Goal: Transaction & Acquisition: Purchase product/service

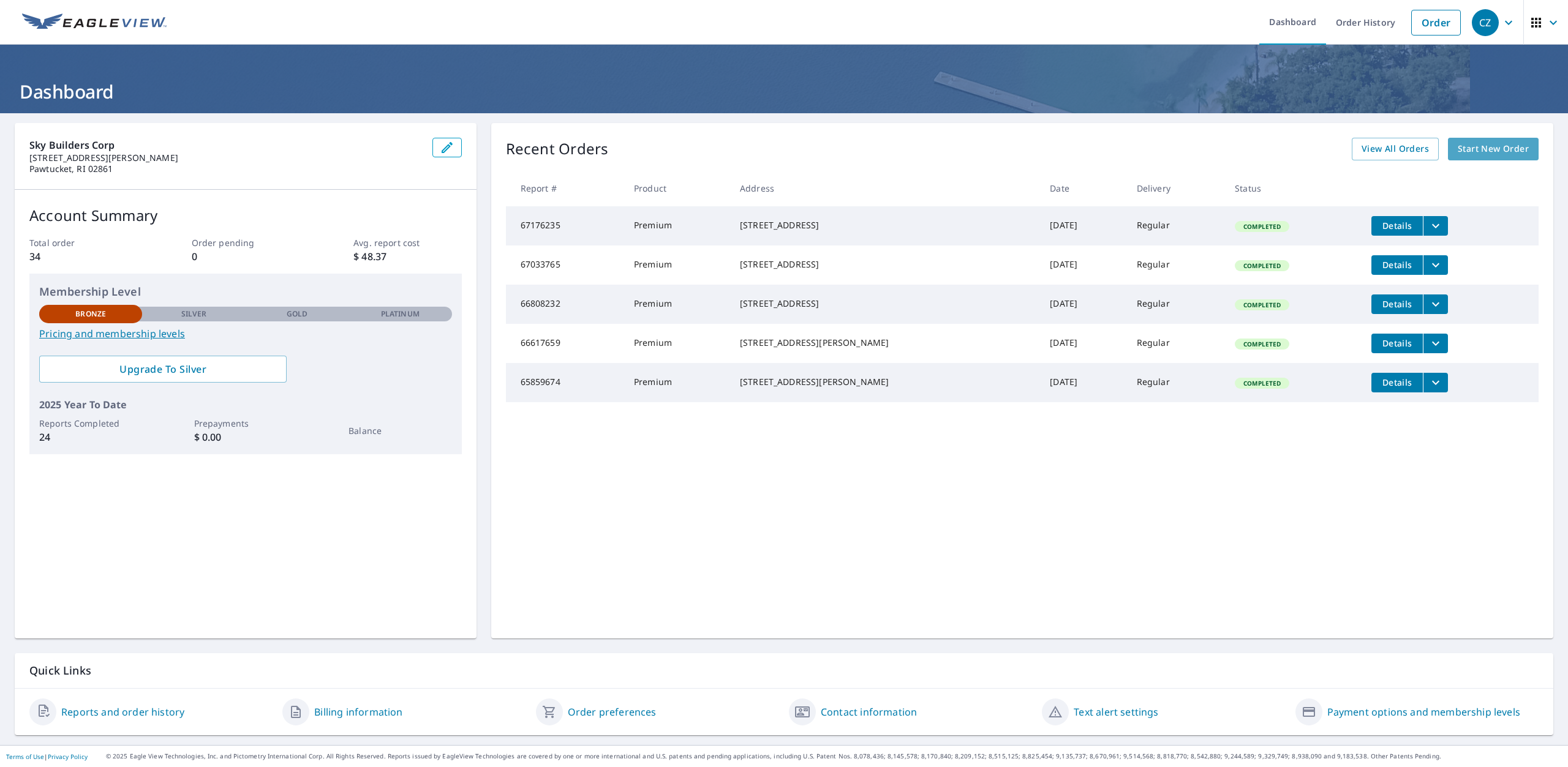
click at [1476, 147] on span "Start New Order" at bounding box center [1493, 148] width 71 height 15
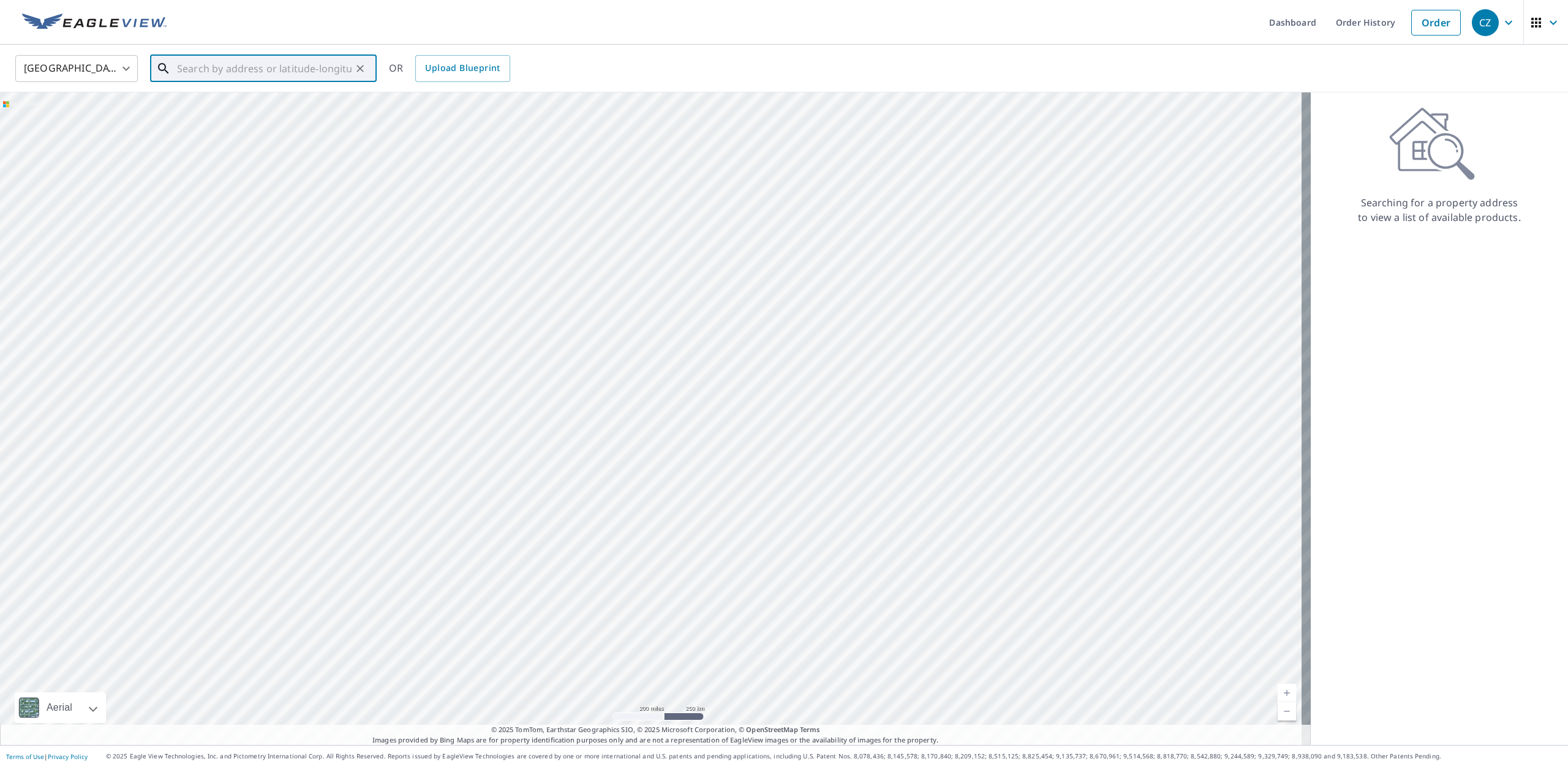
click at [285, 78] on input "text" at bounding box center [264, 69] width 174 height 35
type input "5"
click at [258, 115] on p "Woonsocket, RI 02895" at bounding box center [270, 117] width 192 height 12
type input "[STREET_ADDRESS][PERSON_NAME]"
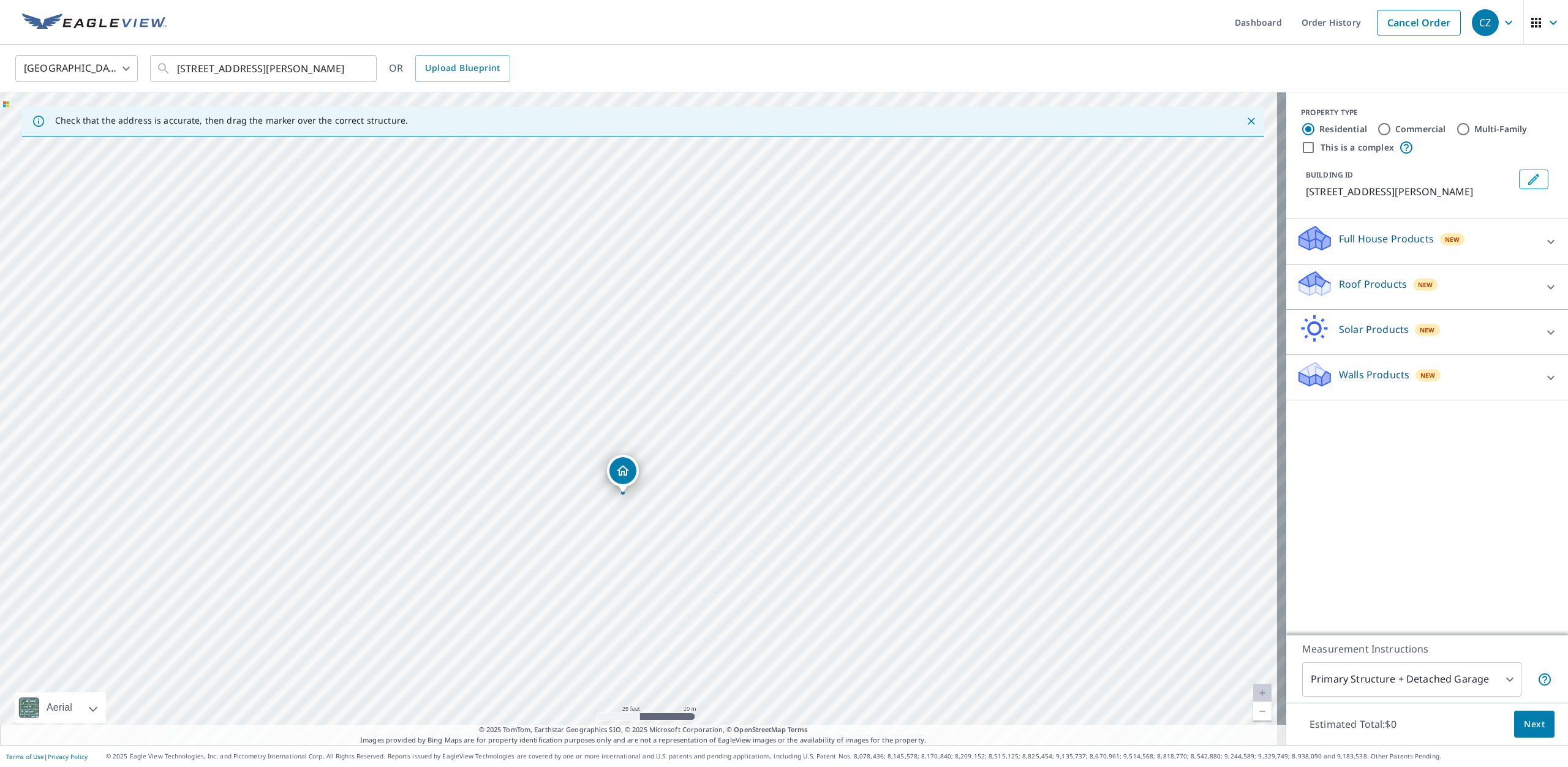
click at [604, 498] on div "[STREET_ADDRESS][PERSON_NAME]" at bounding box center [643, 419] width 1287 height 652
click at [1394, 246] on div "Full House Products New" at bounding box center [1416, 241] width 240 height 35
click at [1382, 322] on p "Roof Products" at bounding box center [1373, 319] width 68 height 15
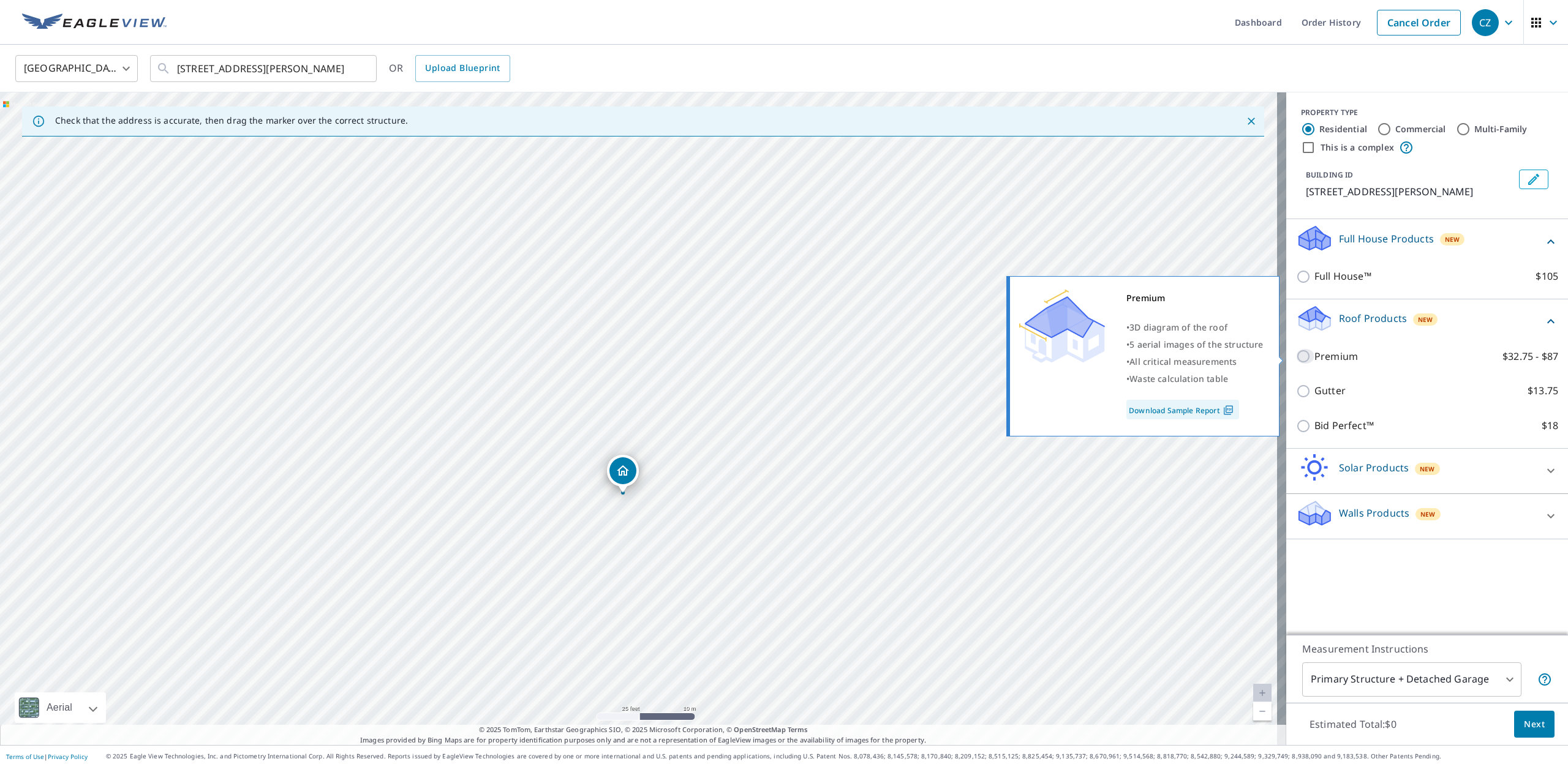
click at [1296, 357] on input "Premium $32.75 - $87" at bounding box center [1305, 356] width 19 height 15
checkbox input "true"
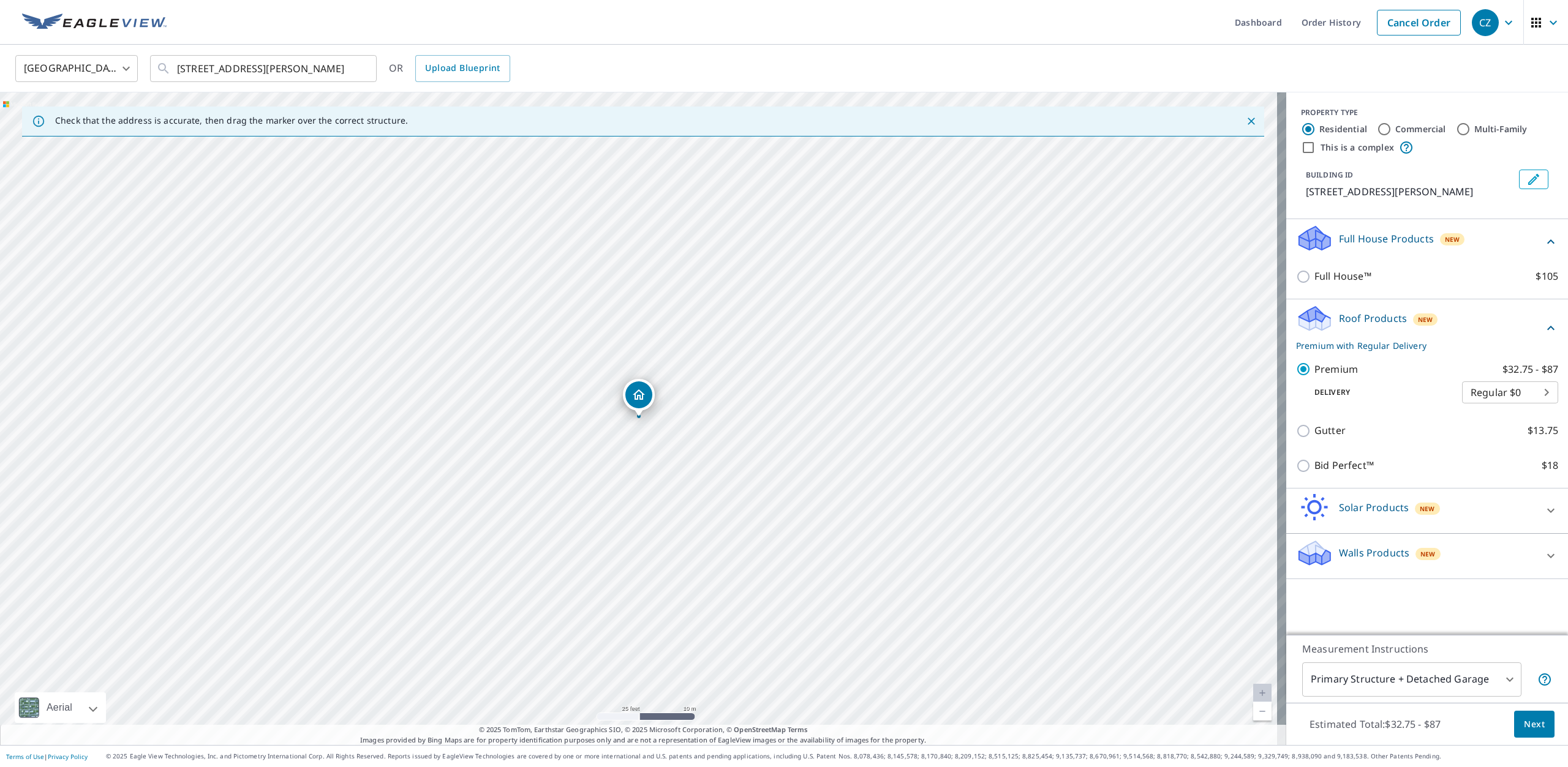
click at [1531, 723] on span "Next" at bounding box center [1534, 724] width 21 height 15
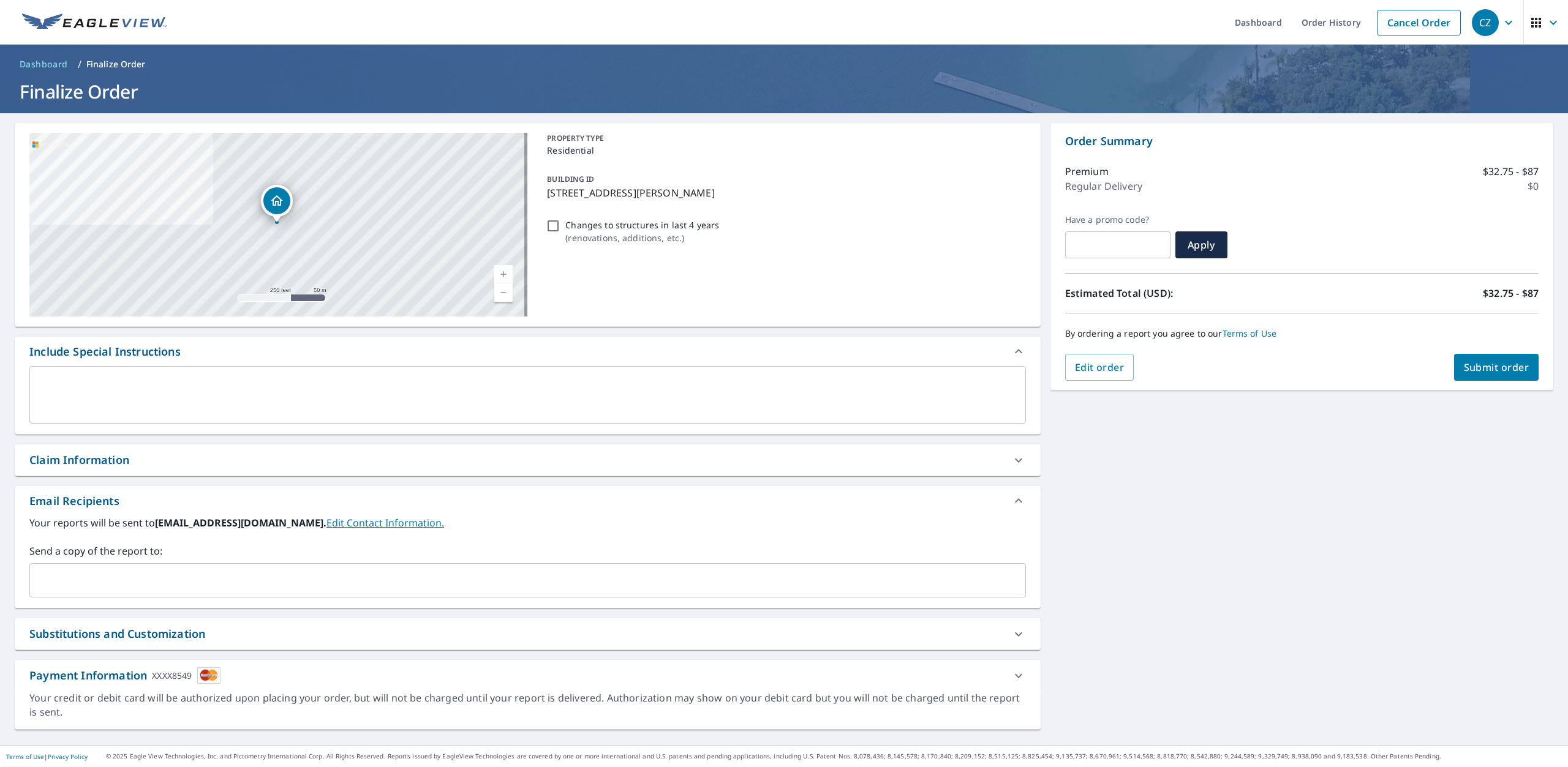
drag, startPoint x: 1205, startPoint y: 365, endPoint x: 1207, endPoint y: 377, distance: 12.2
click at [1084, 508] on div "[STREET_ADDRESS][PERSON_NAME] Aerial Road A standard road map Aerial A detailed…" at bounding box center [784, 429] width 1568 height 632
click at [1487, 365] on span "Submit order" at bounding box center [1496, 367] width 65 height 14
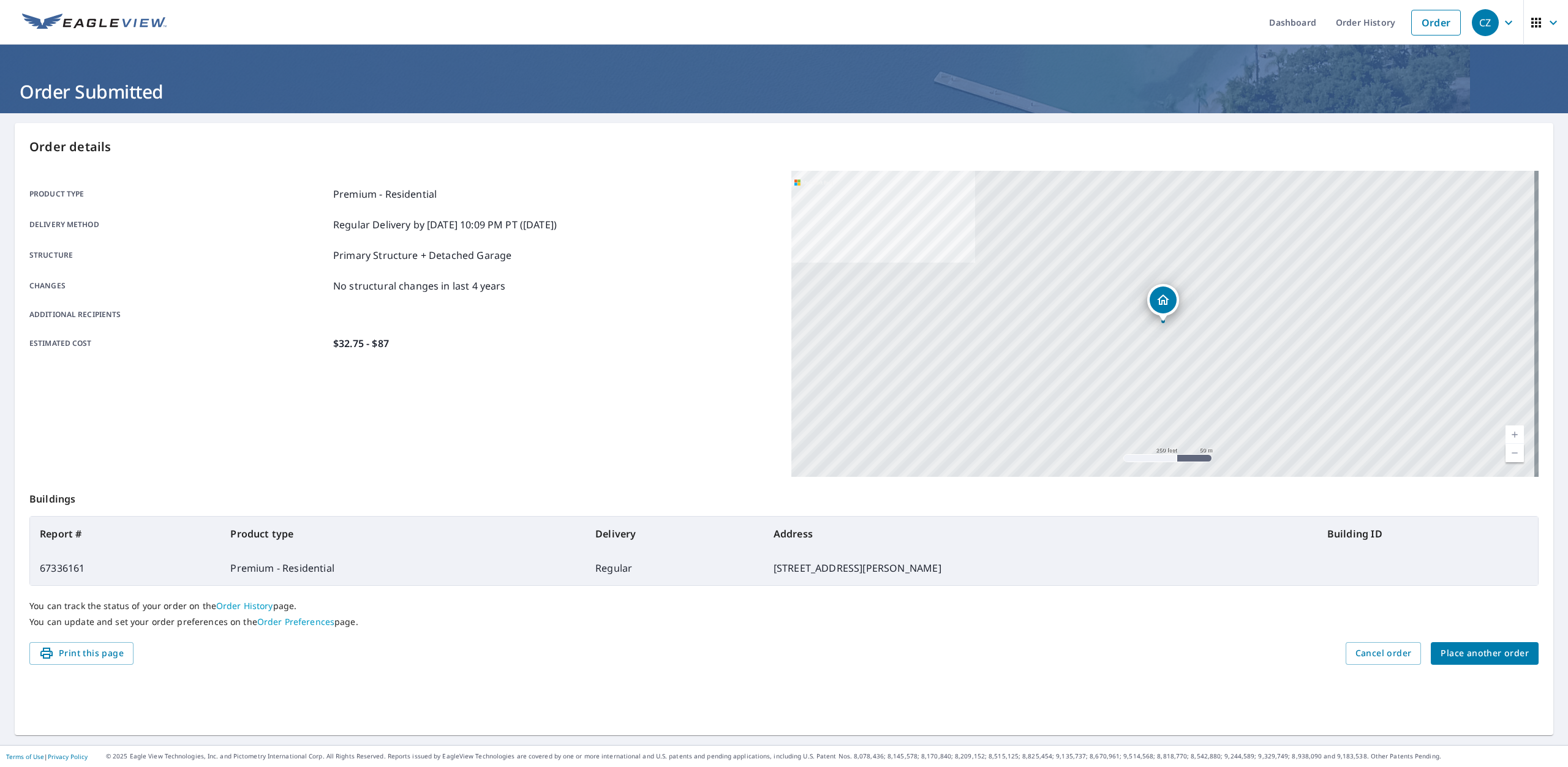
click at [1462, 652] on span "Place another order" at bounding box center [1484, 653] width 88 height 15
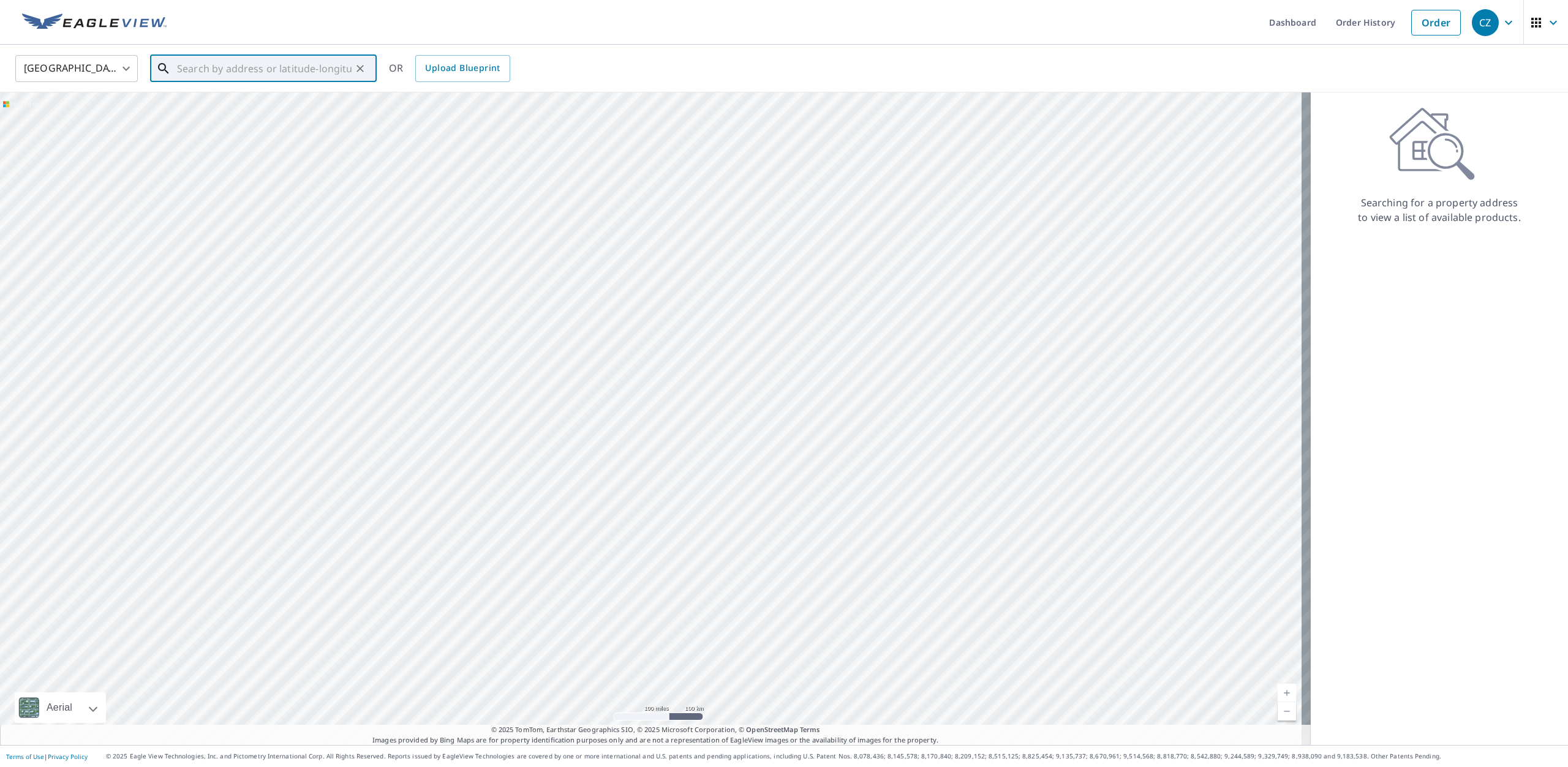
click at [291, 77] on input "text" at bounding box center [264, 69] width 174 height 35
click at [219, 57] on input "text" at bounding box center [264, 69] width 174 height 35
type input "35"
drag, startPoint x: 453, startPoint y: 369, endPoint x: 628, endPoint y: 388, distance: 176.0
click at [628, 388] on div at bounding box center [655, 419] width 1311 height 652
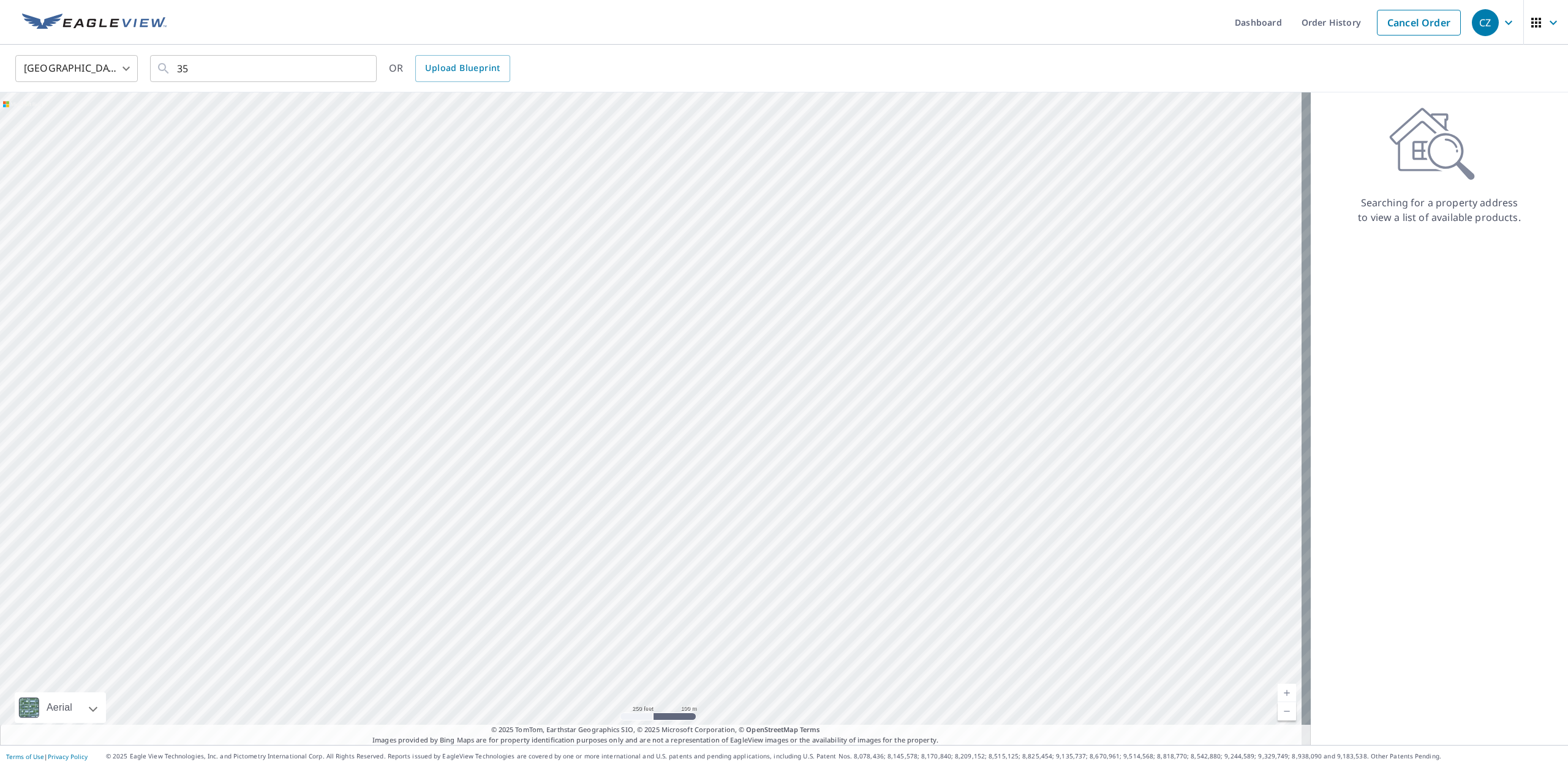
drag, startPoint x: 398, startPoint y: 327, endPoint x: 666, endPoint y: 370, distance: 271.4
click at [666, 370] on div at bounding box center [655, 419] width 1311 height 652
drag, startPoint x: 234, startPoint y: 311, endPoint x: 808, endPoint y: 423, distance: 584.8
click at [808, 423] on div at bounding box center [655, 419] width 1311 height 652
click at [571, 459] on div at bounding box center [655, 419] width 1311 height 652
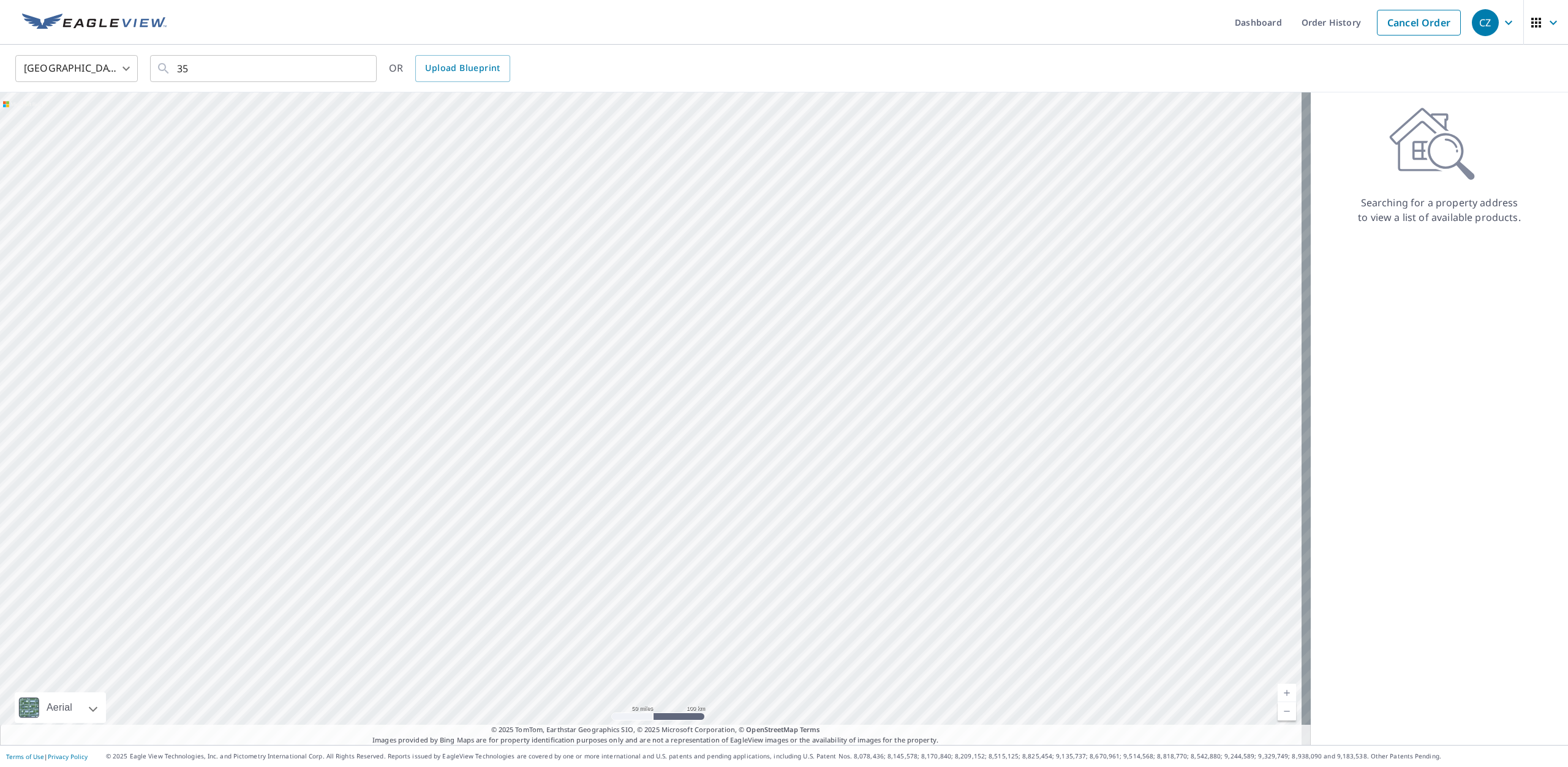
drag, startPoint x: 744, startPoint y: 221, endPoint x: 656, endPoint y: 467, distance: 261.3
click at [656, 467] on div at bounding box center [655, 419] width 1311 height 652
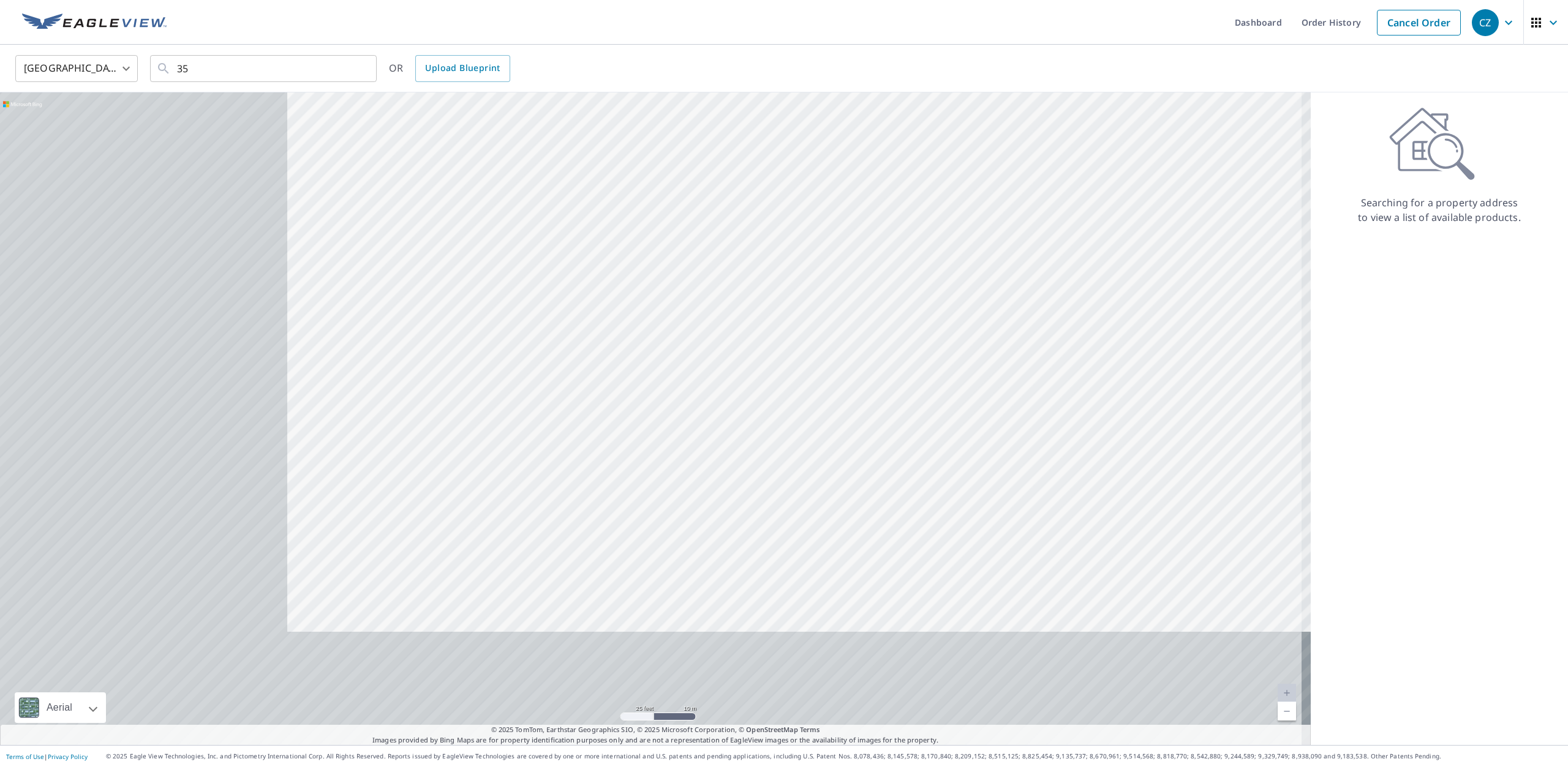
drag, startPoint x: 774, startPoint y: 346, endPoint x: 888, endPoint y: 332, distance: 114.9
click at [888, 332] on div at bounding box center [655, 419] width 1311 height 652
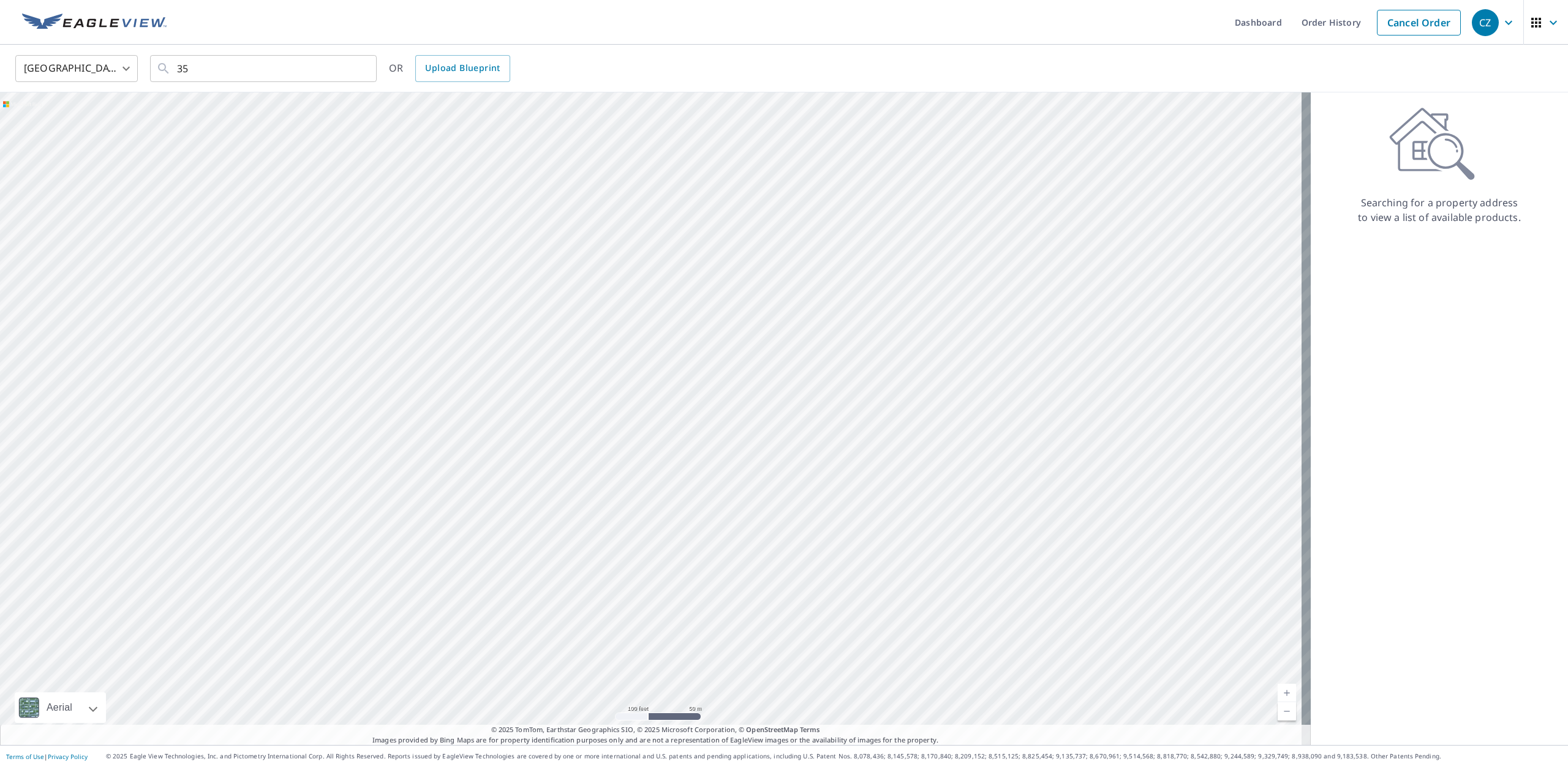
drag, startPoint x: 940, startPoint y: 424, endPoint x: 352, endPoint y: 131, distance: 657.0
click at [352, 131] on div at bounding box center [655, 419] width 1311 height 652
drag, startPoint x: 705, startPoint y: 356, endPoint x: 657, endPoint y: 531, distance: 181.5
click at [657, 531] on div at bounding box center [655, 419] width 1311 height 652
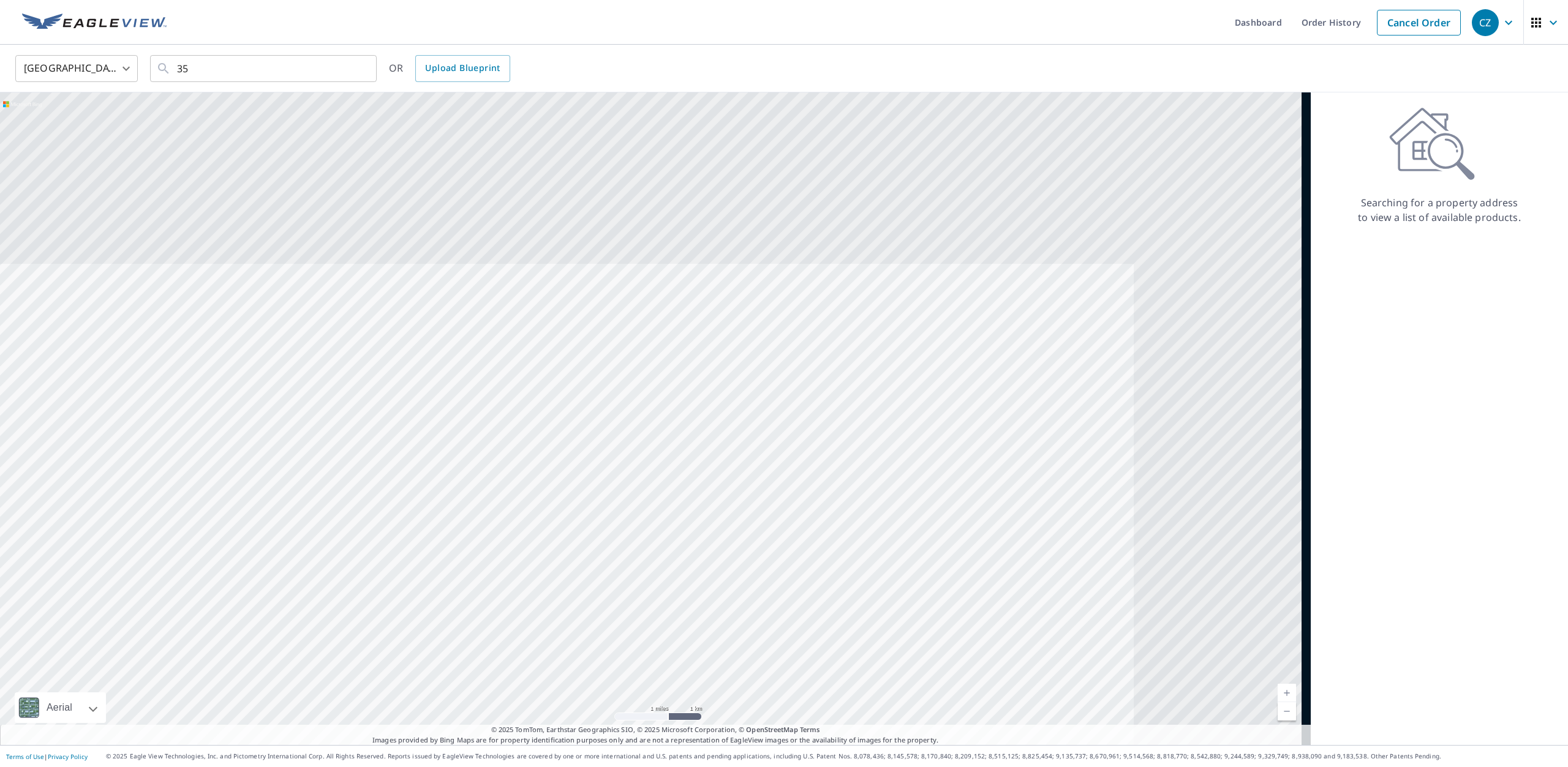
drag, startPoint x: 1246, startPoint y: 277, endPoint x: 681, endPoint y: 694, distance: 702.2
click at [681, 695] on div at bounding box center [655, 419] width 1311 height 652
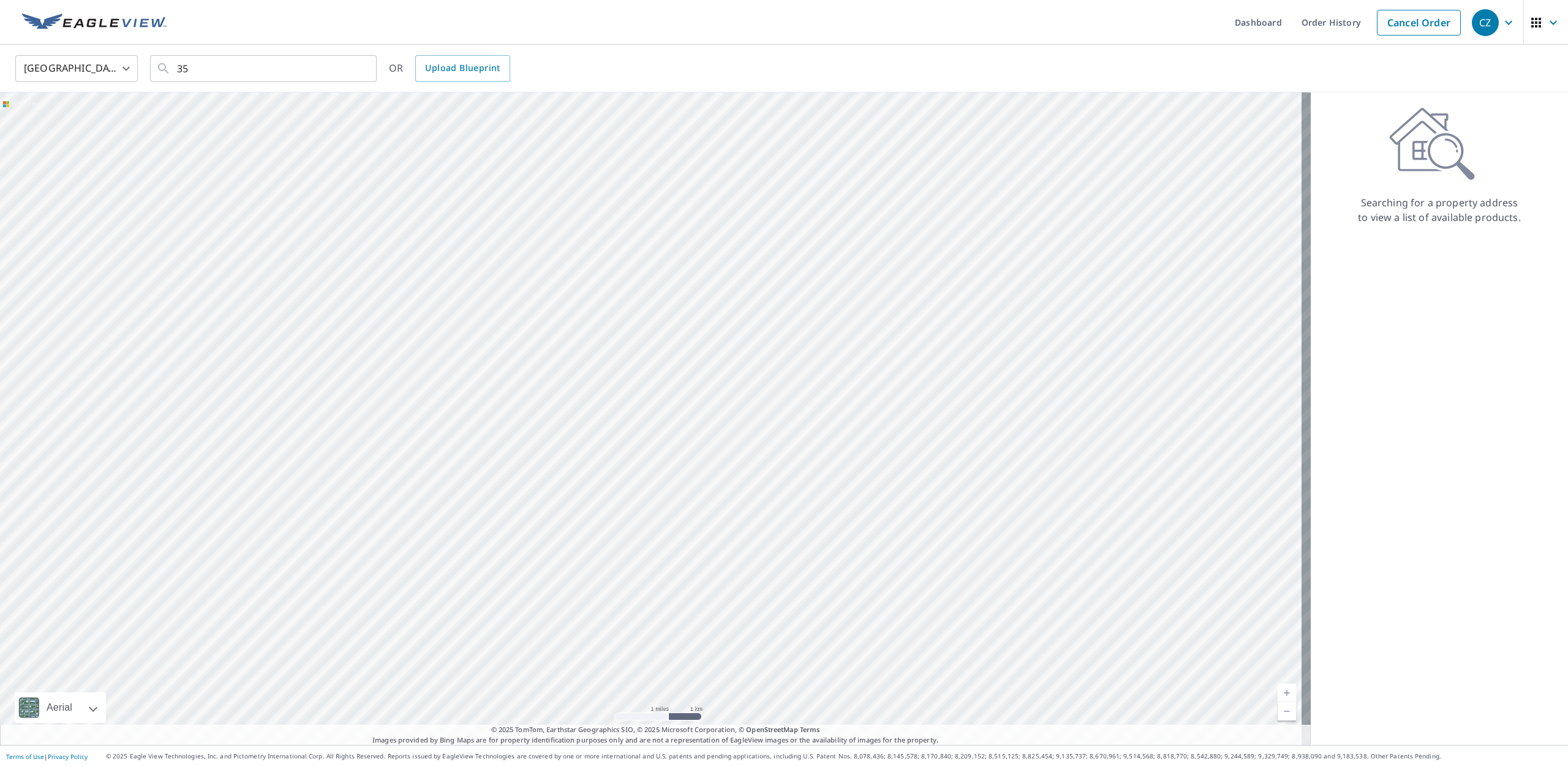
drag, startPoint x: 857, startPoint y: 377, endPoint x: 825, endPoint y: 459, distance: 88.0
click at [825, 459] on div at bounding box center [655, 419] width 1311 height 652
drag, startPoint x: 812, startPoint y: 439, endPoint x: 729, endPoint y: 746, distance: 318.0
click at [765, 767] on html "CZ CZ Dashboard Order History Cancel Order CZ [GEOGRAPHIC_DATA] [GEOGRAPHIC_DAT…" at bounding box center [784, 383] width 1568 height 767
drag, startPoint x: 661, startPoint y: 291, endPoint x: 361, endPoint y: 663, distance: 477.9
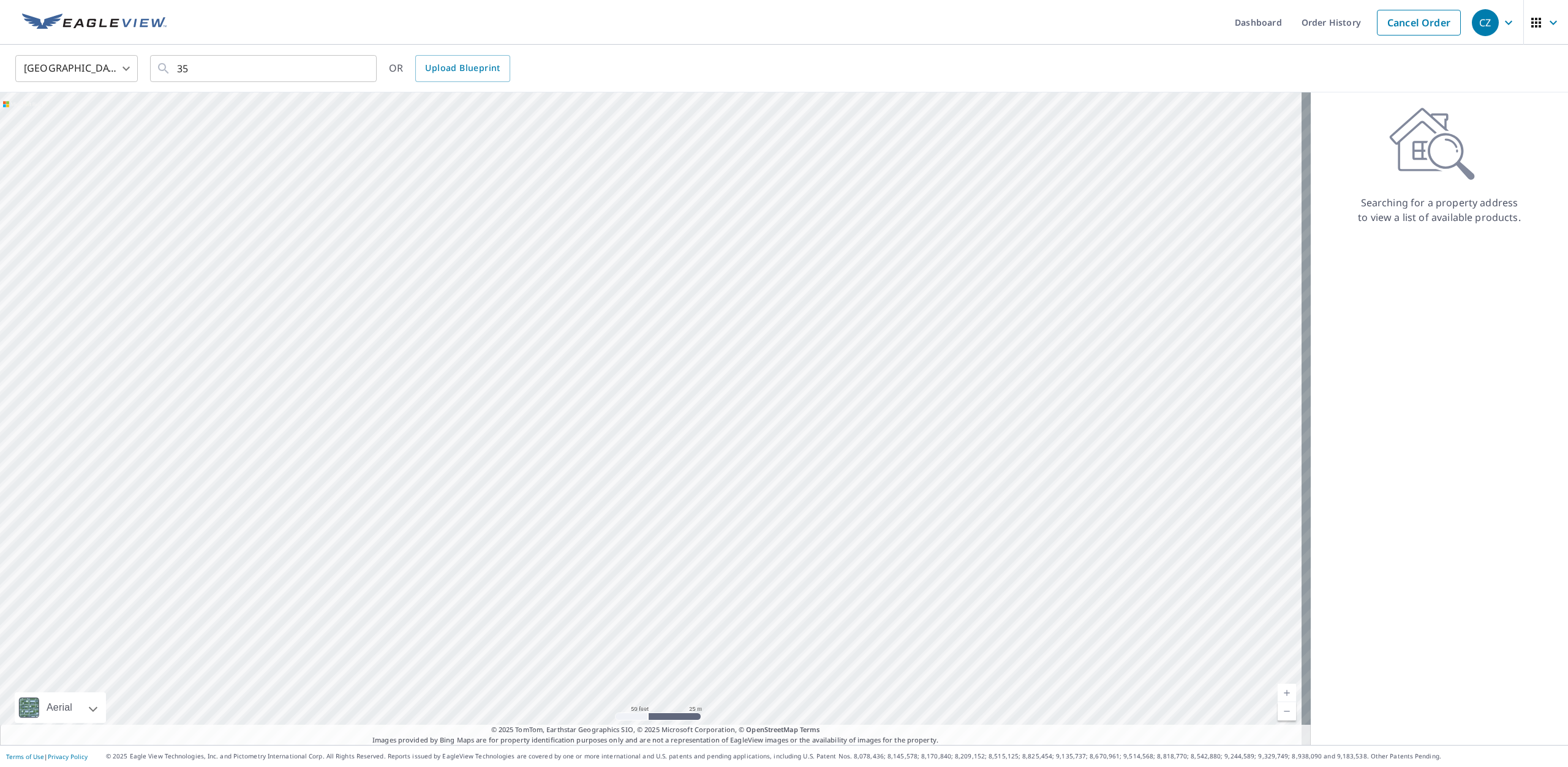
click at [375, 678] on div at bounding box center [655, 419] width 1311 height 652
drag, startPoint x: 456, startPoint y: 196, endPoint x: 639, endPoint y: 567, distance: 413.7
click at [639, 567] on div at bounding box center [655, 419] width 1311 height 652
click at [1024, 489] on div at bounding box center [655, 419] width 1311 height 652
click at [912, 644] on div at bounding box center [655, 419] width 1311 height 652
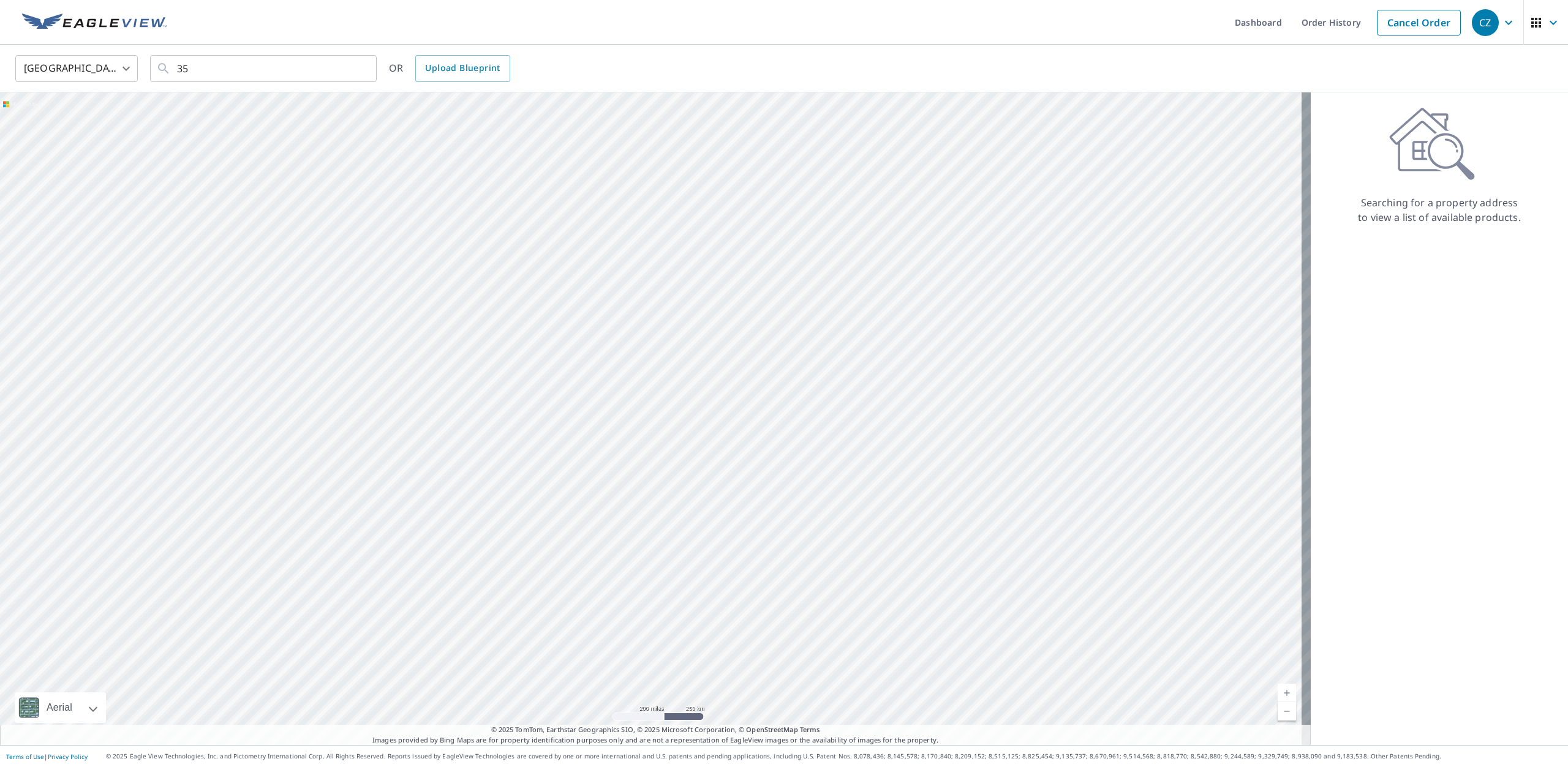
click at [903, 617] on div at bounding box center [655, 419] width 1311 height 652
click at [903, 616] on div at bounding box center [655, 419] width 1311 height 652
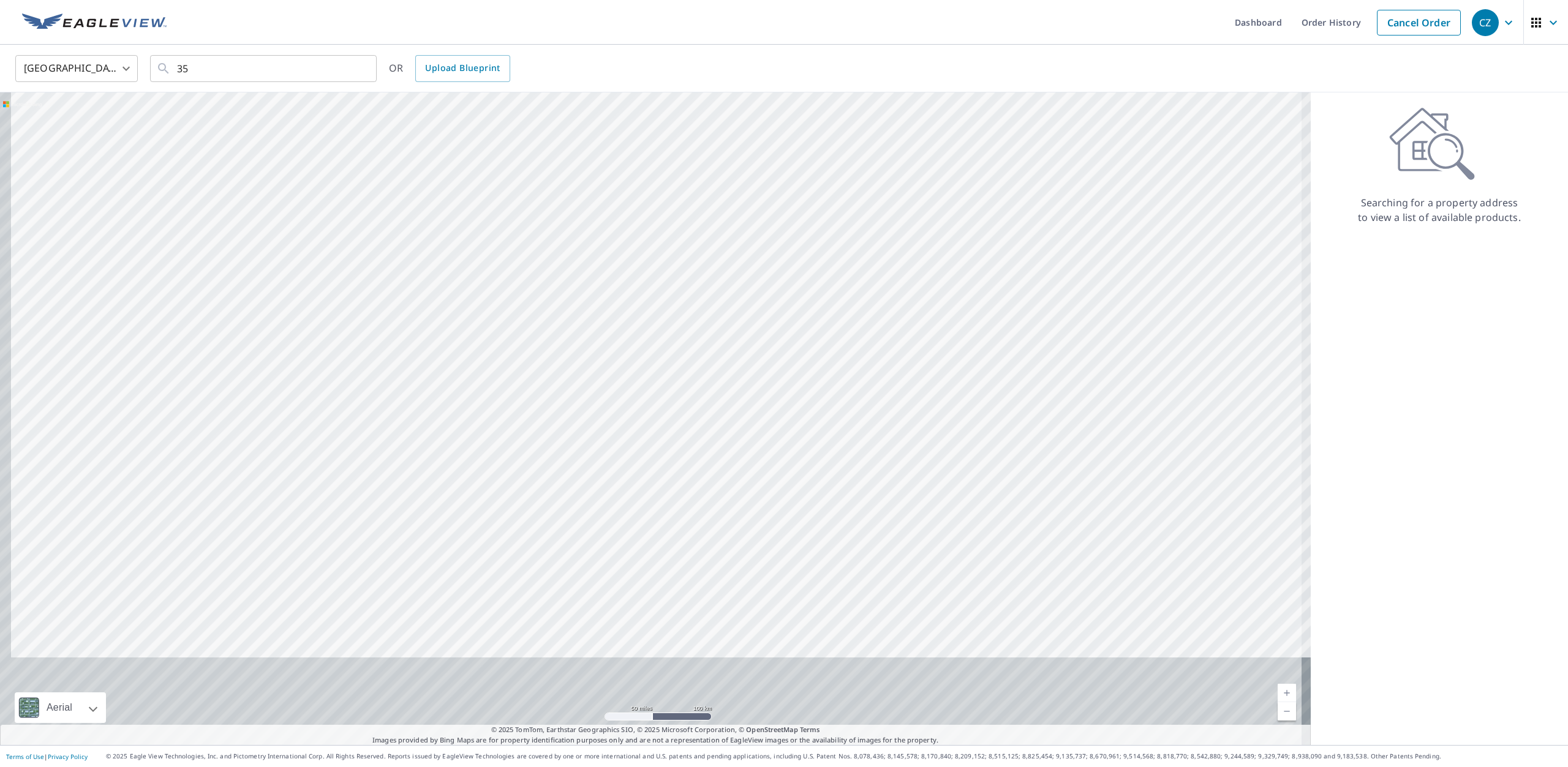
drag, startPoint x: 897, startPoint y: 602, endPoint x: 922, endPoint y: 296, distance: 307.0
click at [922, 296] on div at bounding box center [655, 419] width 1311 height 652
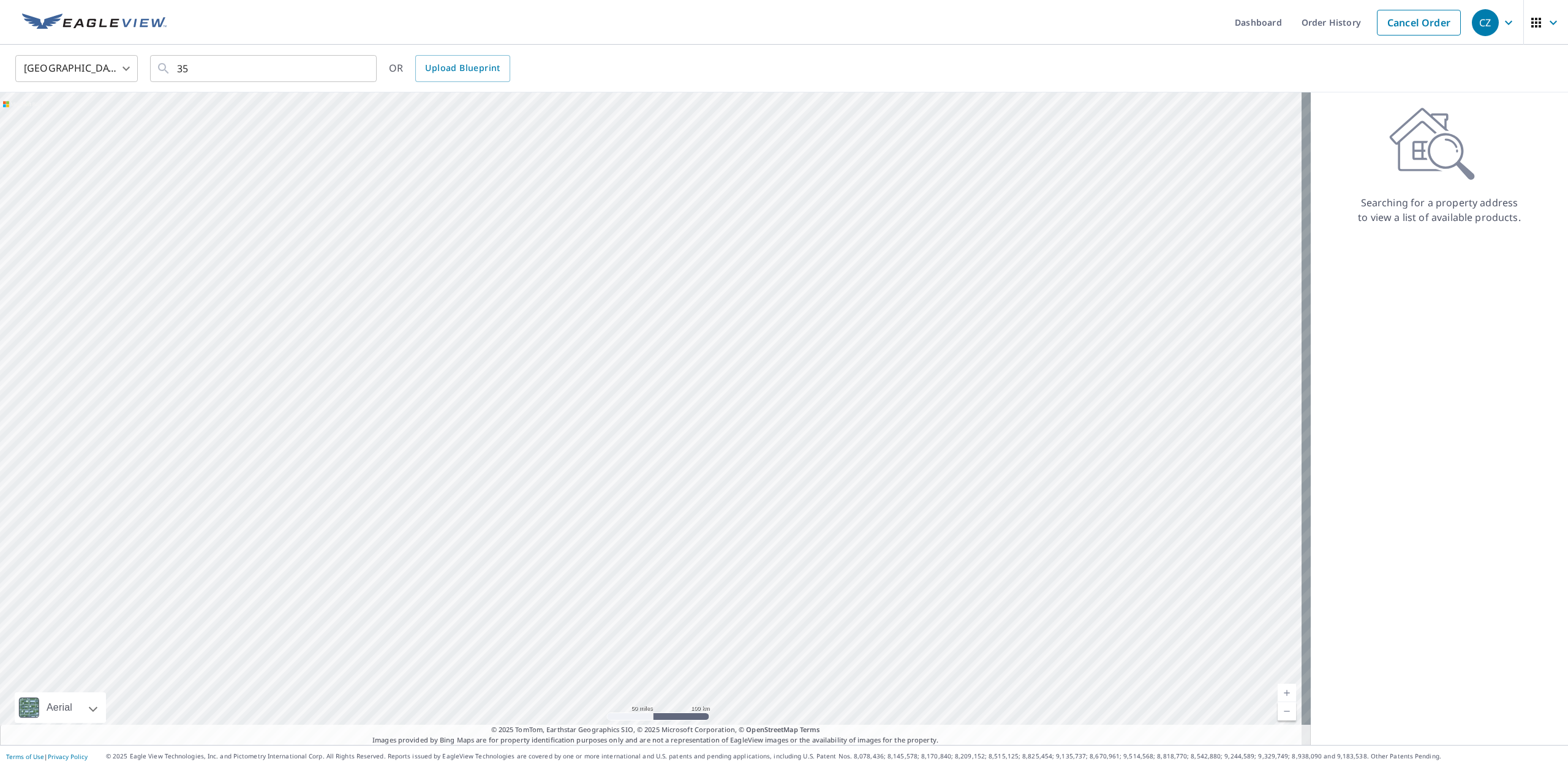
drag, startPoint x: 793, startPoint y: 588, endPoint x: 786, endPoint y: 469, distance: 119.2
click at [786, 469] on div at bounding box center [655, 419] width 1311 height 652
drag, startPoint x: 733, startPoint y: 251, endPoint x: 721, endPoint y: 604, distance: 353.2
click at [721, 604] on div at bounding box center [655, 419] width 1311 height 652
drag, startPoint x: 628, startPoint y: 258, endPoint x: 309, endPoint y: 0, distance: 410.3
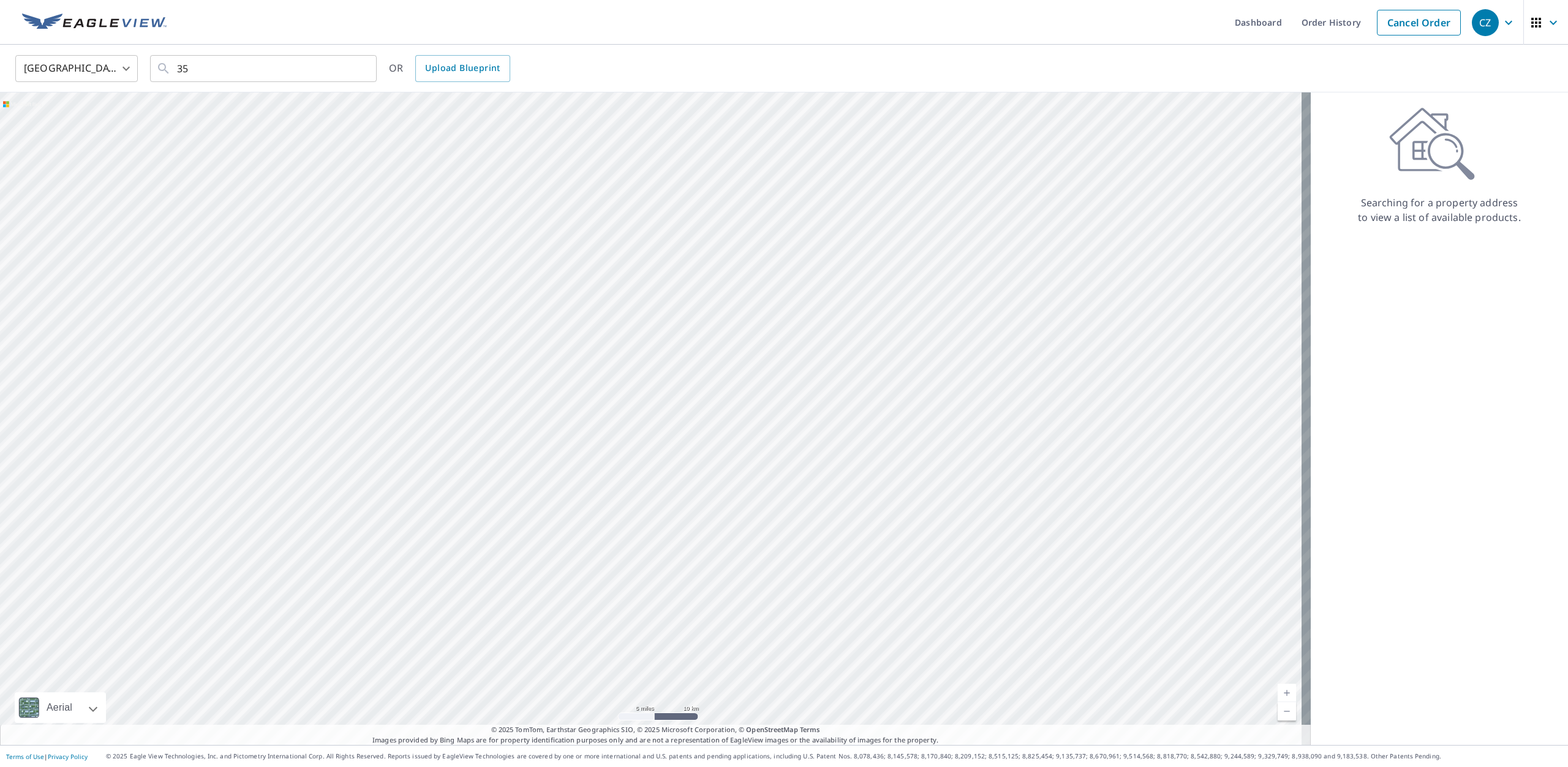
click at [309, 0] on div "Dashboard Order History Cancel Order CZ [GEOGRAPHIC_DATA] [GEOGRAPHIC_DATA] ​ 3…" at bounding box center [784, 383] width 1568 height 767
drag, startPoint x: 905, startPoint y: 324, endPoint x: 641, endPoint y: 406, distance: 276.4
click at [678, 404] on div at bounding box center [655, 419] width 1311 height 652
drag, startPoint x: 709, startPoint y: 326, endPoint x: 652, endPoint y: 406, distance: 98.2
click at [652, 406] on div at bounding box center [655, 419] width 1311 height 652
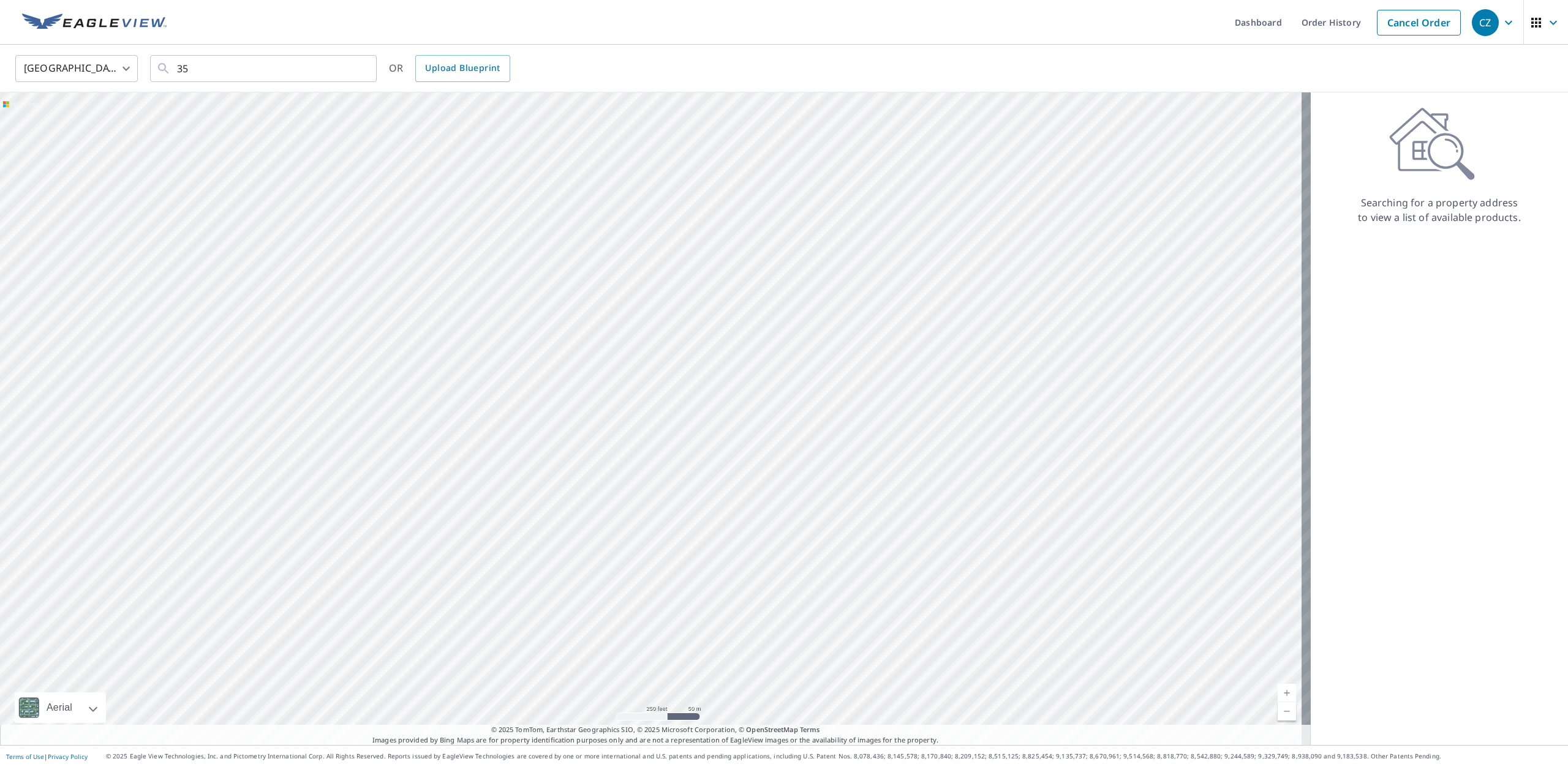
drag, startPoint x: 1153, startPoint y: 395, endPoint x: 269, endPoint y: 796, distance: 970.7
click at [269, 767] on html "CZ CZ Dashboard Order History Cancel Order CZ [GEOGRAPHIC_DATA] [GEOGRAPHIC_DAT…" at bounding box center [784, 383] width 1568 height 767
drag, startPoint x: 548, startPoint y: 557, endPoint x: 535, endPoint y: 573, distance: 20.6
drag, startPoint x: 1210, startPoint y: 269, endPoint x: 714, endPoint y: 411, distance: 515.9
click at [714, 411] on div at bounding box center [655, 419] width 1311 height 652
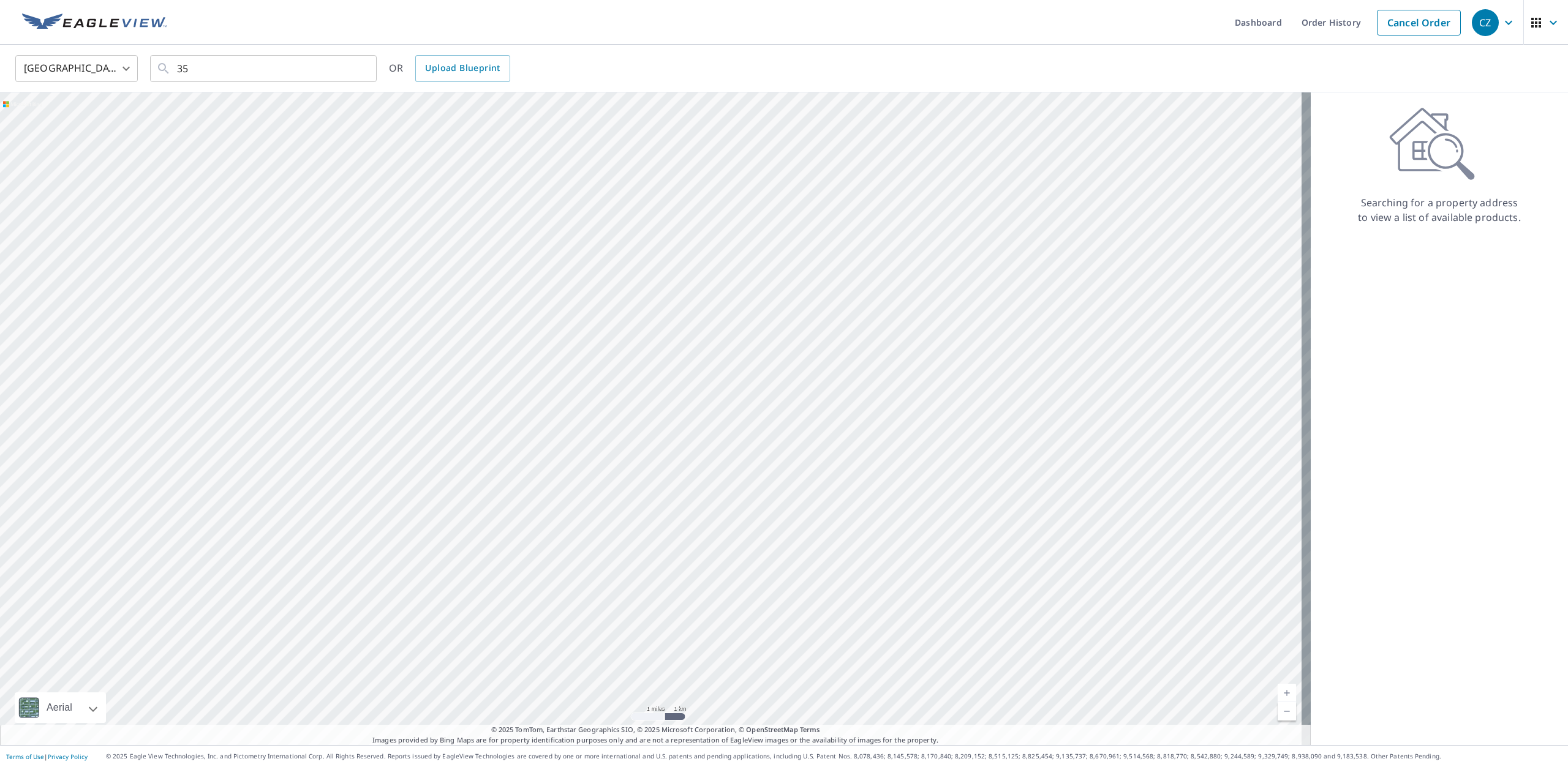
drag, startPoint x: 958, startPoint y: 565, endPoint x: 683, endPoint y: 469, distance: 291.3
click at [683, 469] on div at bounding box center [655, 419] width 1311 height 652
drag, startPoint x: 983, startPoint y: 554, endPoint x: 802, endPoint y: 331, distance: 287.2
click at [802, 331] on div at bounding box center [655, 419] width 1311 height 652
drag, startPoint x: 841, startPoint y: 442, endPoint x: 665, endPoint y: 338, distance: 204.4
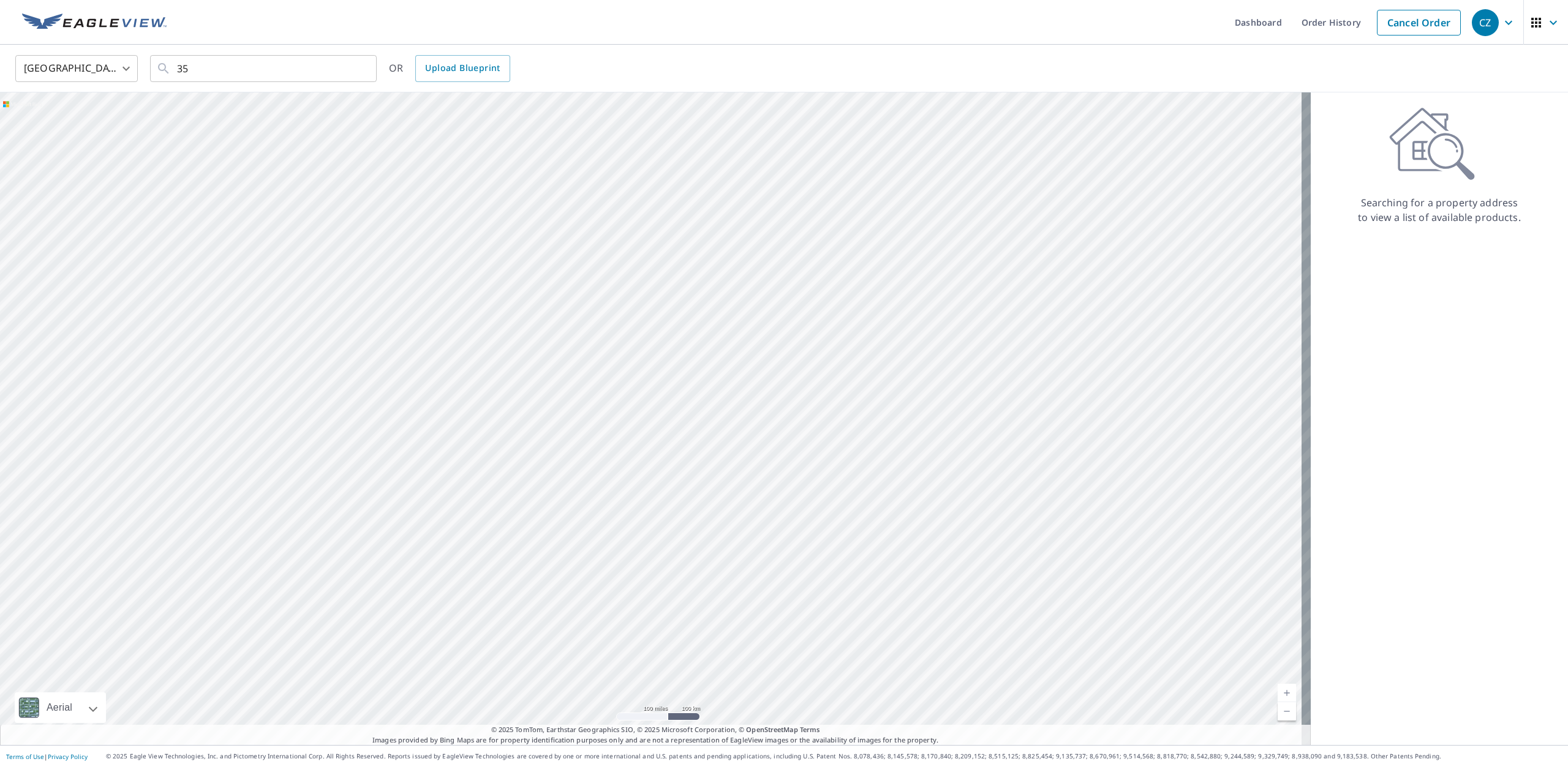
click at [665, 338] on div at bounding box center [655, 419] width 1311 height 652
drag, startPoint x: 409, startPoint y: 273, endPoint x: 411, endPoint y: 253, distance: 20.1
click at [411, 253] on div at bounding box center [655, 419] width 1311 height 652
drag, startPoint x: 958, startPoint y: 552, endPoint x: 780, endPoint y: 368, distance: 256.0
click at [780, 368] on div at bounding box center [655, 419] width 1311 height 652
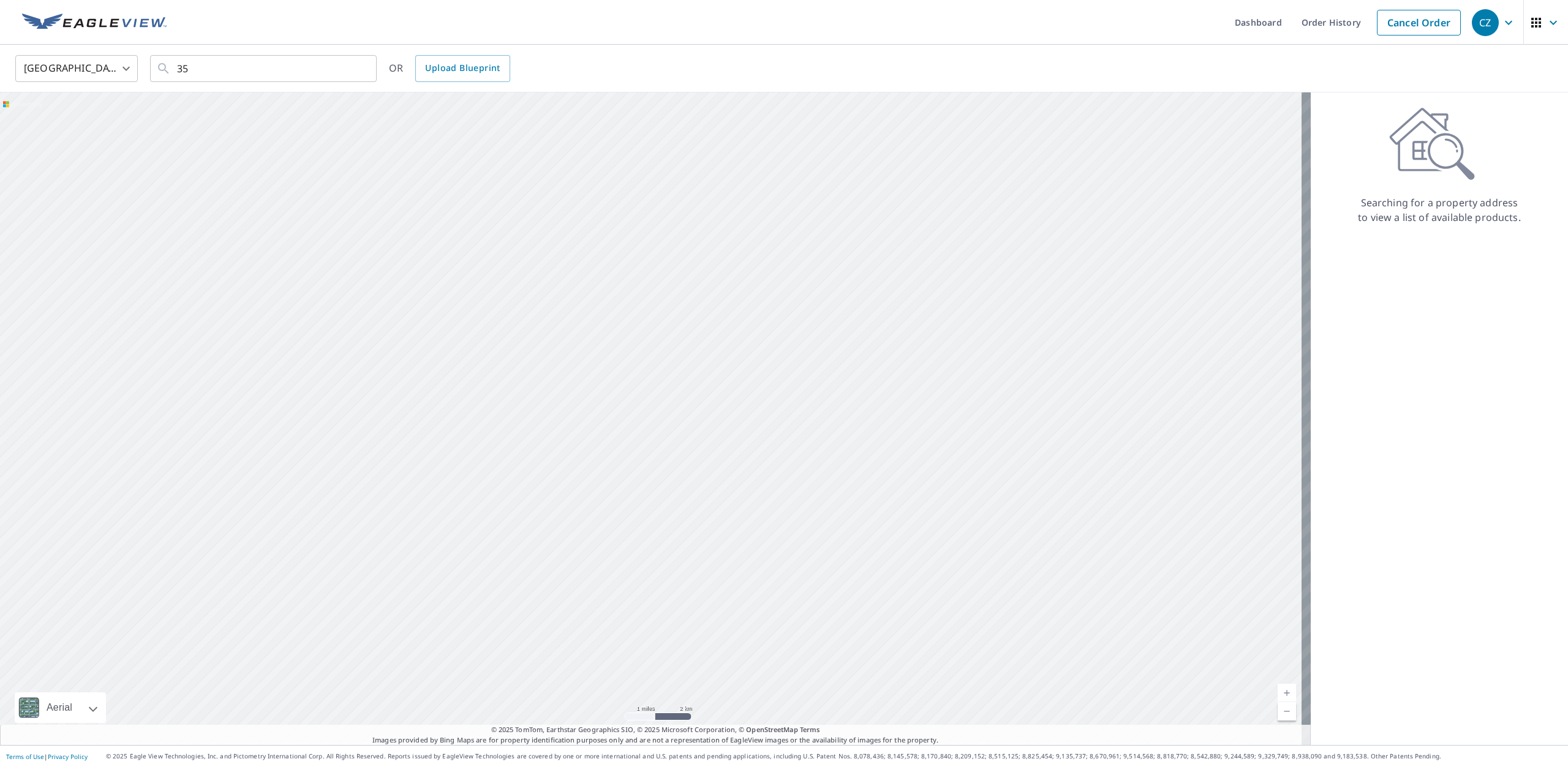
drag, startPoint x: 604, startPoint y: 540, endPoint x: 722, endPoint y: 278, distance: 287.3
click at [722, 278] on div at bounding box center [655, 419] width 1311 height 652
drag, startPoint x: 487, startPoint y: 619, endPoint x: 636, endPoint y: 157, distance: 485.4
click at [636, 157] on div at bounding box center [655, 419] width 1311 height 652
drag, startPoint x: 516, startPoint y: 502, endPoint x: 696, endPoint y: 183, distance: 366.3
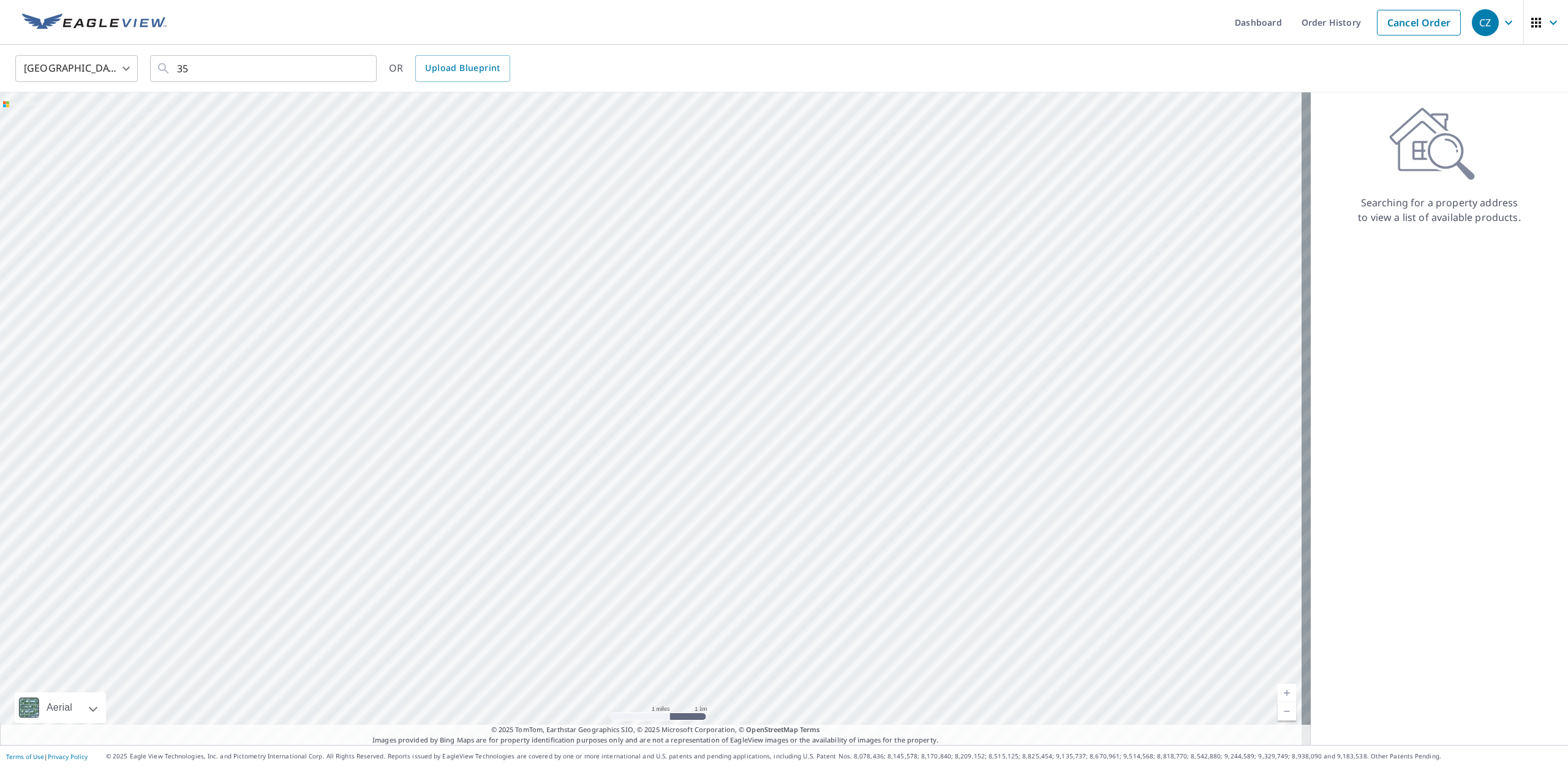
click at [696, 183] on div at bounding box center [655, 419] width 1311 height 652
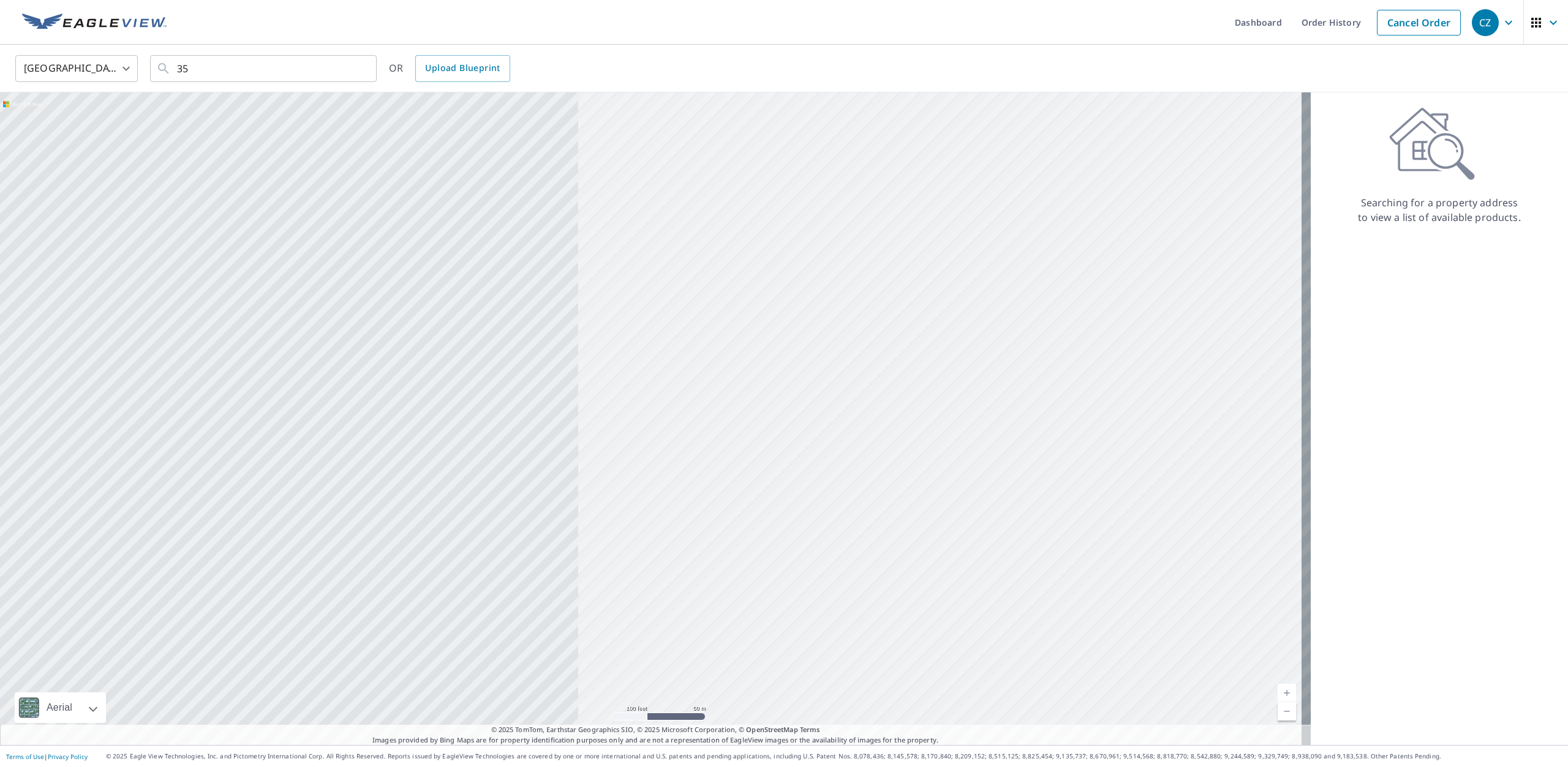
drag, startPoint x: 27, startPoint y: 518, endPoint x: 788, endPoint y: 315, distance: 787.6
click at [788, 315] on div at bounding box center [655, 419] width 1311 height 652
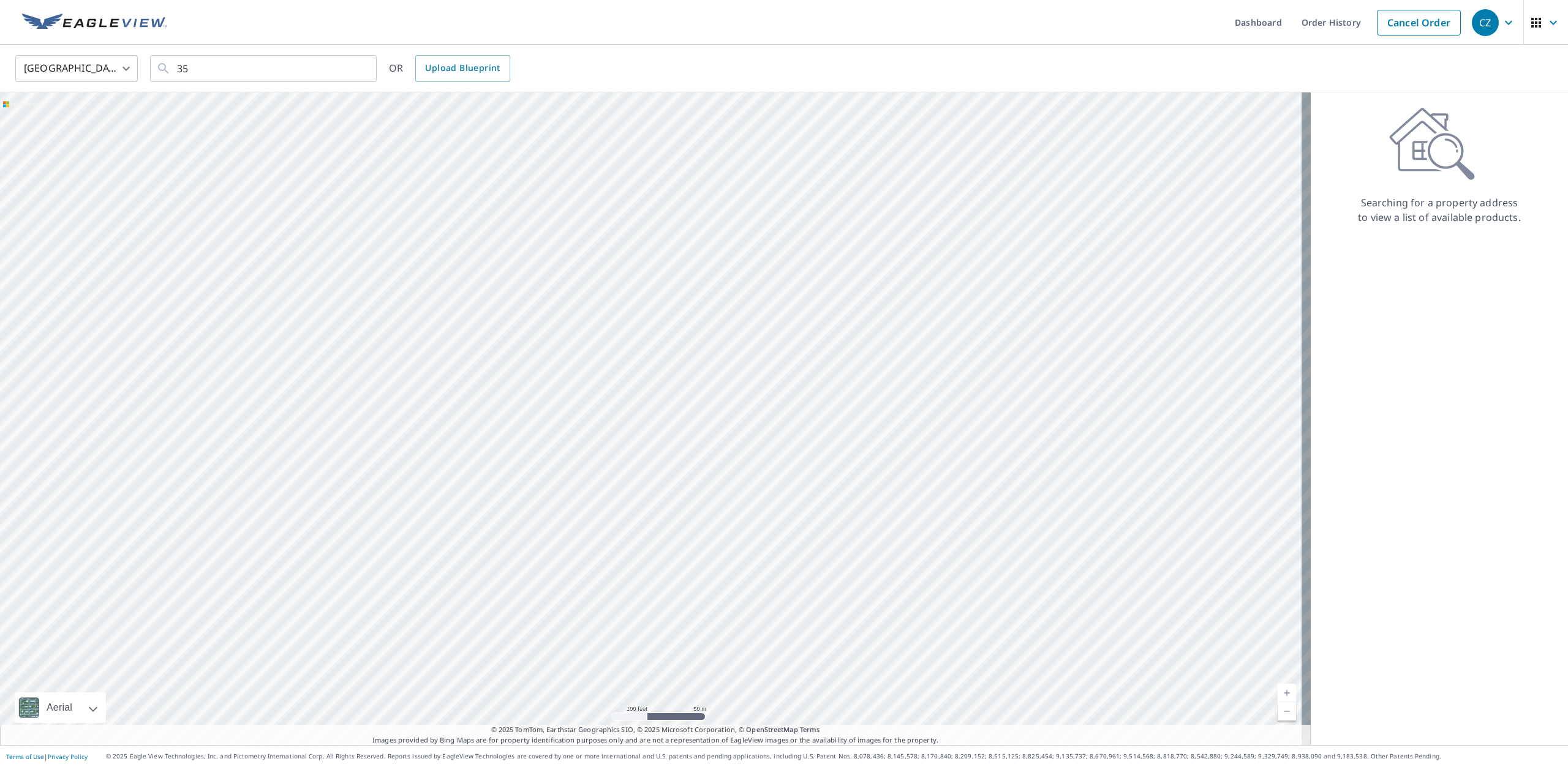
drag, startPoint x: 261, startPoint y: 469, endPoint x: 327, endPoint y: 481, distance: 67.1
click at [327, 481] on div at bounding box center [655, 419] width 1311 height 652
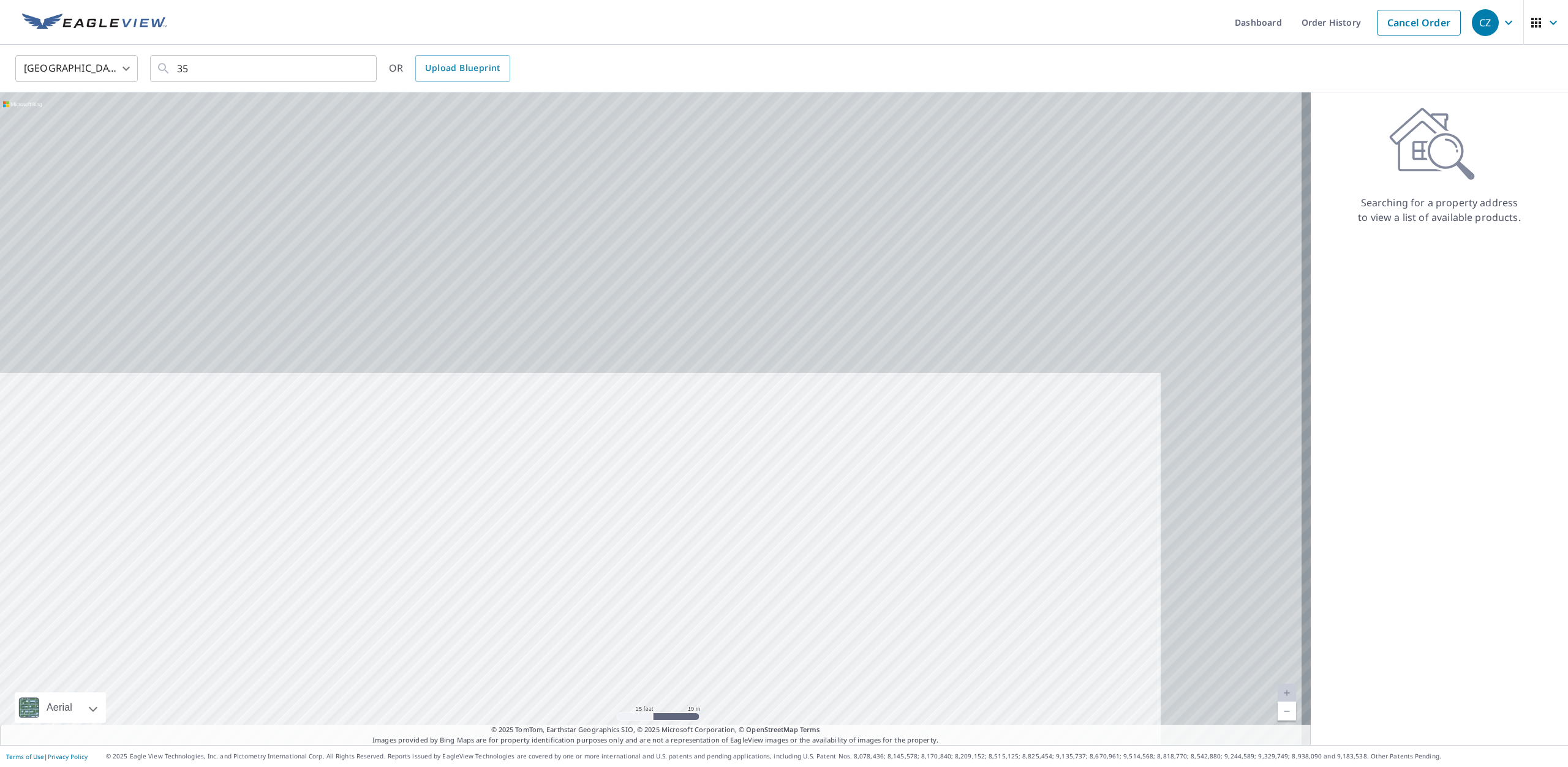
drag, startPoint x: 253, startPoint y: 566, endPoint x: 728, endPoint y: 796, distance: 527.8
click at [728, 767] on html "CZ CZ Dashboard Order History Cancel Order CZ [GEOGRAPHIC_DATA] [GEOGRAPHIC_DAT…" at bounding box center [784, 383] width 1568 height 767
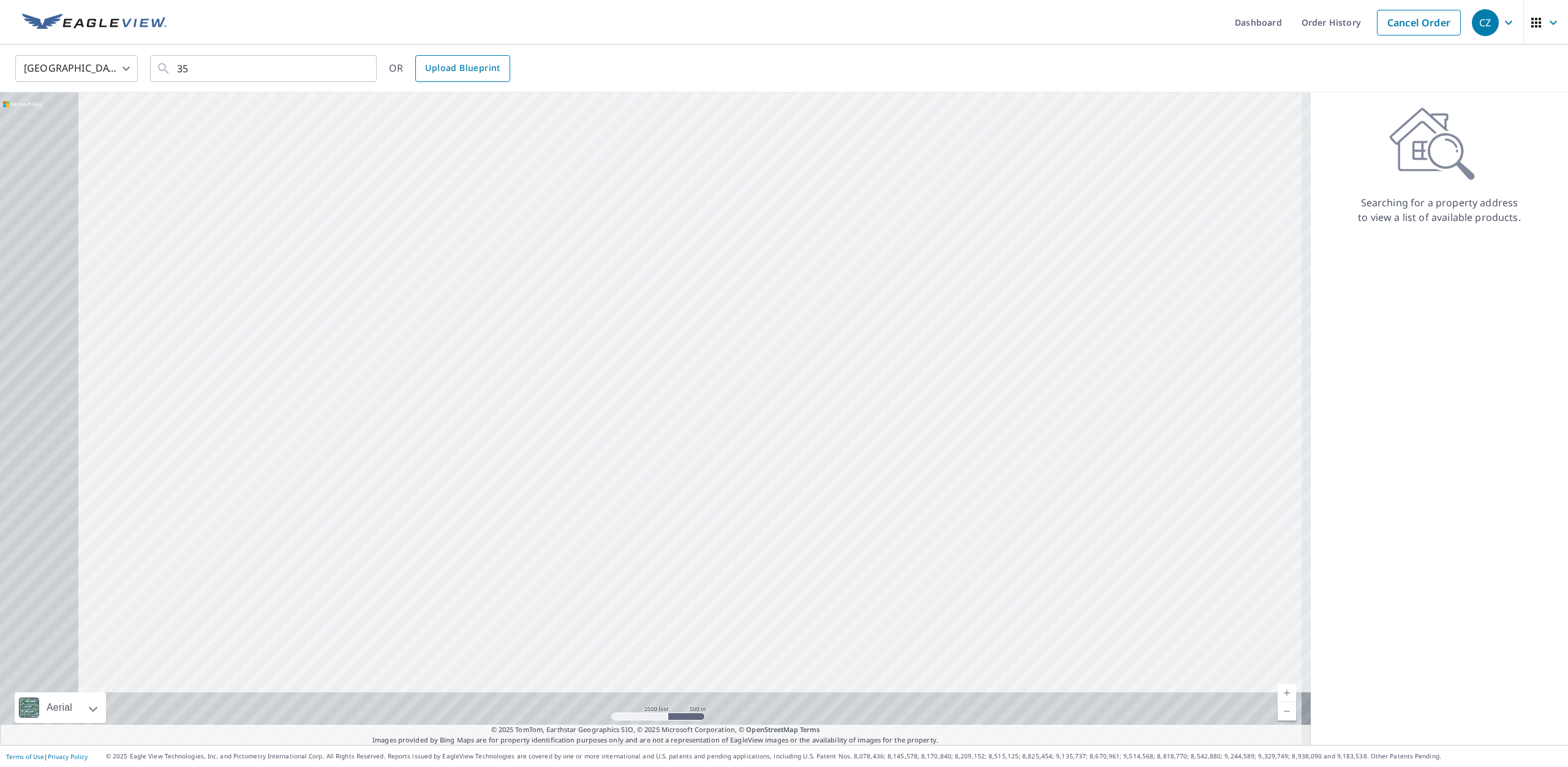
drag, startPoint x: 384, startPoint y: 564, endPoint x: 505, endPoint y: 80, distance: 498.9
click at [505, 80] on div "United States US ​ 35 ​ OR Upload Blueprint Aerial Road A standard road map Aer…" at bounding box center [784, 394] width 1568 height 701
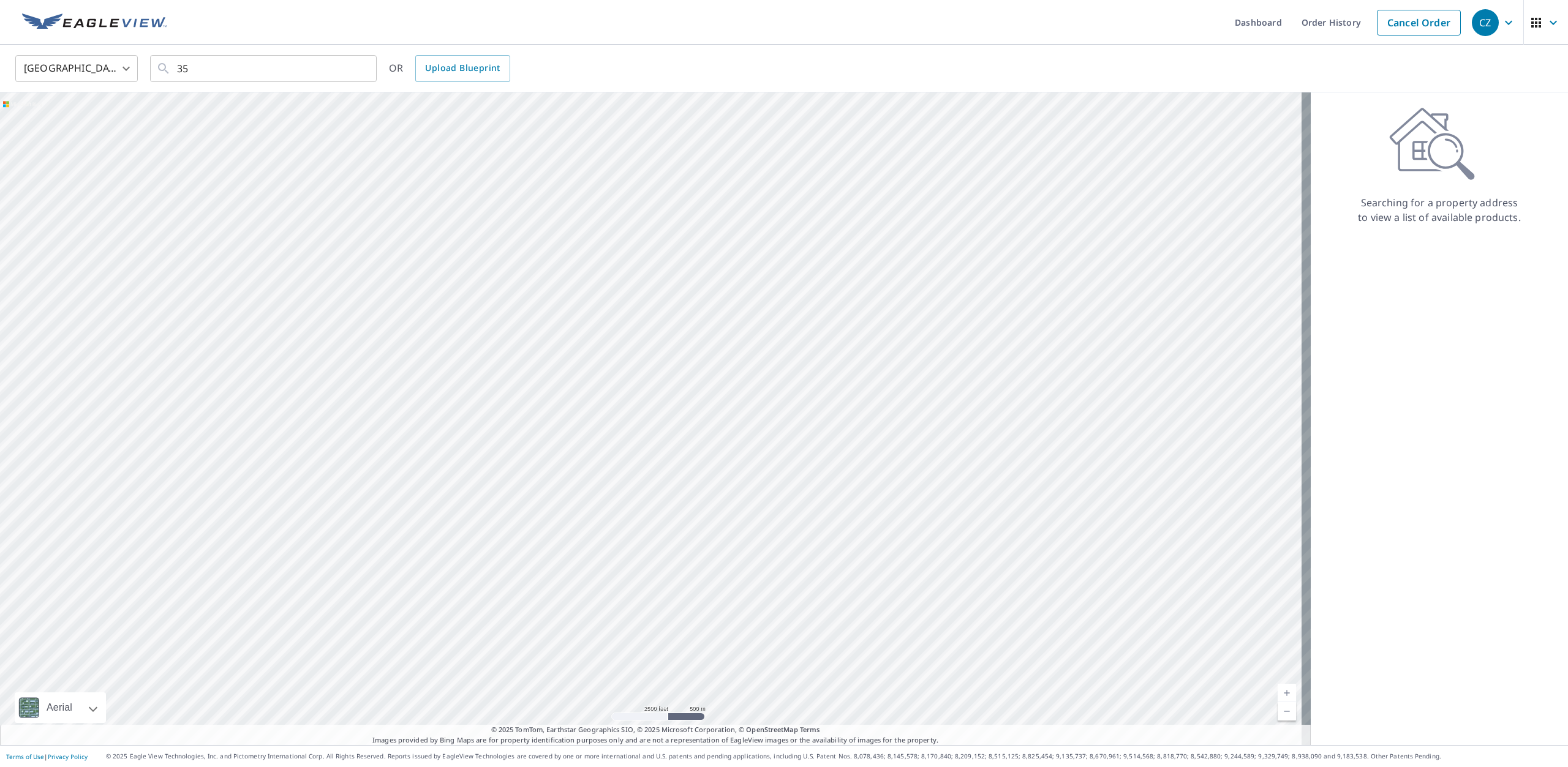
drag, startPoint x: 418, startPoint y: 260, endPoint x: 461, endPoint y: 245, distance: 45.5
click at [461, 245] on div at bounding box center [655, 419] width 1311 height 652
drag, startPoint x: 199, startPoint y: 486, endPoint x: 393, endPoint y: 410, distance: 208.4
click at [393, 410] on div at bounding box center [655, 419] width 1311 height 652
drag, startPoint x: 9, startPoint y: 523, endPoint x: 404, endPoint y: 63, distance: 606.3
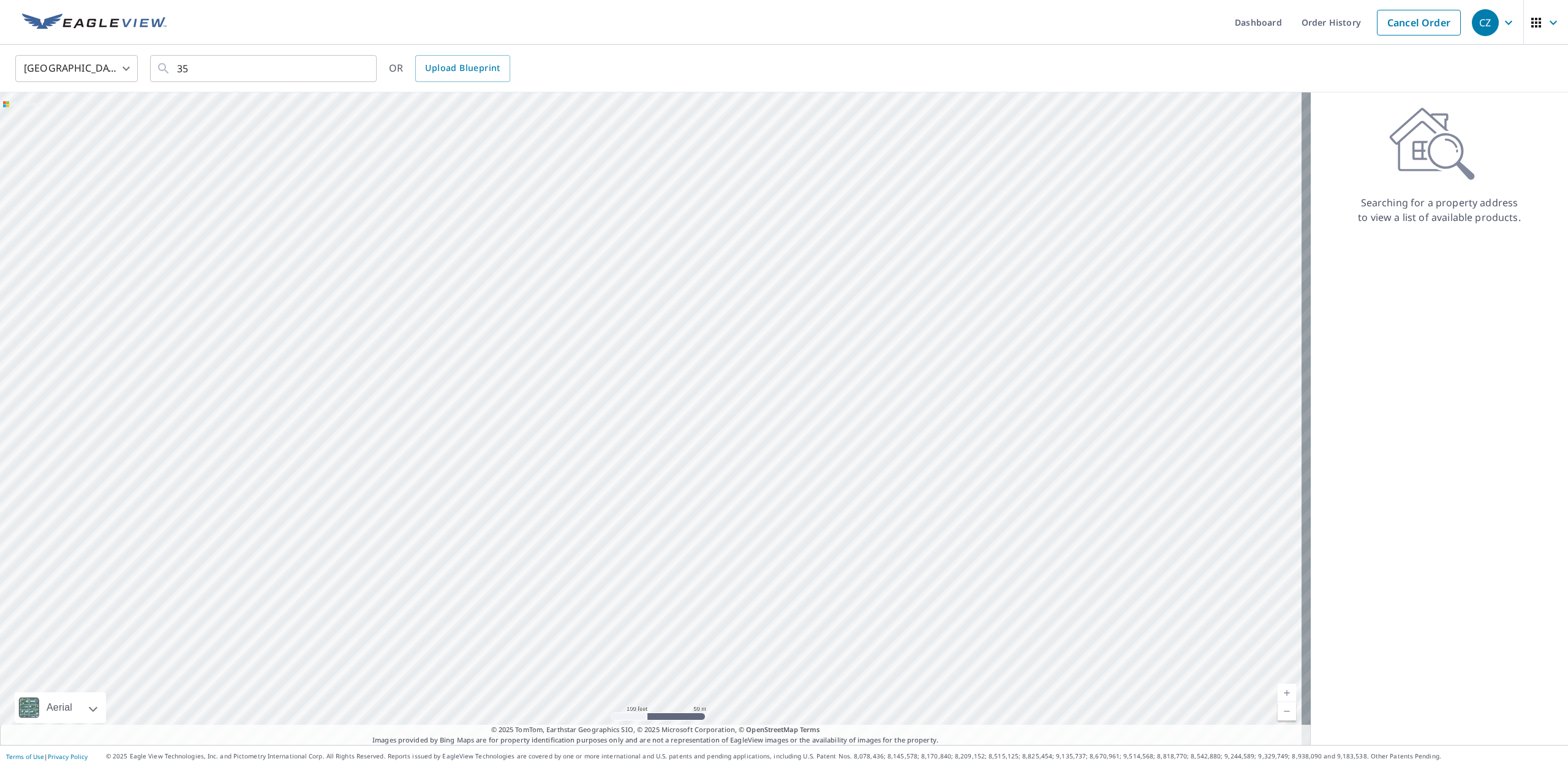
click at [404, 63] on div "United States US ​ 35 ​ OR Upload Blueprint Aerial Road A standard road map Aer…" at bounding box center [784, 394] width 1568 height 701
click at [0, 445] on div at bounding box center [655, 419] width 1311 height 652
drag, startPoint x: 958, startPoint y: 236, endPoint x: 0, endPoint y: 673, distance: 1053.0
click at [0, 673] on div at bounding box center [655, 419] width 1311 height 652
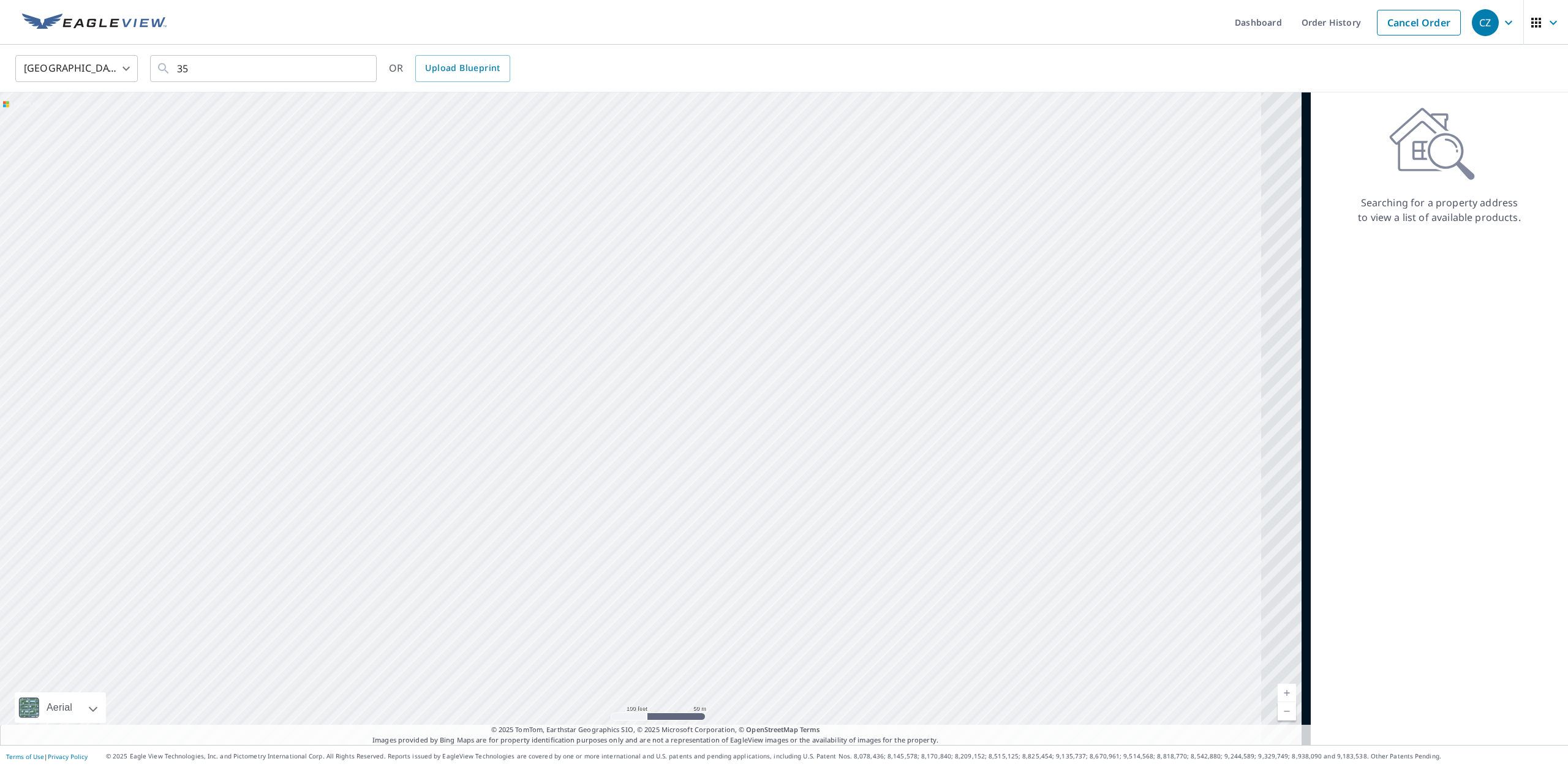
drag, startPoint x: 886, startPoint y: 492, endPoint x: 392, endPoint y: 601, distance: 505.9
click at [392, 601] on div at bounding box center [655, 419] width 1311 height 652
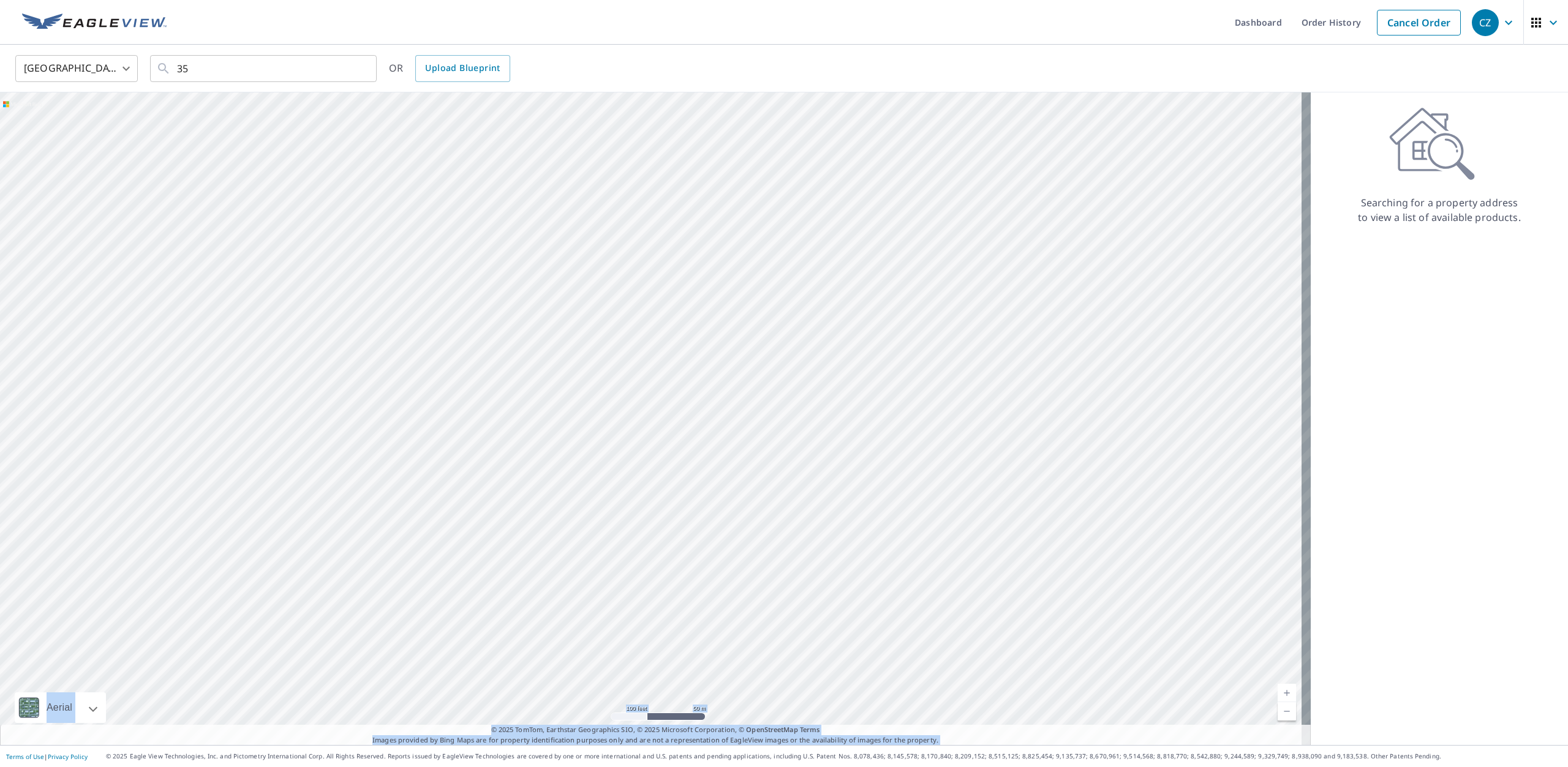
drag, startPoint x: 1232, startPoint y: 311, endPoint x: 873, endPoint y: 467, distance: 391.4
click at [862, 511] on div "Aerial Road A standard road map Aerial A detailed look from above Labels Labels…" at bounding box center [784, 419] width 1568 height 652
drag, startPoint x: 1040, startPoint y: 289, endPoint x: 445, endPoint y: 520, distance: 638.3
click at [445, 520] on div at bounding box center [655, 419] width 1311 height 652
drag, startPoint x: 974, startPoint y: 368, endPoint x: 800, endPoint y: 411, distance: 179.2
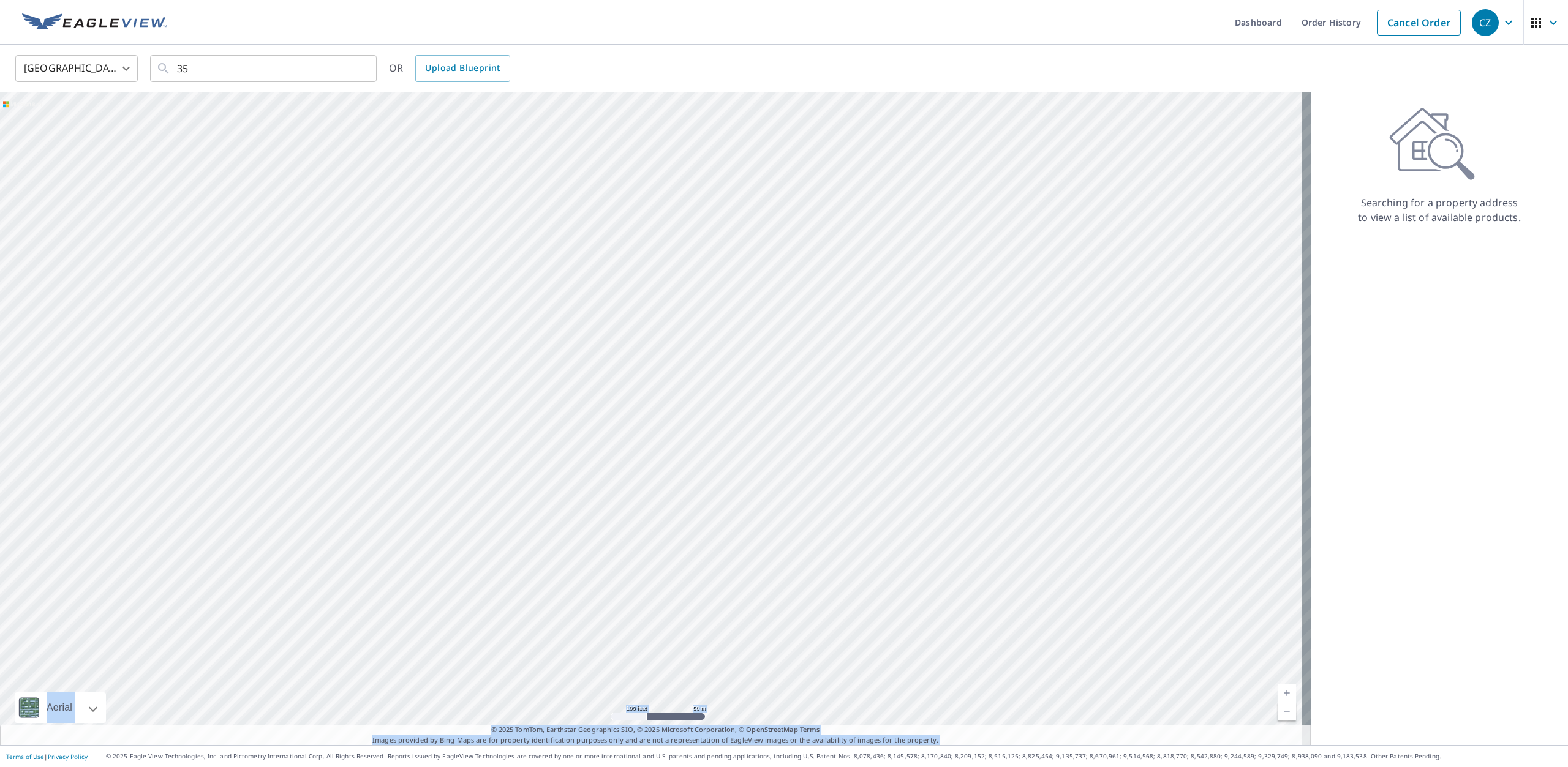
click at [800, 411] on div at bounding box center [655, 419] width 1311 height 652
drag, startPoint x: 74, startPoint y: 516, endPoint x: 553, endPoint y: 418, distance: 488.9
click at [553, 418] on div at bounding box center [655, 419] width 1311 height 652
drag, startPoint x: 317, startPoint y: 587, endPoint x: 540, endPoint y: 510, distance: 235.9
click at [540, 510] on div at bounding box center [655, 419] width 1311 height 652
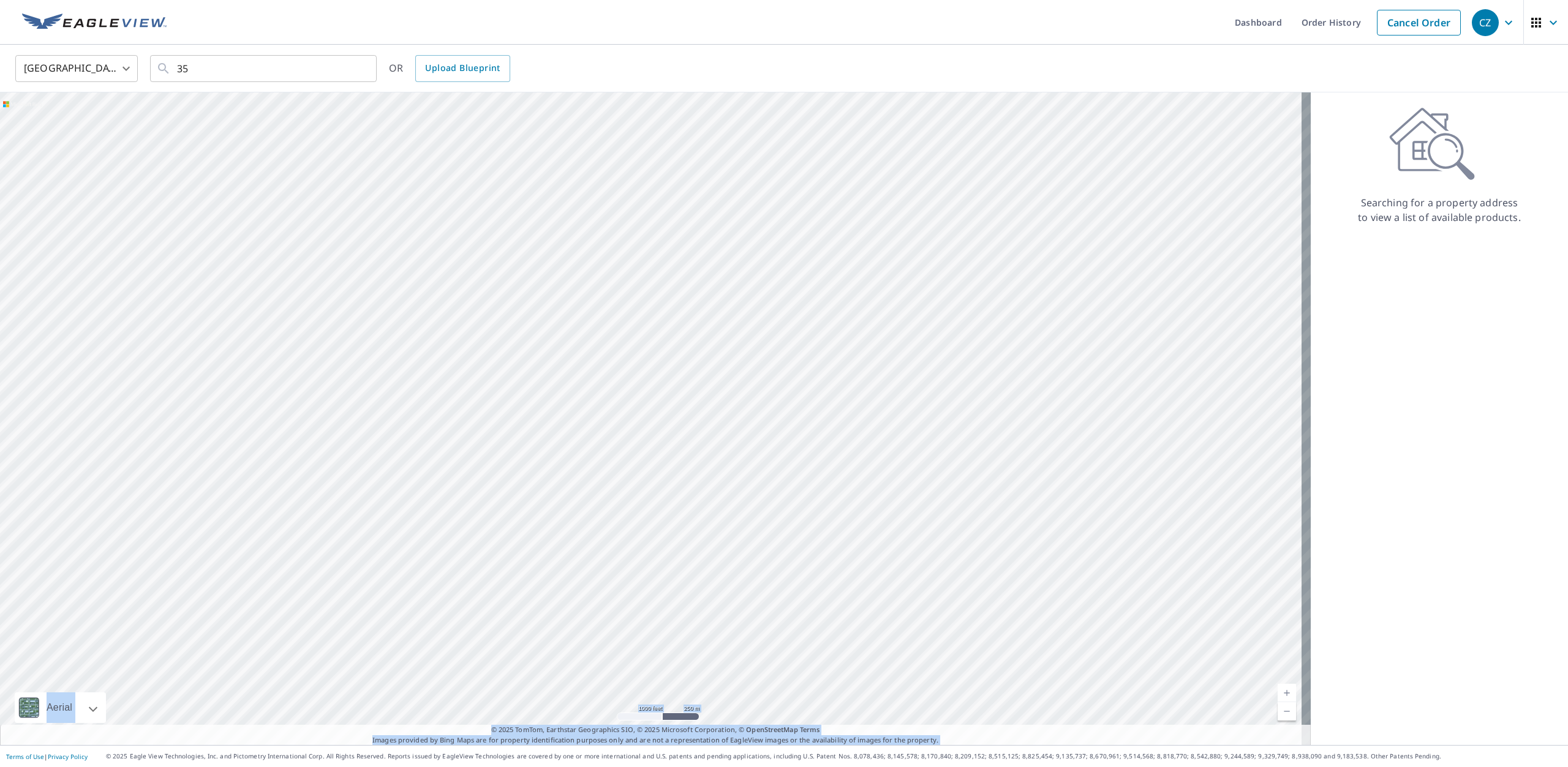
drag, startPoint x: 1133, startPoint y: 510, endPoint x: 635, endPoint y: 506, distance: 498.0
click at [635, 506] on div at bounding box center [655, 419] width 1311 height 652
drag, startPoint x: 933, startPoint y: 262, endPoint x: 553, endPoint y: 684, distance: 567.9
click at [553, 684] on div at bounding box center [655, 419] width 1311 height 652
drag, startPoint x: 859, startPoint y: 332, endPoint x: 582, endPoint y: 617, distance: 397.4
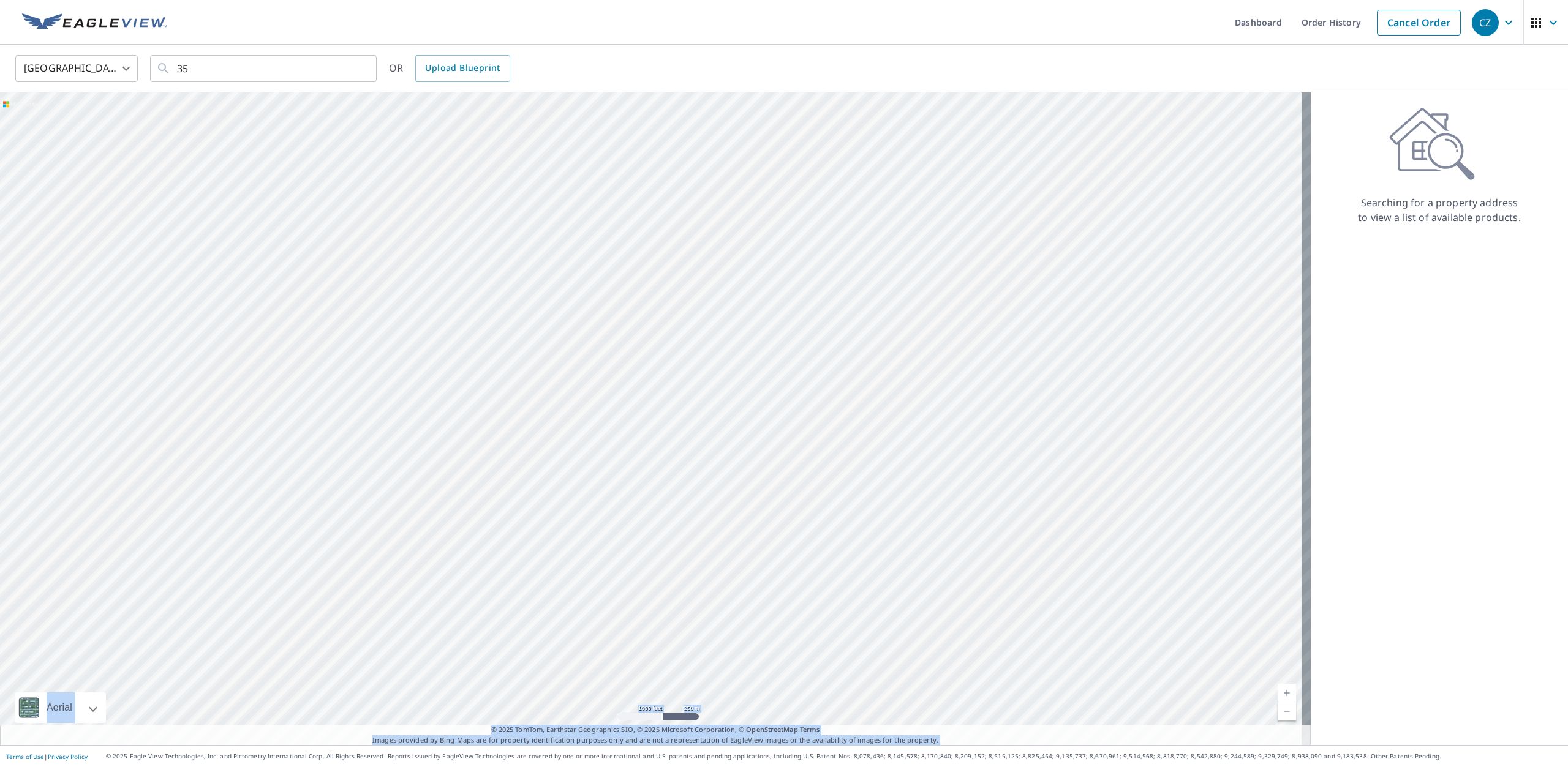
click at [583, 617] on div at bounding box center [655, 419] width 1311 height 652
drag, startPoint x: 924, startPoint y: 304, endPoint x: 194, endPoint y: 714, distance: 837.3
click at [194, 714] on div at bounding box center [655, 419] width 1311 height 652
drag, startPoint x: 732, startPoint y: 364, endPoint x: 573, endPoint y: 516, distance: 220.0
click at [573, 516] on div at bounding box center [655, 419] width 1311 height 652
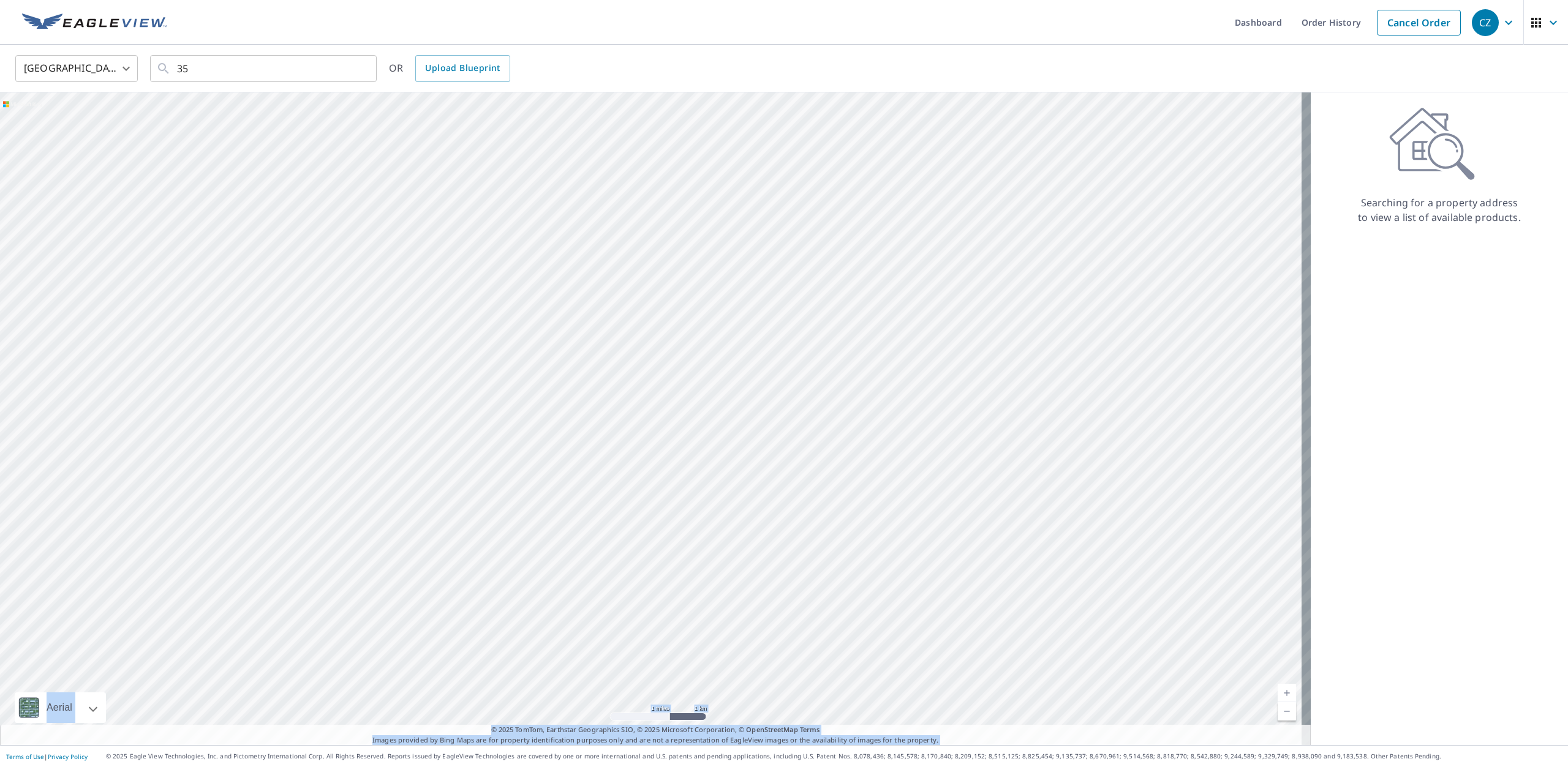
drag, startPoint x: 646, startPoint y: 319, endPoint x: 614, endPoint y: 381, distance: 69.8
click at [614, 381] on div at bounding box center [655, 419] width 1311 height 652
drag, startPoint x: 940, startPoint y: 311, endPoint x: 668, endPoint y: 317, distance: 272.1
click at [668, 317] on div at bounding box center [655, 419] width 1311 height 652
drag, startPoint x: 752, startPoint y: 323, endPoint x: 751, endPoint y: 329, distance: 6.1
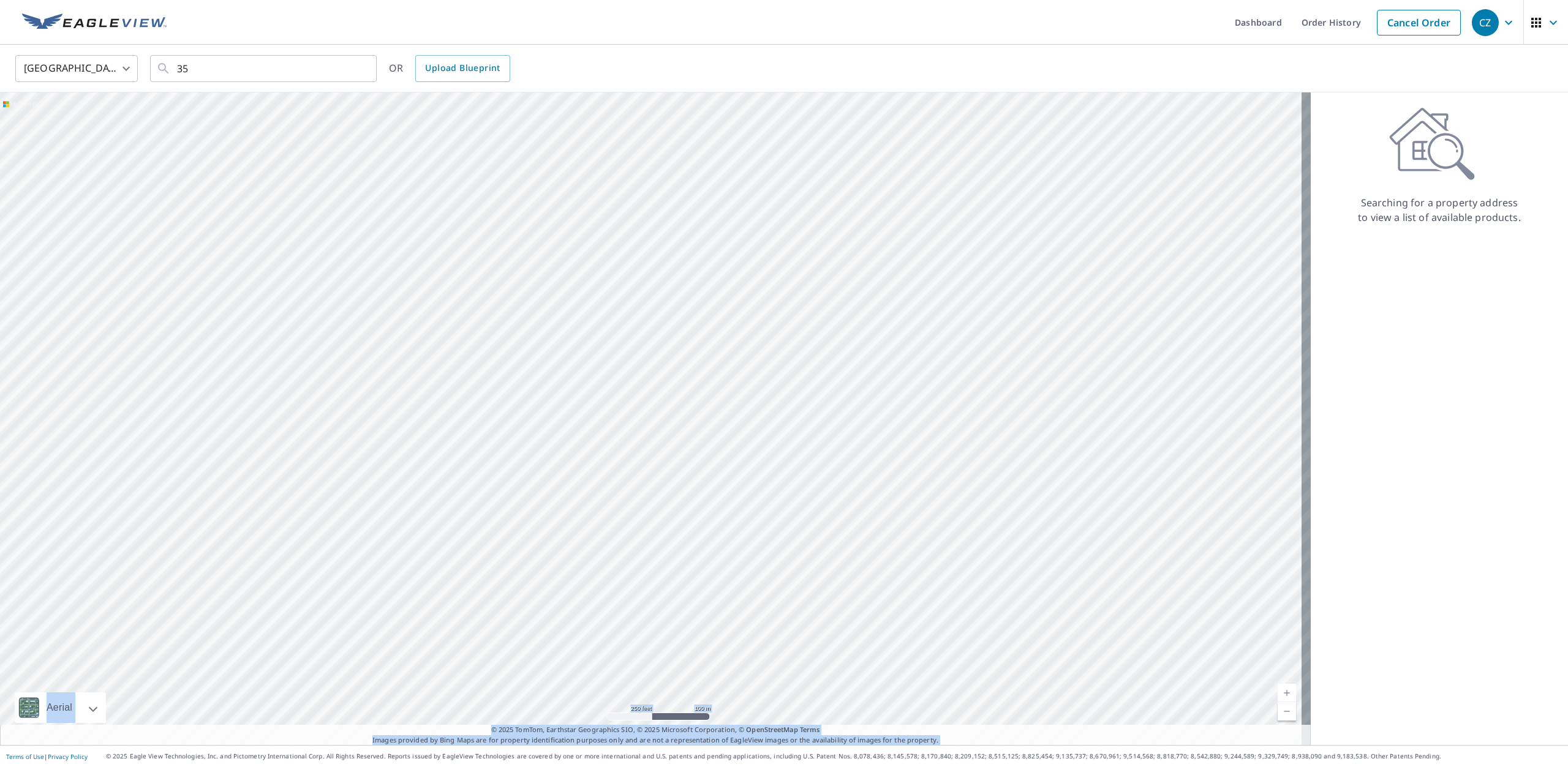
click at [751, 329] on div at bounding box center [655, 419] width 1311 height 652
drag, startPoint x: 785, startPoint y: 207, endPoint x: 683, endPoint y: 533, distance: 341.6
click at [683, 533] on div at bounding box center [655, 419] width 1311 height 652
drag, startPoint x: 540, startPoint y: 416, endPoint x: 786, endPoint y: 284, distance: 279.2
click at [786, 284] on div at bounding box center [655, 419] width 1311 height 652
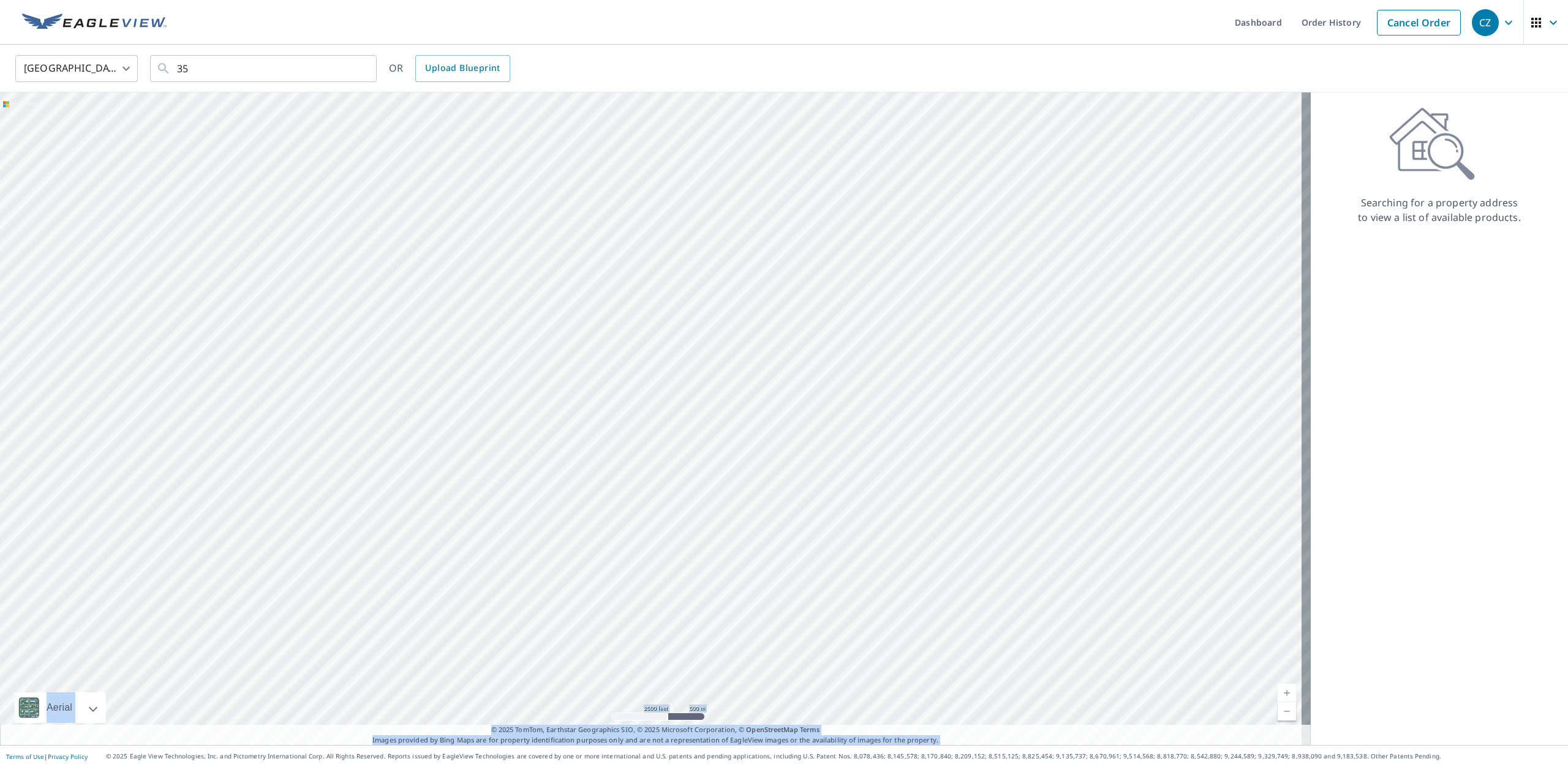
drag, startPoint x: 969, startPoint y: 377, endPoint x: 553, endPoint y: 365, distance: 416.2
click at [553, 365] on div at bounding box center [655, 419] width 1311 height 652
drag, startPoint x: 899, startPoint y: 373, endPoint x: 273, endPoint y: 286, distance: 632.0
click at [273, 286] on div at bounding box center [655, 419] width 1311 height 652
drag, startPoint x: 744, startPoint y: 248, endPoint x: 469, endPoint y: 452, distance: 342.4
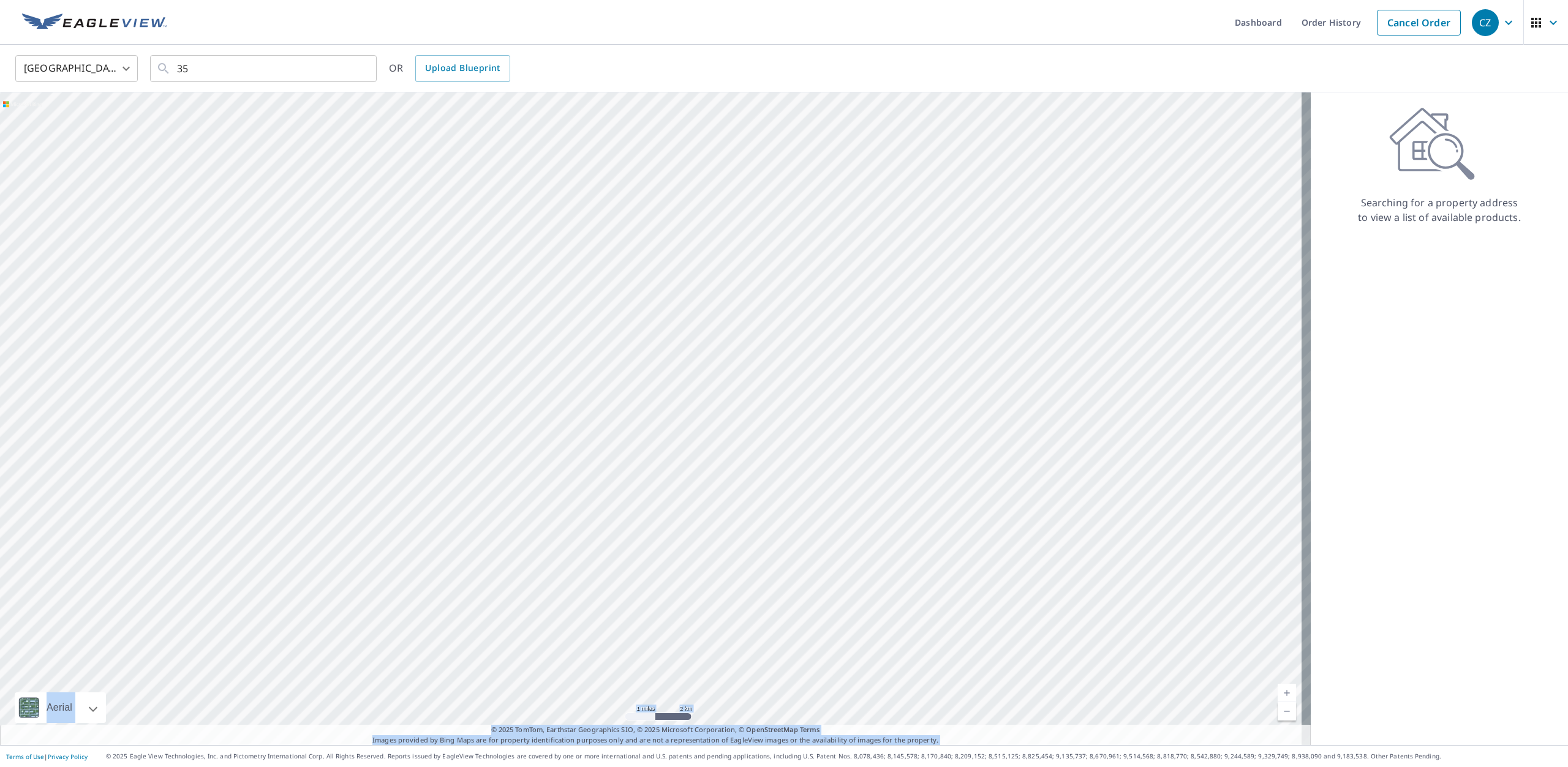
click at [469, 452] on div at bounding box center [655, 419] width 1311 height 652
drag, startPoint x: 985, startPoint y: 454, endPoint x: 451, endPoint y: 500, distance: 536.0
click at [451, 500] on div at bounding box center [655, 419] width 1311 height 652
drag, startPoint x: 857, startPoint y: 459, endPoint x: 410, endPoint y: 583, distance: 463.9
click at [410, 583] on div at bounding box center [655, 419] width 1311 height 652
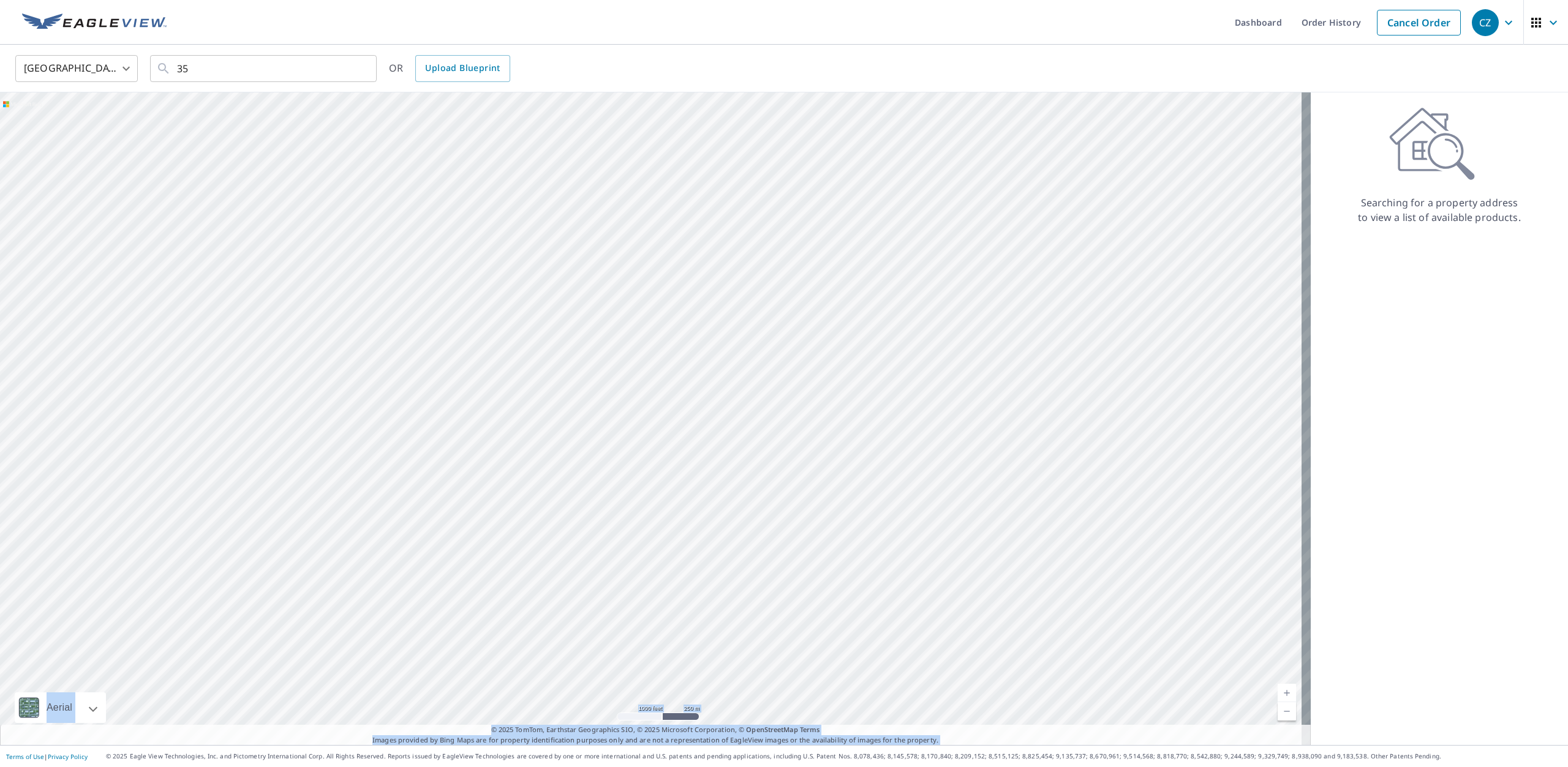
drag, startPoint x: 749, startPoint y: 336, endPoint x: 431, endPoint y: 736, distance: 511.0
click at [431, 736] on div "Aerial Road A standard road map Aerial A detailed look from above Labels Labels…" at bounding box center [655, 419] width 1311 height 652
click at [554, 528] on div at bounding box center [655, 419] width 1311 height 652
drag, startPoint x: 772, startPoint y: 243, endPoint x: 0, endPoint y: 796, distance: 949.6
click at [0, 767] on html "CZ CZ Dashboard Order History Cancel Order CZ [GEOGRAPHIC_DATA] US ​ 35 ​ OR Up…" at bounding box center [784, 383] width 1568 height 767
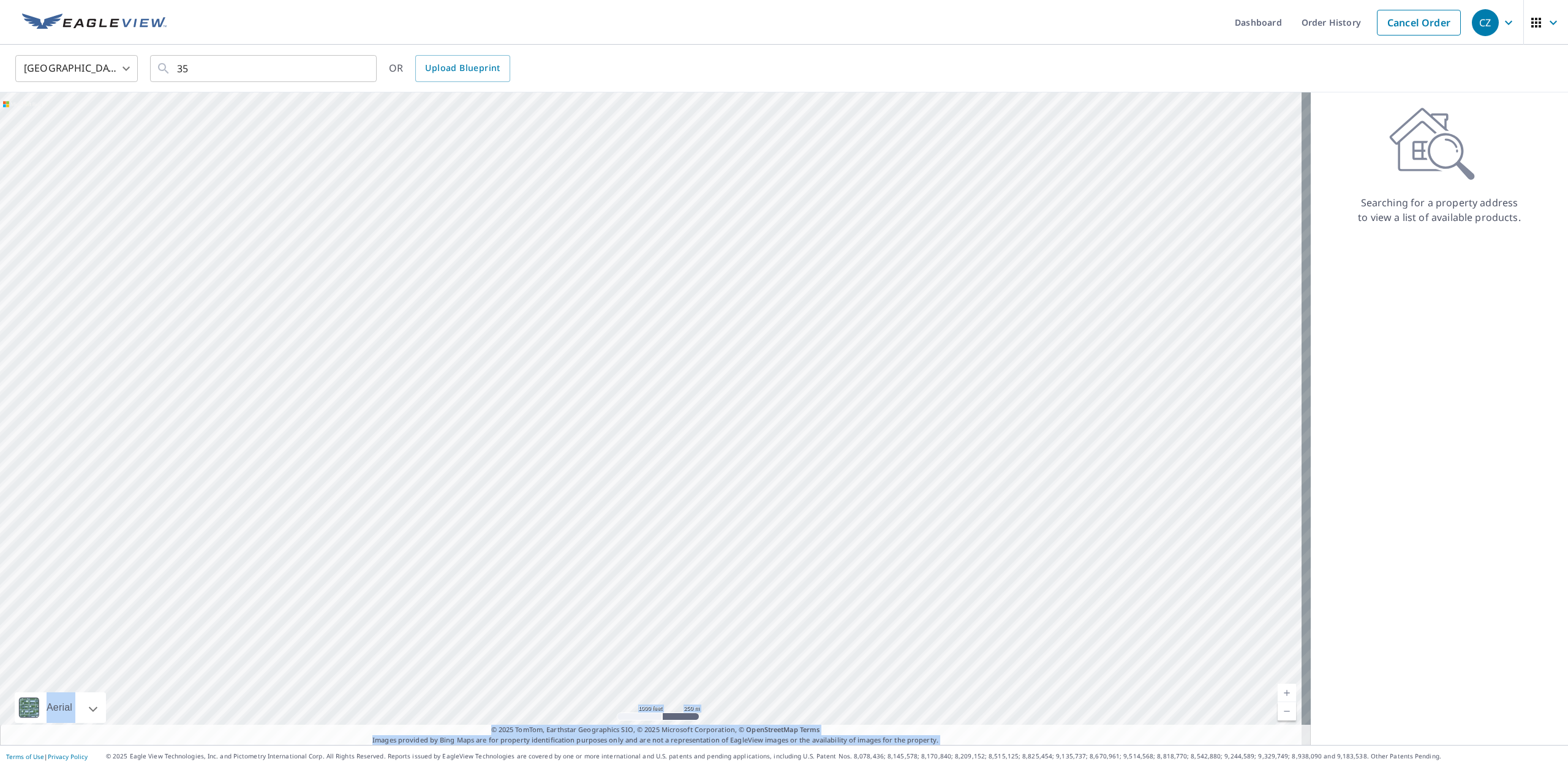
click at [258, 558] on div at bounding box center [655, 419] width 1311 height 652
drag, startPoint x: 1123, startPoint y: 362, endPoint x: 233, endPoint y: 615, distance: 925.3
click at [233, 615] on div at bounding box center [655, 419] width 1311 height 652
drag, startPoint x: 1074, startPoint y: 362, endPoint x: 90, endPoint y: 778, distance: 1068.3
click at [90, 767] on html "CZ CZ Dashboard Order History Cancel Order CZ [GEOGRAPHIC_DATA] US ​ 35 ​ OR Up…" at bounding box center [784, 383] width 1568 height 767
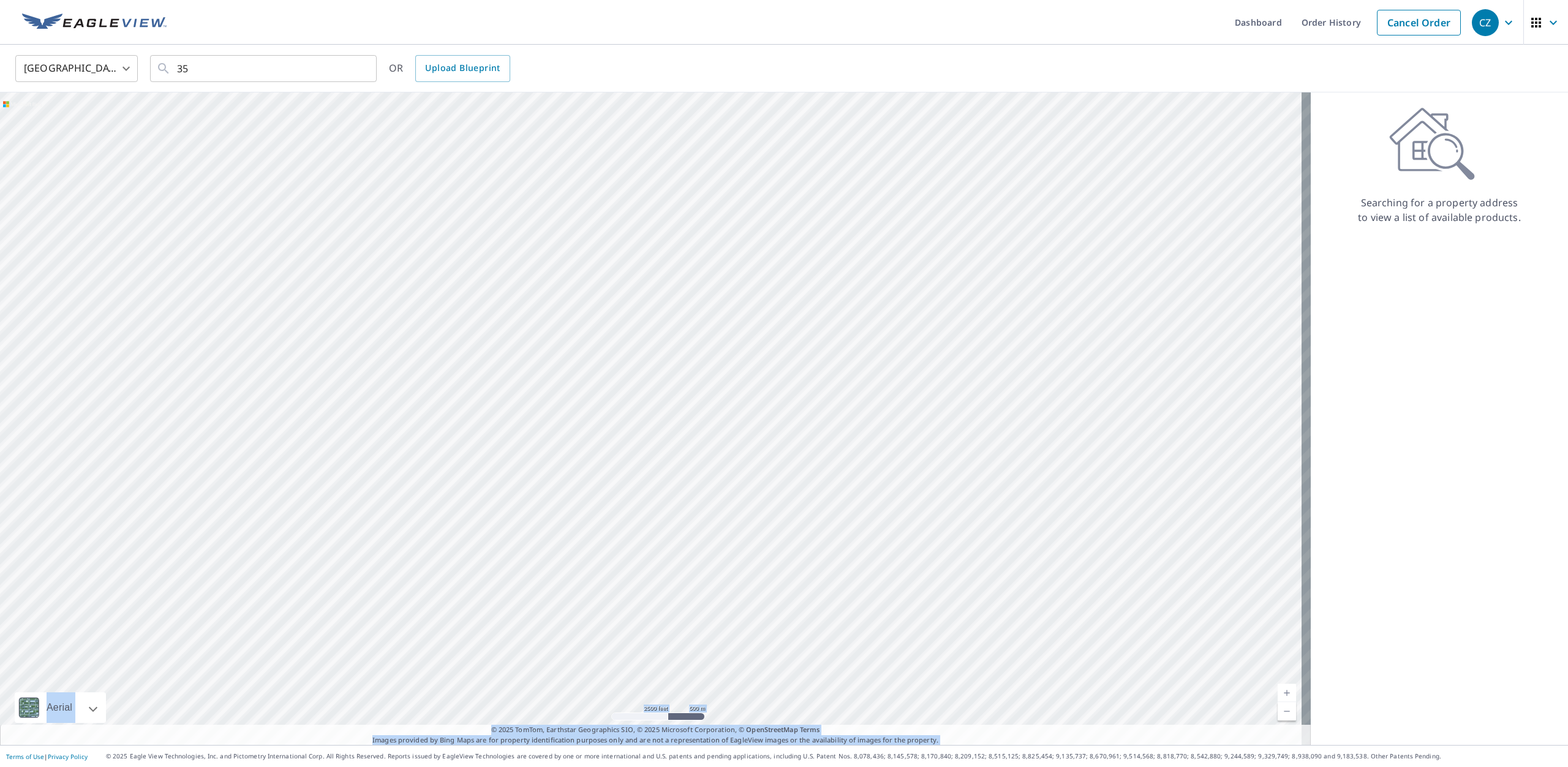
click at [506, 506] on div at bounding box center [655, 419] width 1311 height 652
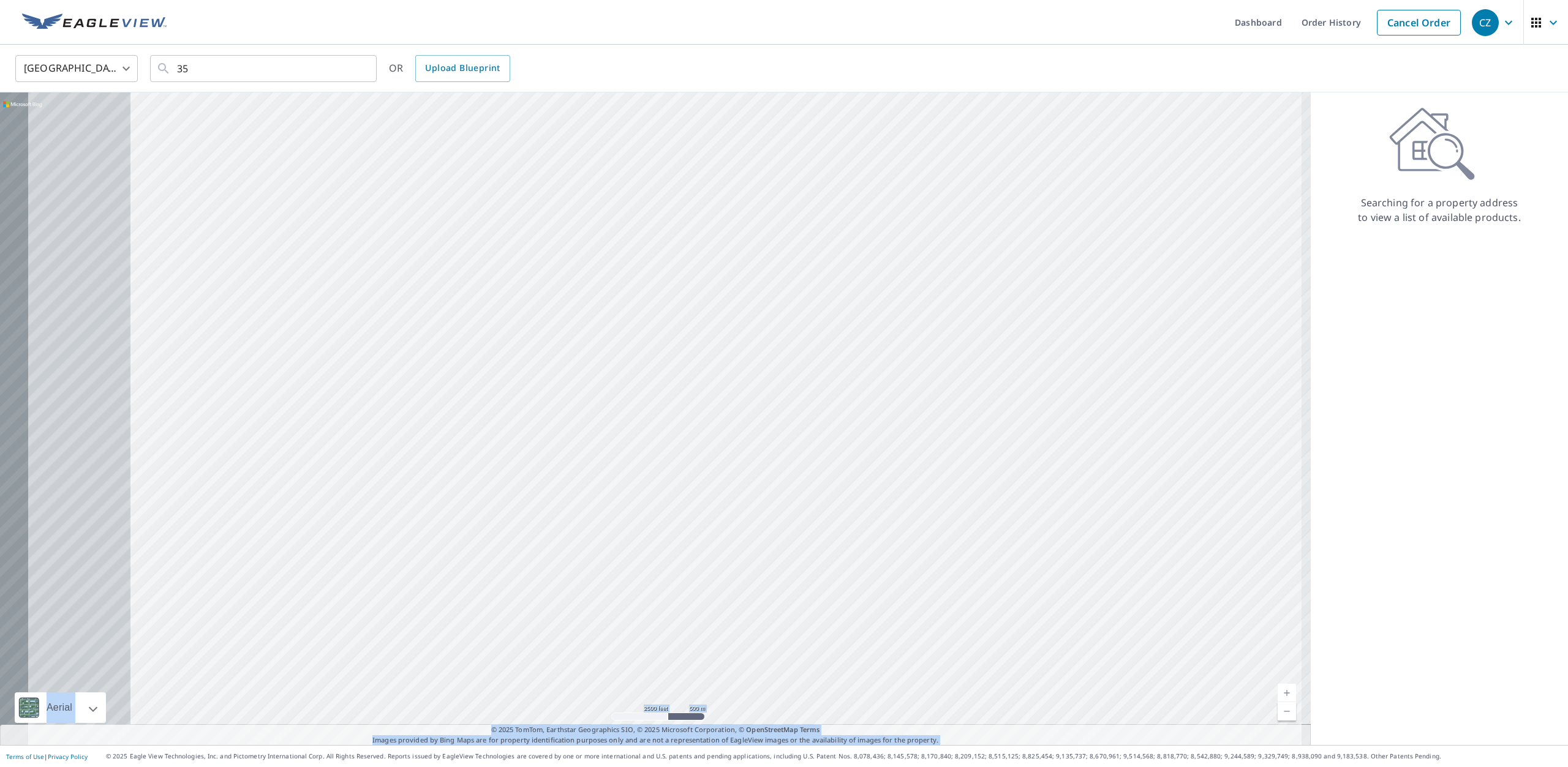
drag, startPoint x: 757, startPoint y: 490, endPoint x: 601, endPoint y: 190, distance: 338.1
click at [601, 190] on div at bounding box center [655, 419] width 1311 height 652
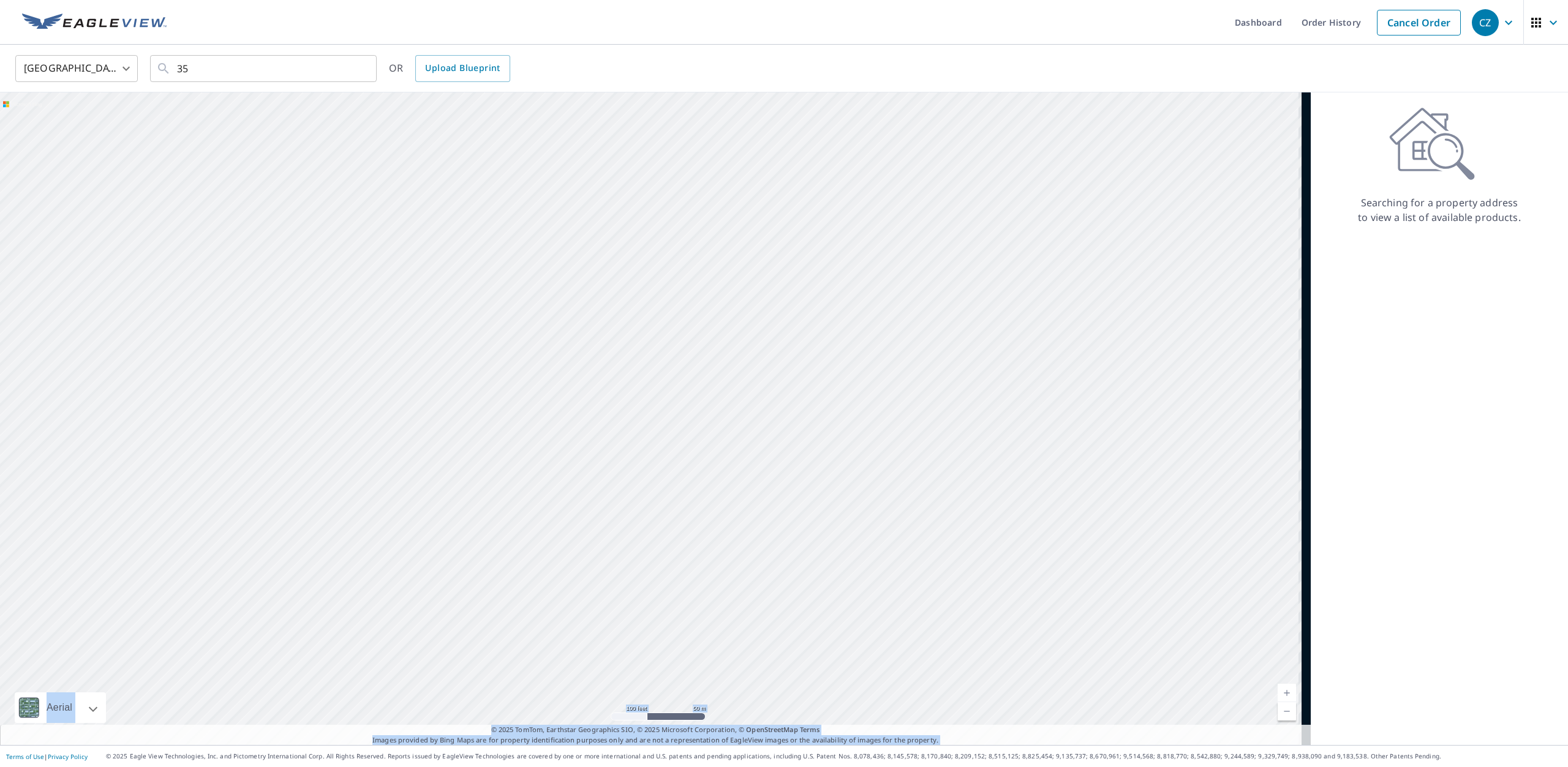
drag, startPoint x: 816, startPoint y: 364, endPoint x: 615, endPoint y: 441, distance: 215.2
click at [615, 441] on div at bounding box center [655, 419] width 1311 height 652
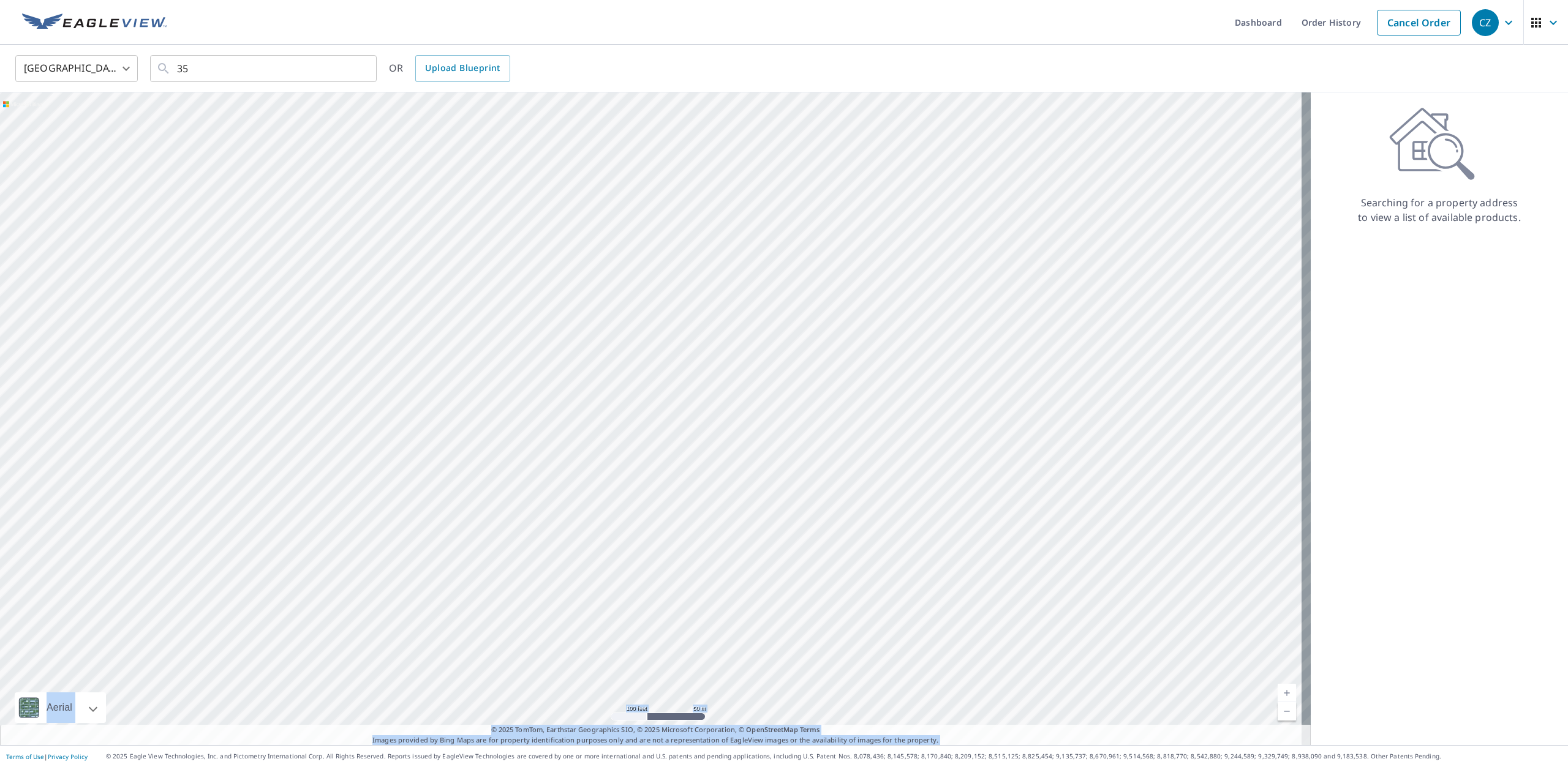
drag, startPoint x: 903, startPoint y: 246, endPoint x: 434, endPoint y: 526, distance: 546.2
click at [434, 526] on div at bounding box center [655, 419] width 1311 height 652
drag, startPoint x: 885, startPoint y: 365, endPoint x: 119, endPoint y: 734, distance: 850.2
click at [119, 740] on div "Aerial Road A standard road map Aerial A detailed look from above Labels Labels…" at bounding box center [655, 419] width 1311 height 652
drag, startPoint x: 441, startPoint y: 538, endPoint x: 453, endPoint y: 533, distance: 13.0
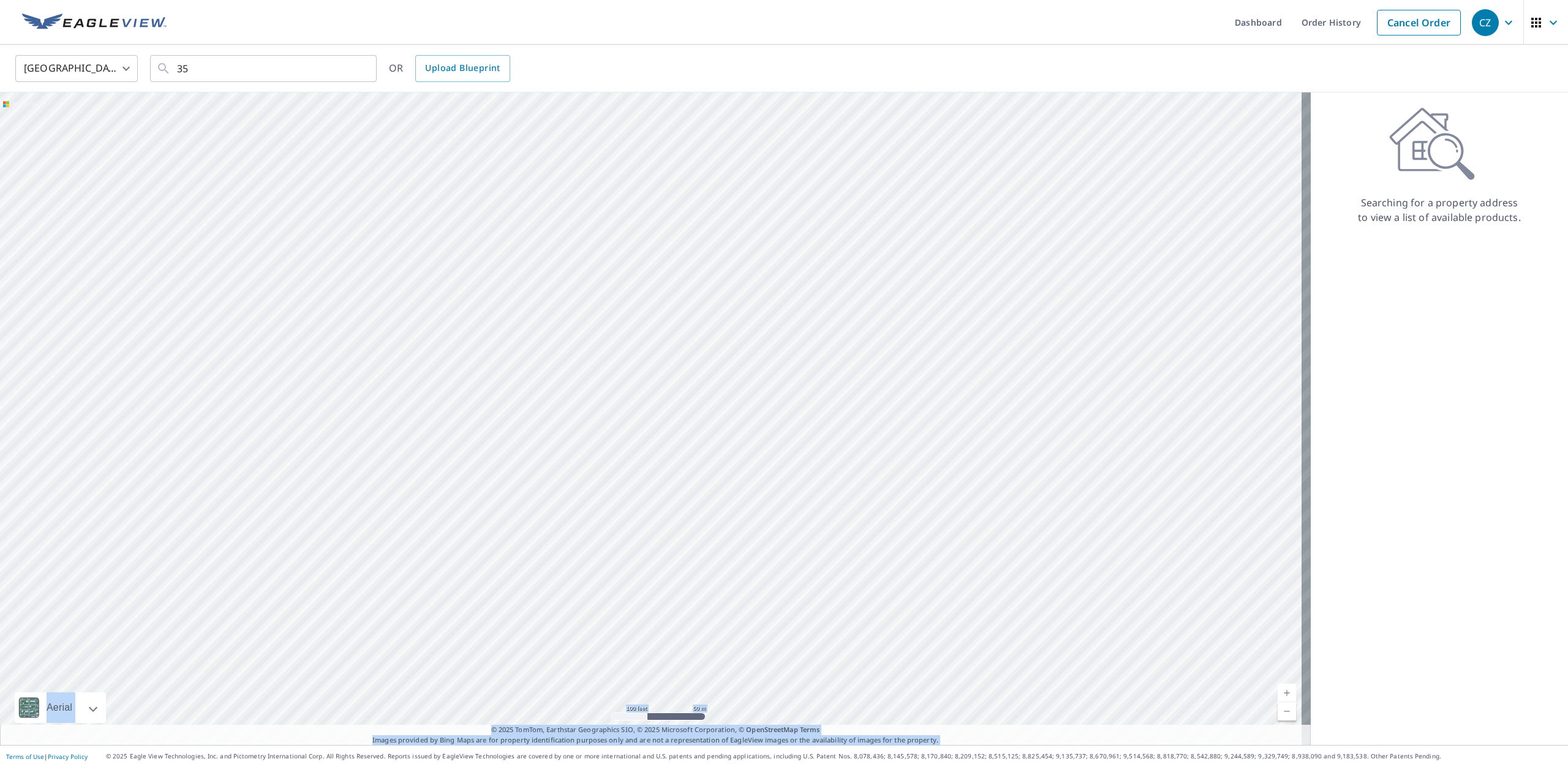
click at [452, 534] on div at bounding box center [655, 419] width 1311 height 652
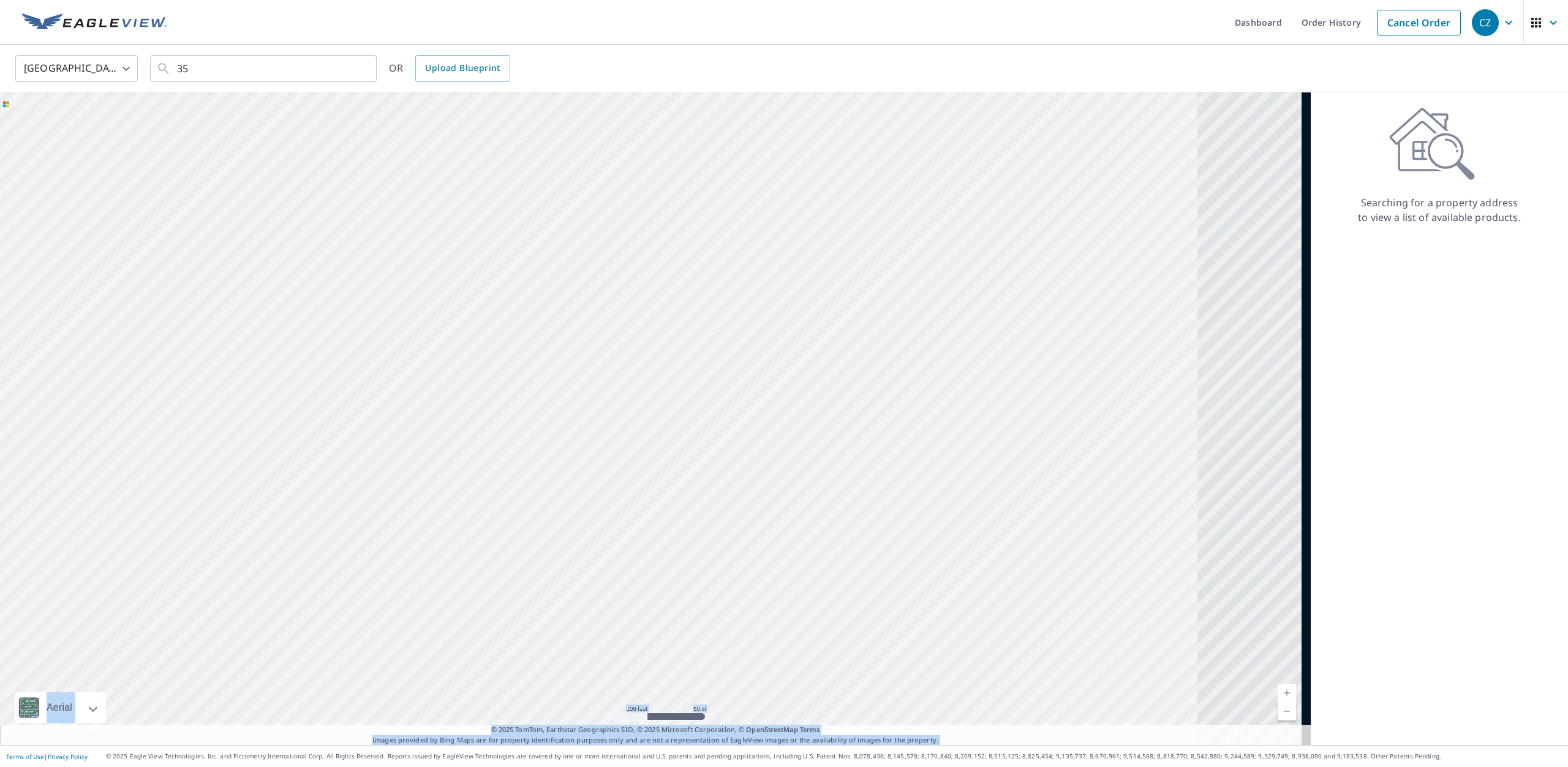
drag, startPoint x: 451, startPoint y: 486, endPoint x: 0, endPoint y: 661, distance: 483.8
click at [0, 661] on div at bounding box center [655, 419] width 1311 height 652
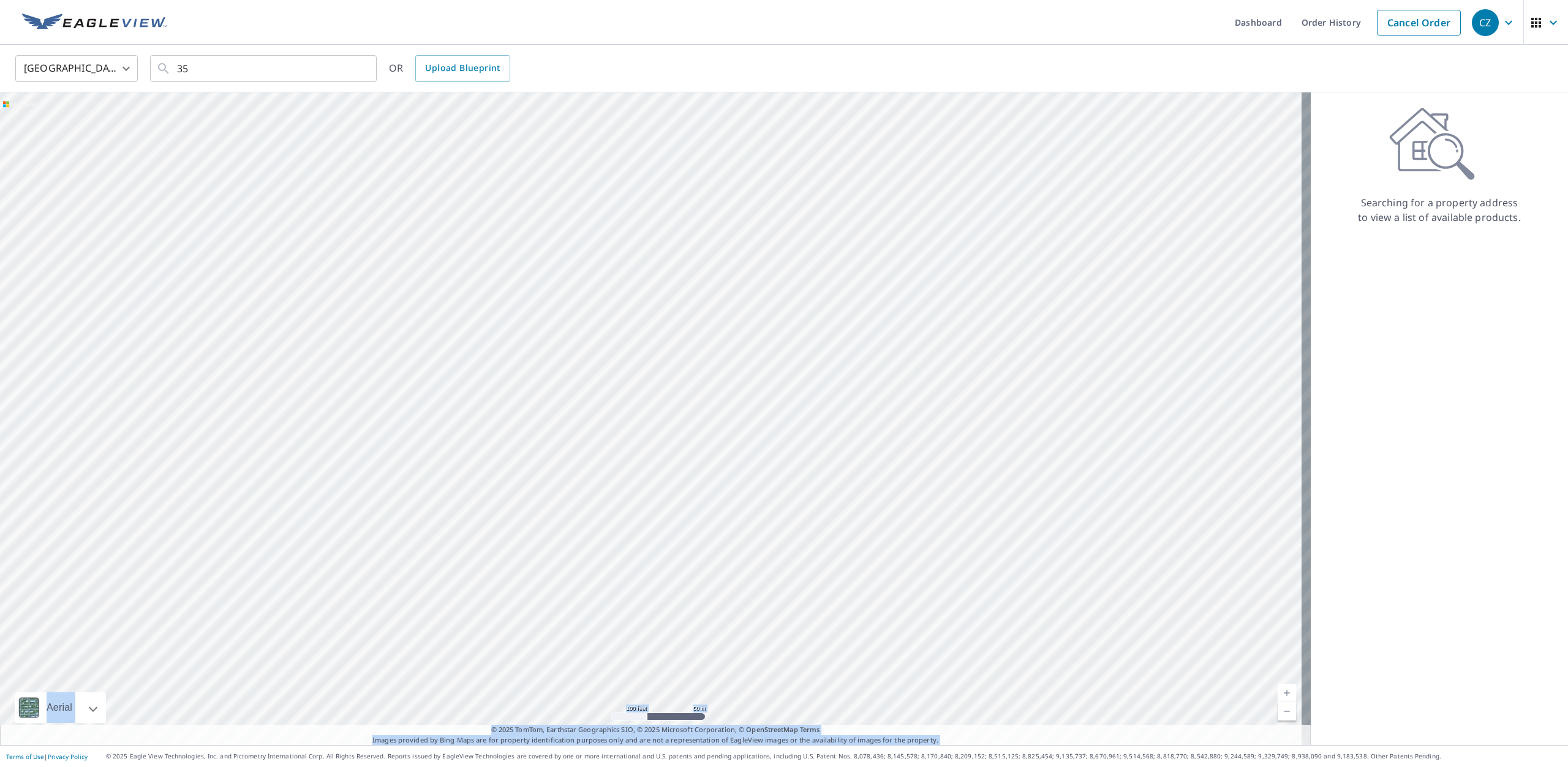
drag, startPoint x: 1131, startPoint y: 289, endPoint x: 588, endPoint y: 467, distance: 571.4
click at [588, 467] on div at bounding box center [655, 419] width 1311 height 652
drag, startPoint x: 377, startPoint y: 577, endPoint x: 0, endPoint y: 795, distance: 435.5
click at [0, 767] on html "CZ CZ Dashboard Order History Cancel Order CZ [GEOGRAPHIC_DATA] [GEOGRAPHIC_DAT…" at bounding box center [784, 383] width 1568 height 767
drag, startPoint x: 386, startPoint y: 344, endPoint x: 381, endPoint y: 360, distance: 16.8
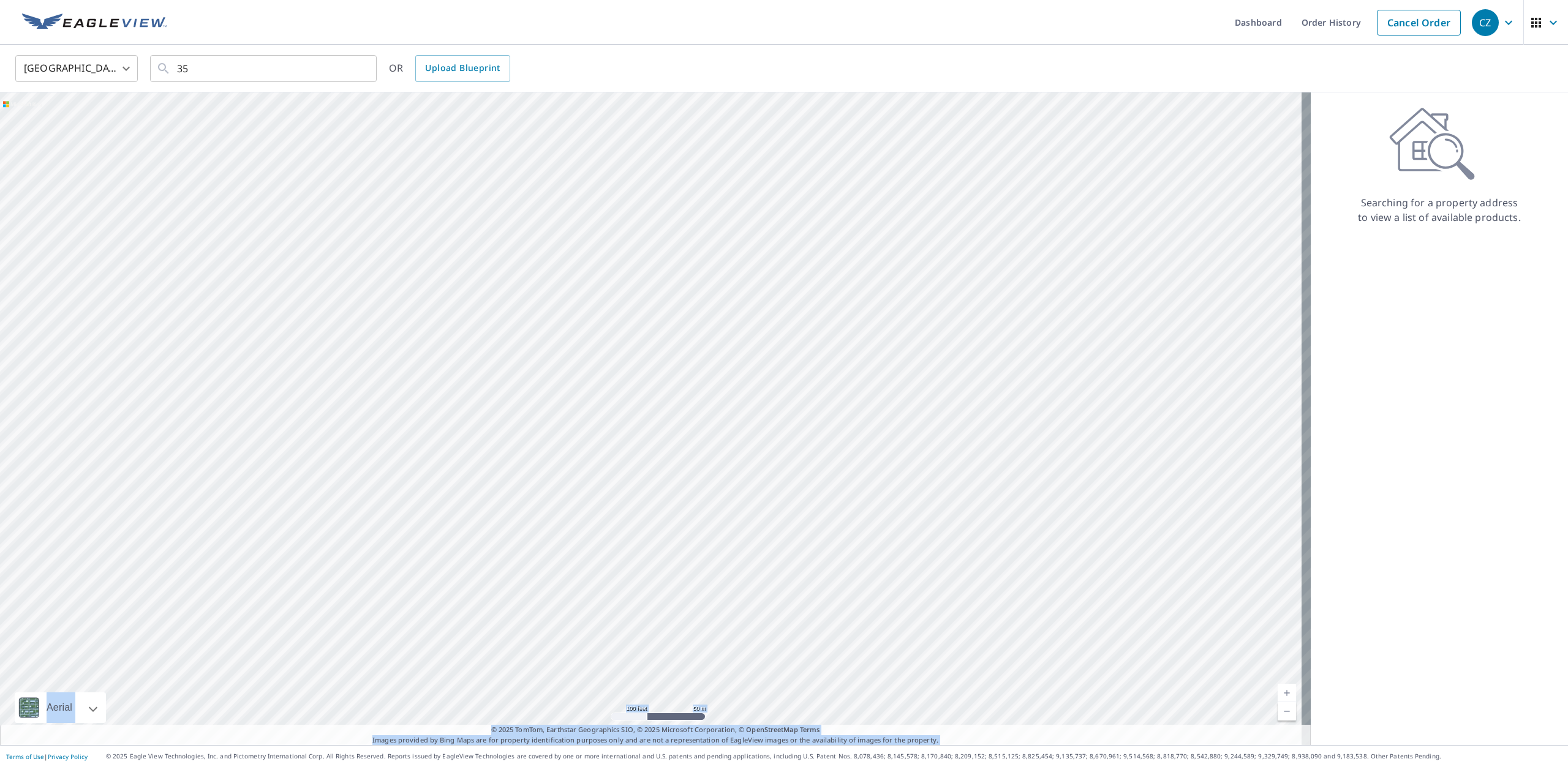
click at [381, 358] on div at bounding box center [655, 419] width 1311 height 652
drag, startPoint x: 645, startPoint y: 529, endPoint x: 586, endPoint y: 793, distance: 270.5
click at [586, 767] on html "CZ CZ Dashboard Order History Cancel Order CZ [GEOGRAPHIC_DATA] [GEOGRAPHIC_DAT…" at bounding box center [784, 383] width 1568 height 767
click at [653, 356] on div at bounding box center [655, 419] width 1311 height 652
drag, startPoint x: 968, startPoint y: 469, endPoint x: 465, endPoint y: 83, distance: 634.0
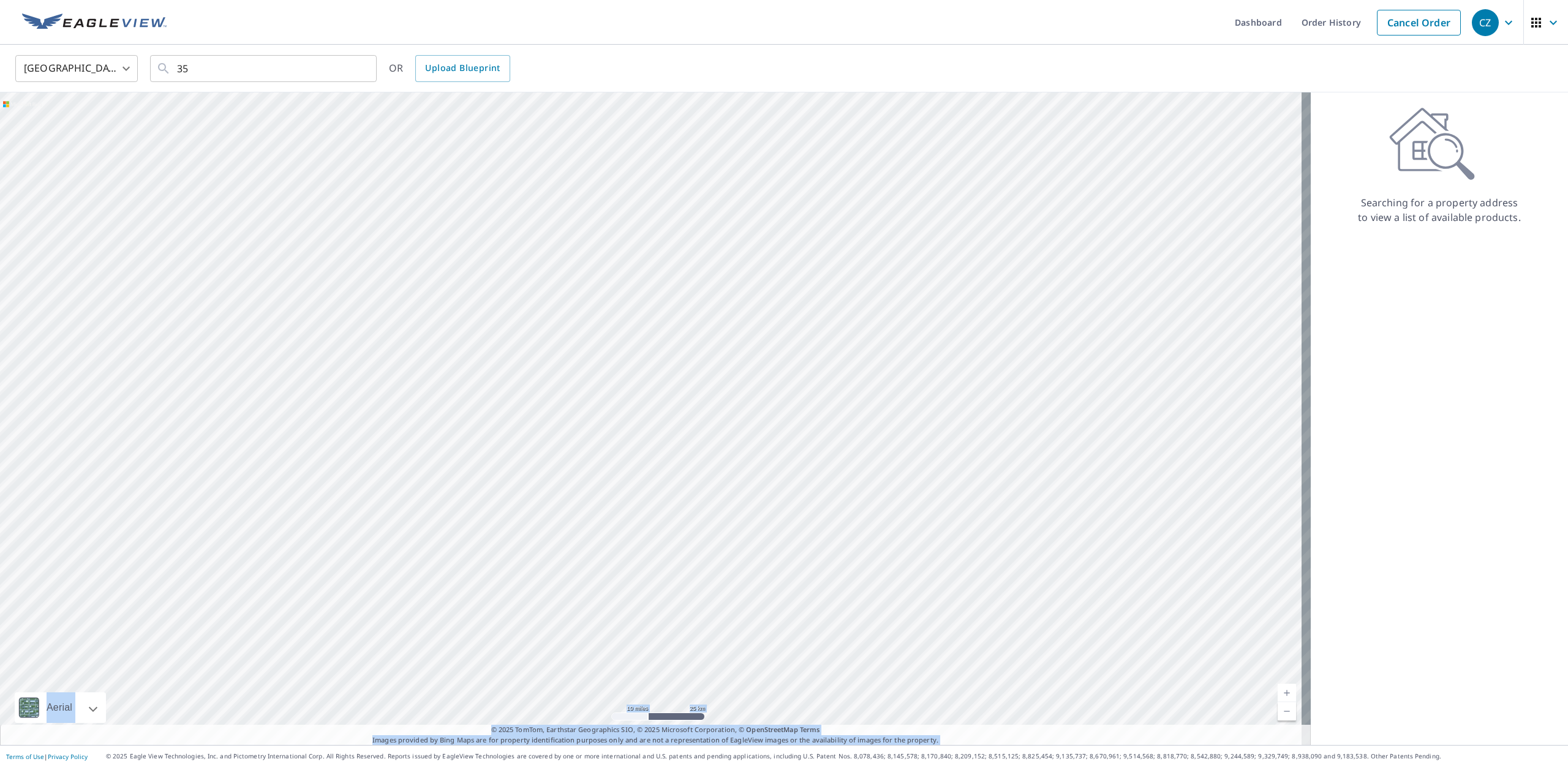
click at [465, 83] on div "United States US ​ 35 ​ OR Upload Blueprint Aerial Road A standard road map Aer…" at bounding box center [784, 394] width 1568 height 701
click at [450, 441] on div at bounding box center [655, 419] width 1311 height 652
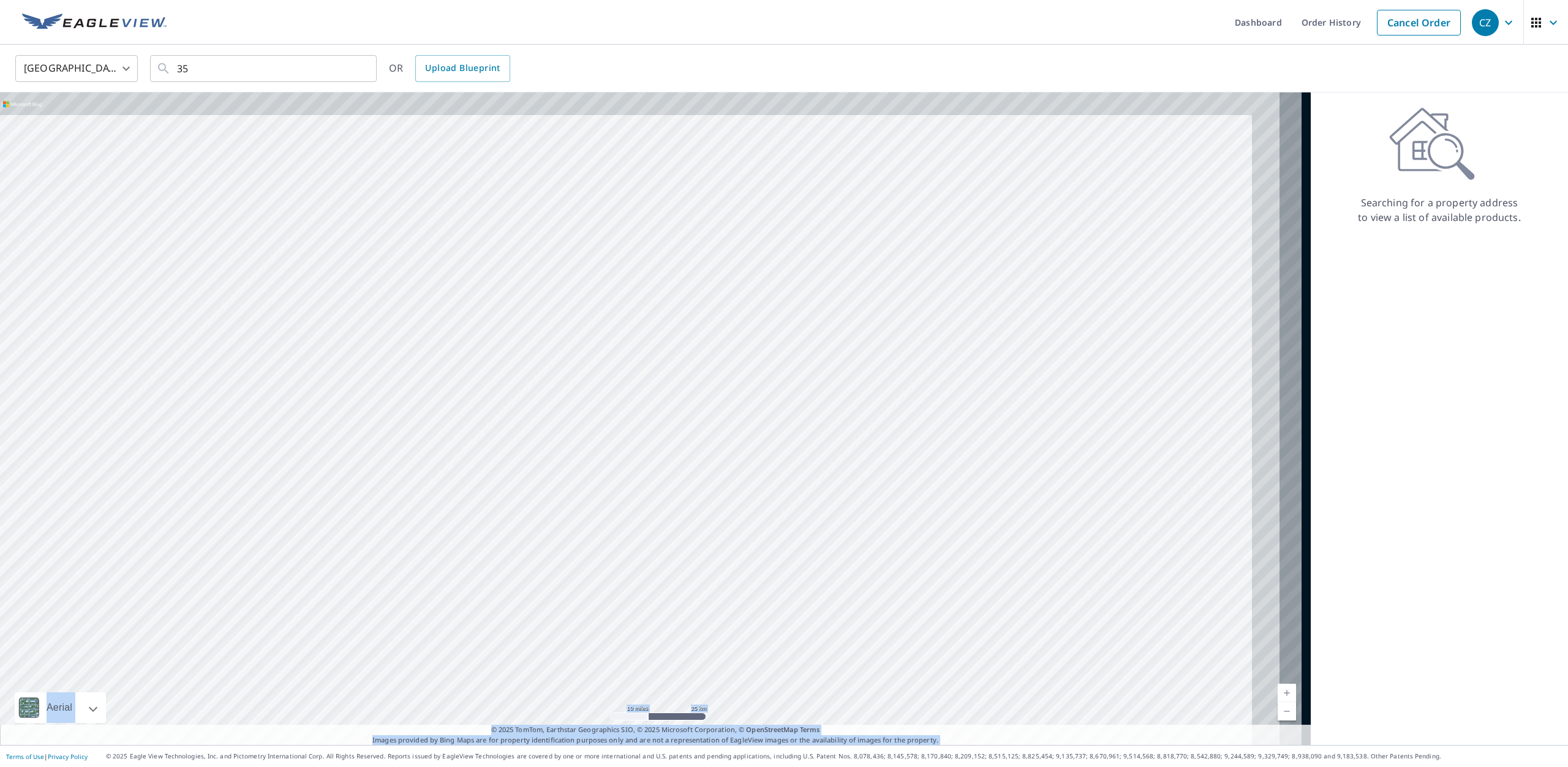
drag, startPoint x: 1191, startPoint y: 230, endPoint x: 543, endPoint y: 526, distance: 712.4
click at [543, 526] on div at bounding box center [655, 419] width 1311 height 652
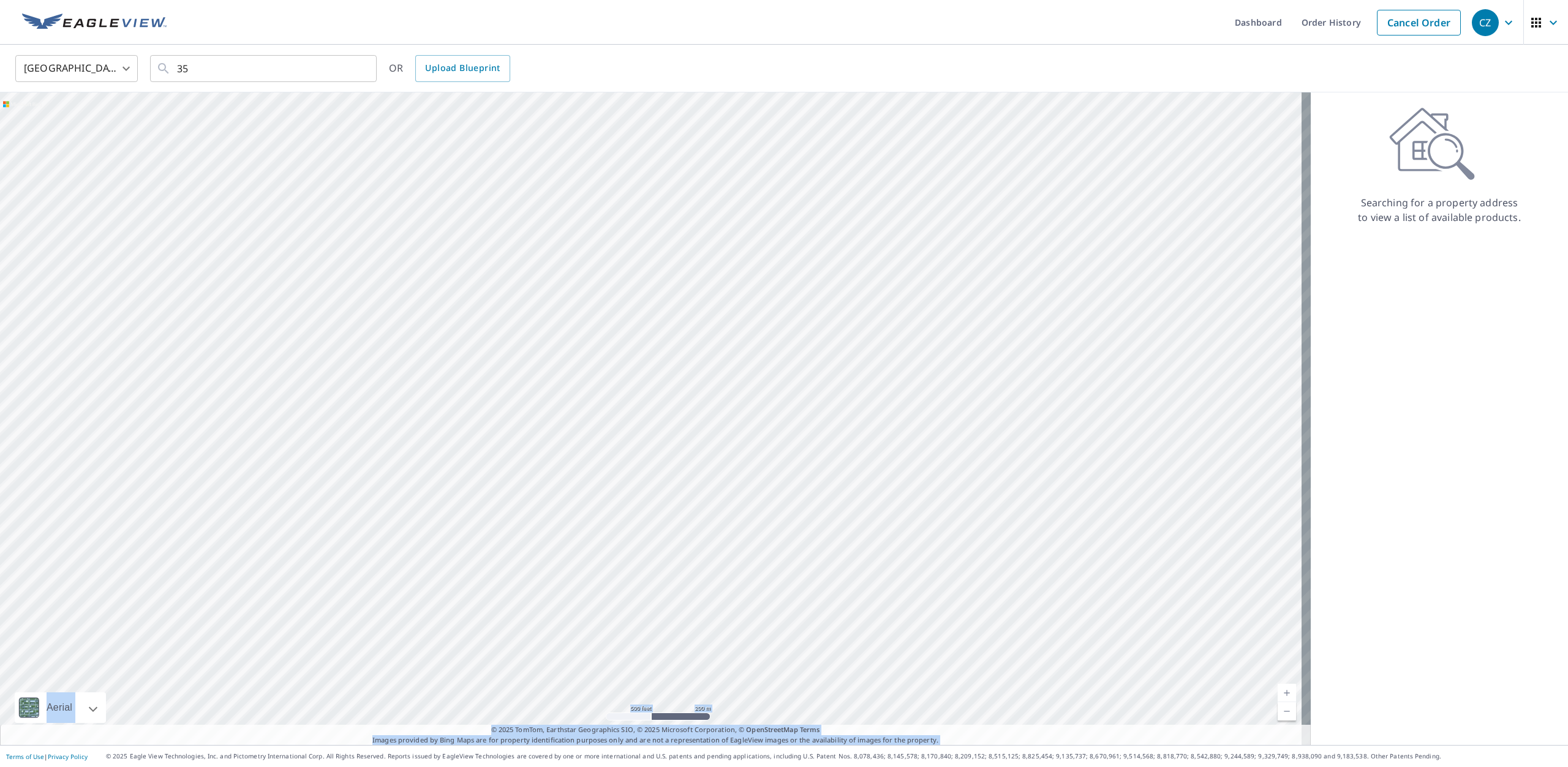
drag, startPoint x: 392, startPoint y: 459, endPoint x: 492, endPoint y: 413, distance: 110.1
click at [492, 413] on div at bounding box center [655, 419] width 1311 height 652
drag, startPoint x: 431, startPoint y: 169, endPoint x: 947, endPoint y: 647, distance: 703.4
click at [947, 647] on div at bounding box center [655, 419] width 1311 height 652
drag, startPoint x: 365, startPoint y: 301, endPoint x: 338, endPoint y: 402, distance: 104.5
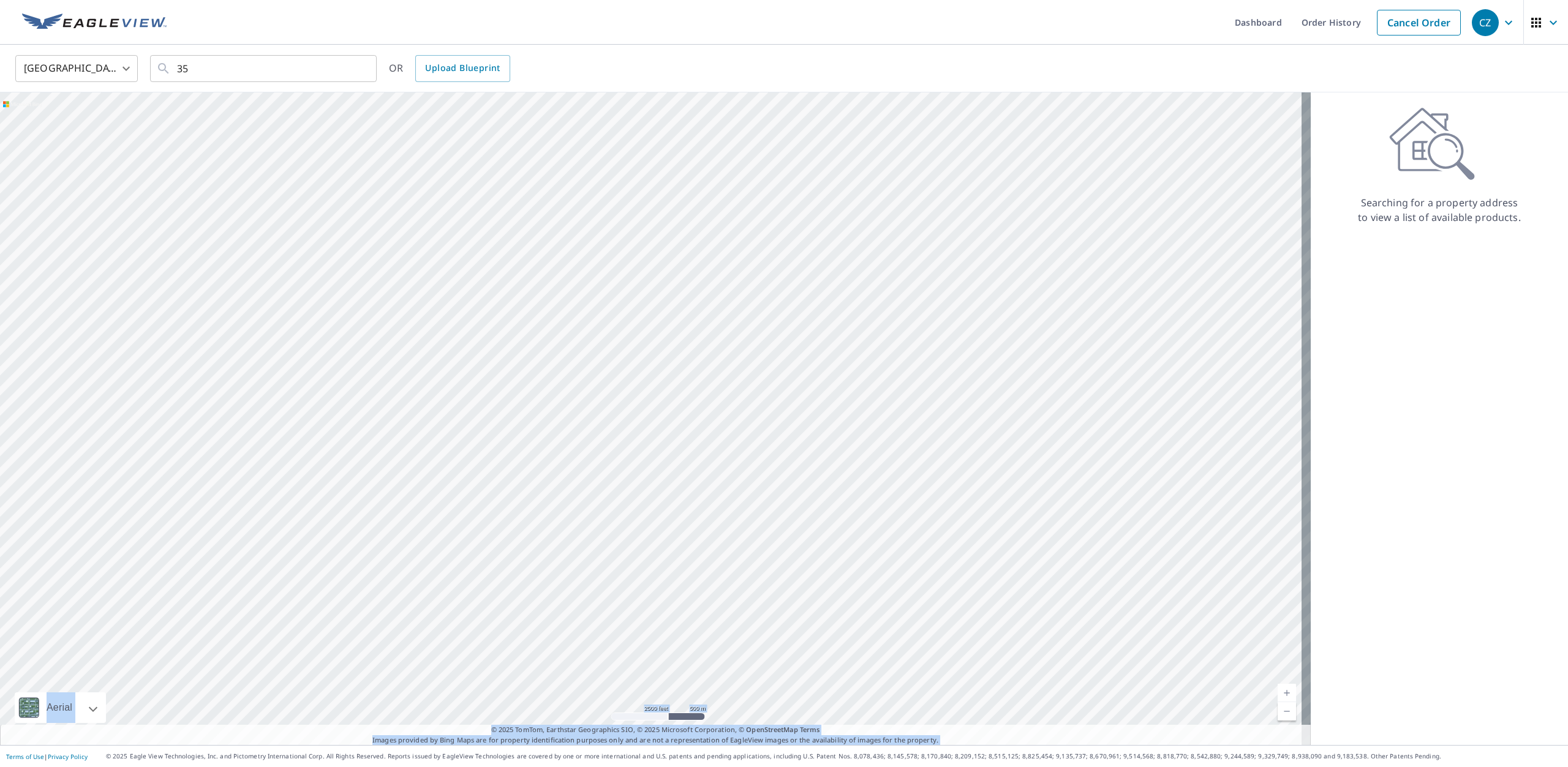
click at [338, 402] on div at bounding box center [655, 419] width 1311 height 652
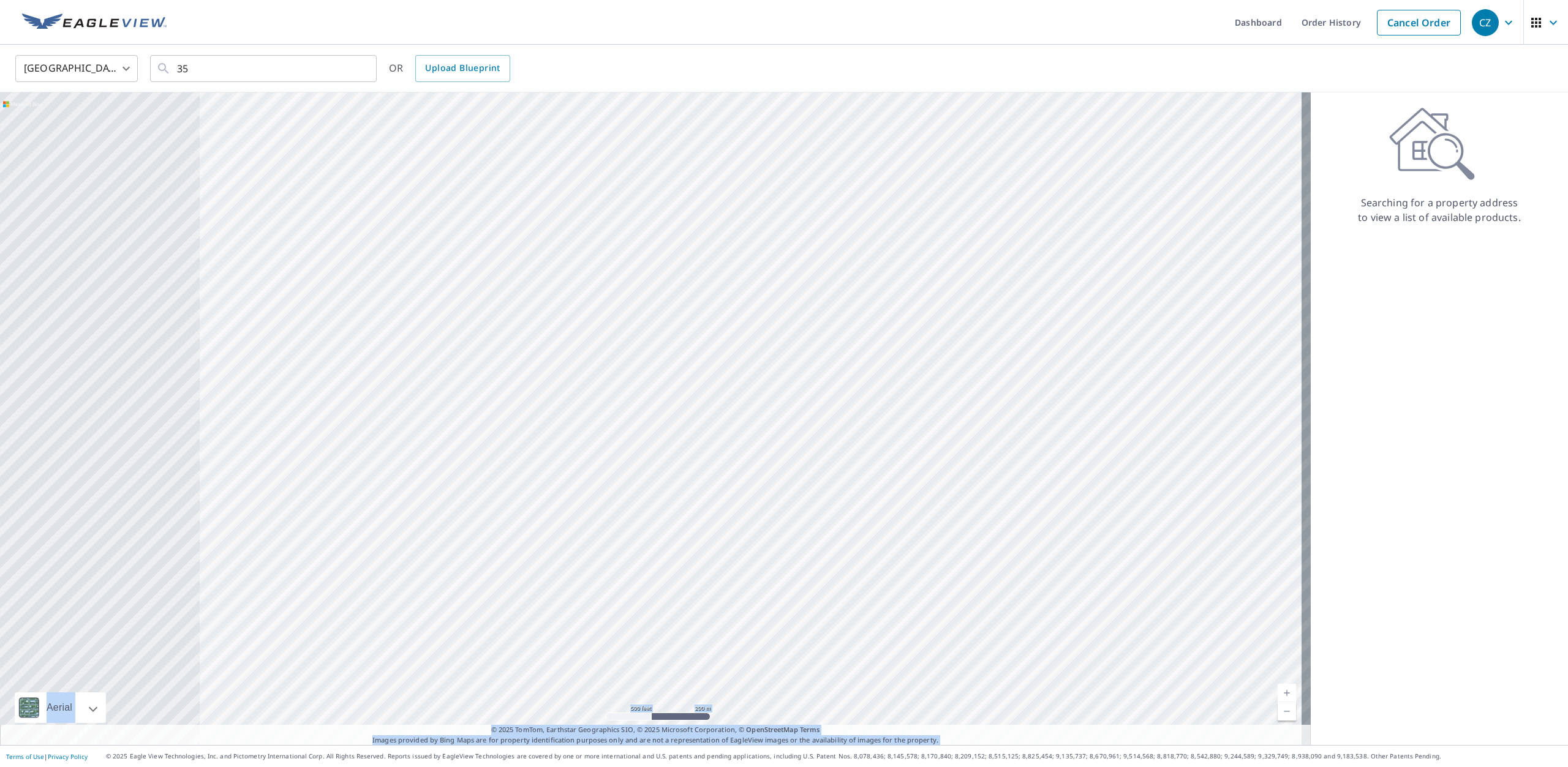
drag, startPoint x: 123, startPoint y: 340, endPoint x: 506, endPoint y: 449, distance: 398.2
click at [506, 449] on div at bounding box center [655, 419] width 1311 height 652
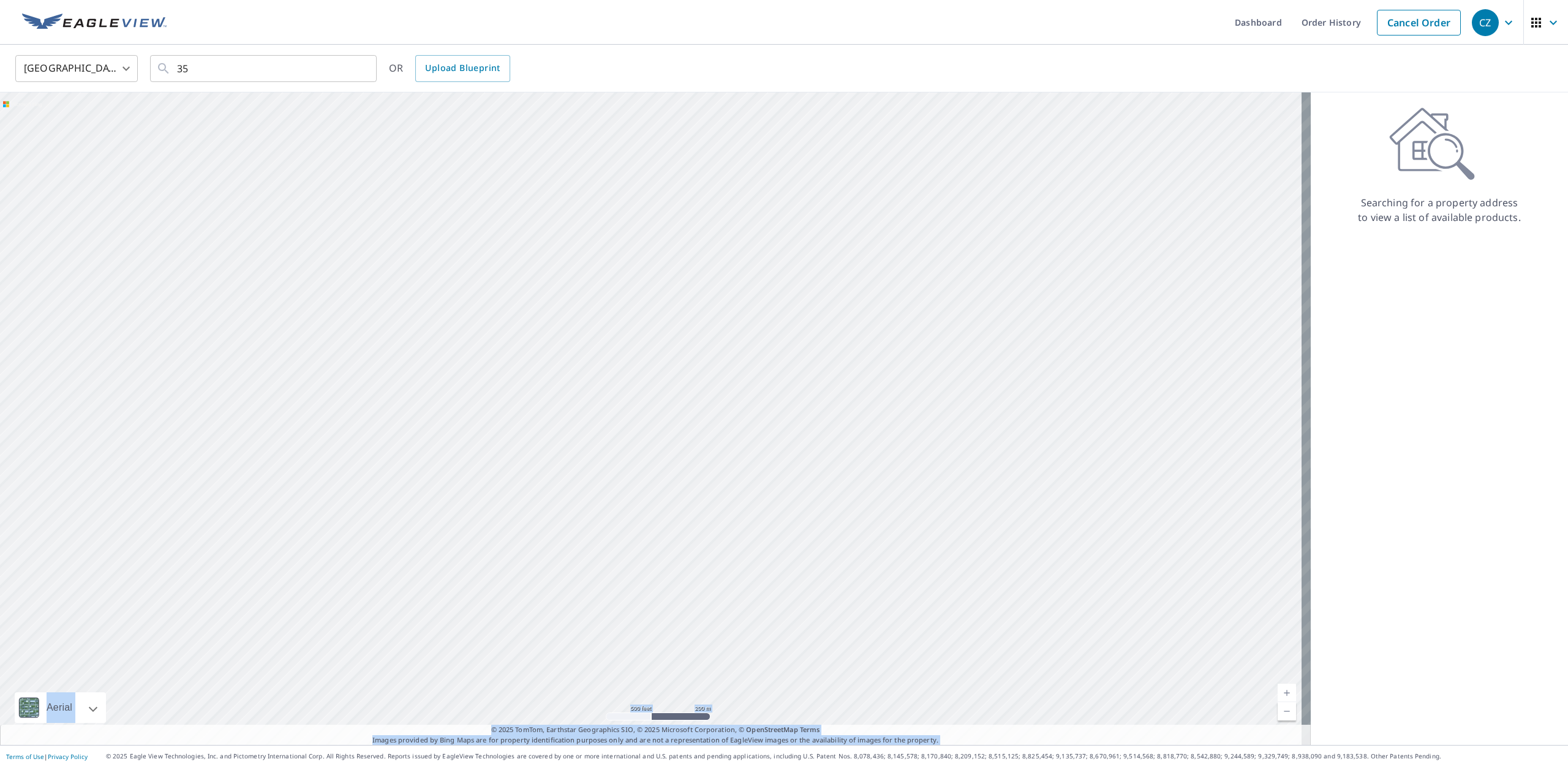
drag, startPoint x: 372, startPoint y: 179, endPoint x: 299, endPoint y: 482, distance: 311.7
click at [299, 482] on div at bounding box center [655, 419] width 1311 height 652
drag, startPoint x: 161, startPoint y: 407, endPoint x: 657, endPoint y: 364, distance: 497.9
click at [657, 364] on div at bounding box center [655, 419] width 1311 height 652
drag, startPoint x: 111, startPoint y: 573, endPoint x: 377, endPoint y: 508, distance: 273.8
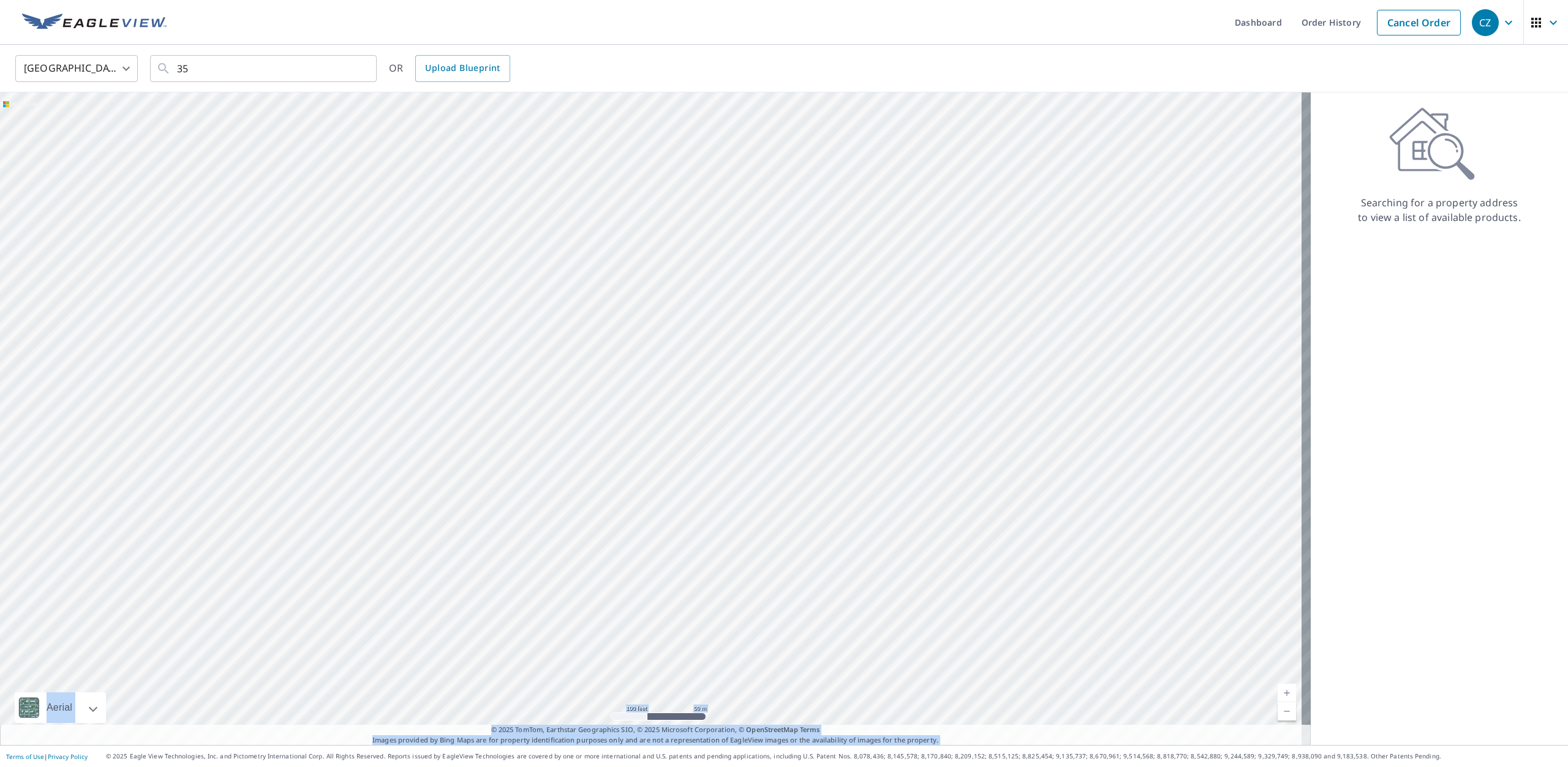
click at [377, 508] on div at bounding box center [655, 419] width 1311 height 652
drag, startPoint x: 477, startPoint y: 389, endPoint x: 507, endPoint y: 487, distance: 102.5
click at [507, 487] on div at bounding box center [655, 419] width 1311 height 652
drag, startPoint x: 1018, startPoint y: 530, endPoint x: 567, endPoint y: 500, distance: 452.0
click at [567, 500] on div at bounding box center [655, 419] width 1311 height 652
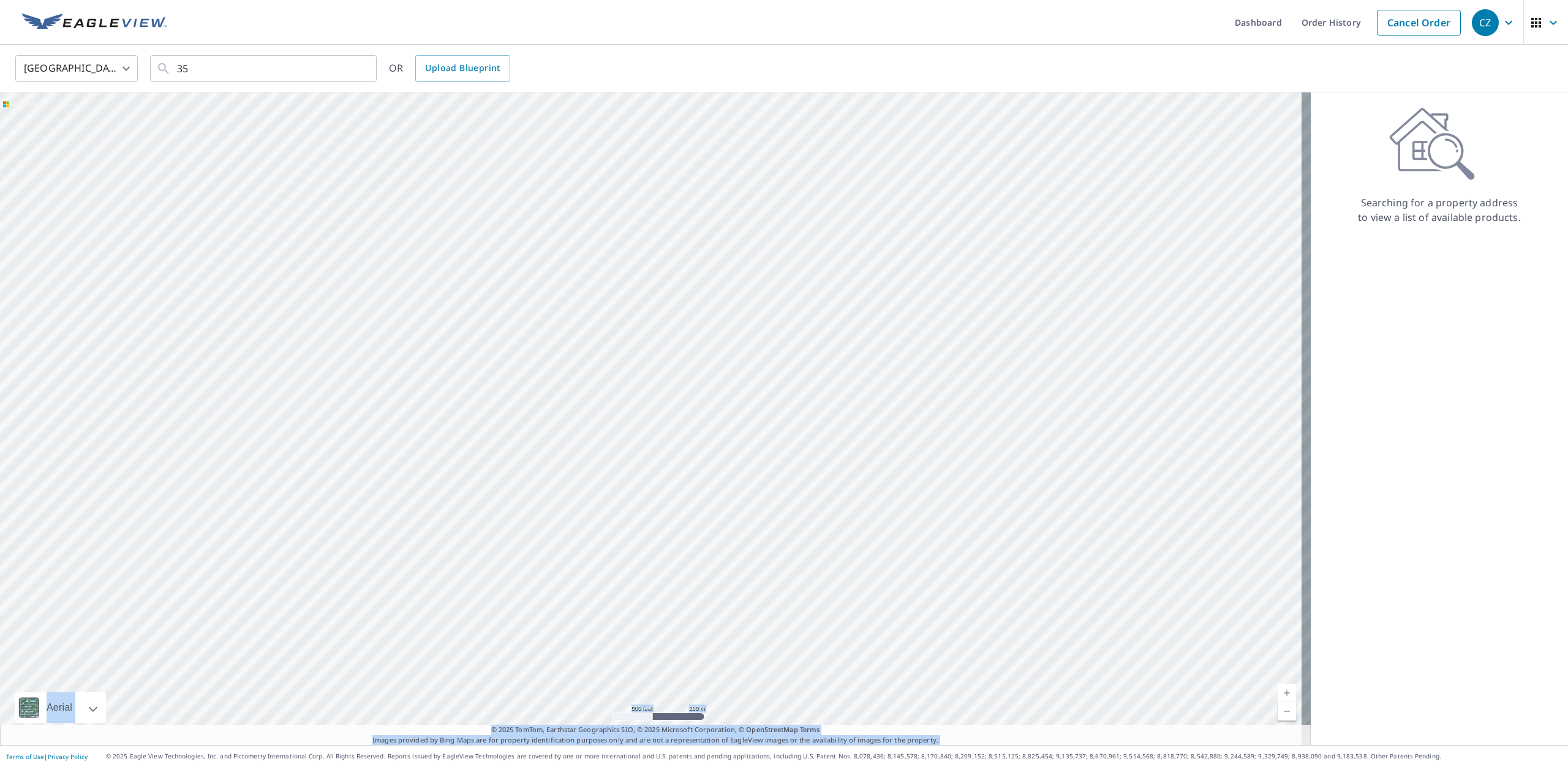
drag, startPoint x: 760, startPoint y: 402, endPoint x: 593, endPoint y: 571, distance: 237.6
click at [593, 571] on div at bounding box center [655, 419] width 1311 height 652
drag, startPoint x: 286, startPoint y: 274, endPoint x: 582, endPoint y: 375, distance: 312.8
click at [579, 375] on div at bounding box center [655, 419] width 1311 height 652
drag, startPoint x: 291, startPoint y: 373, endPoint x: 31, endPoint y: 302, distance: 269.5
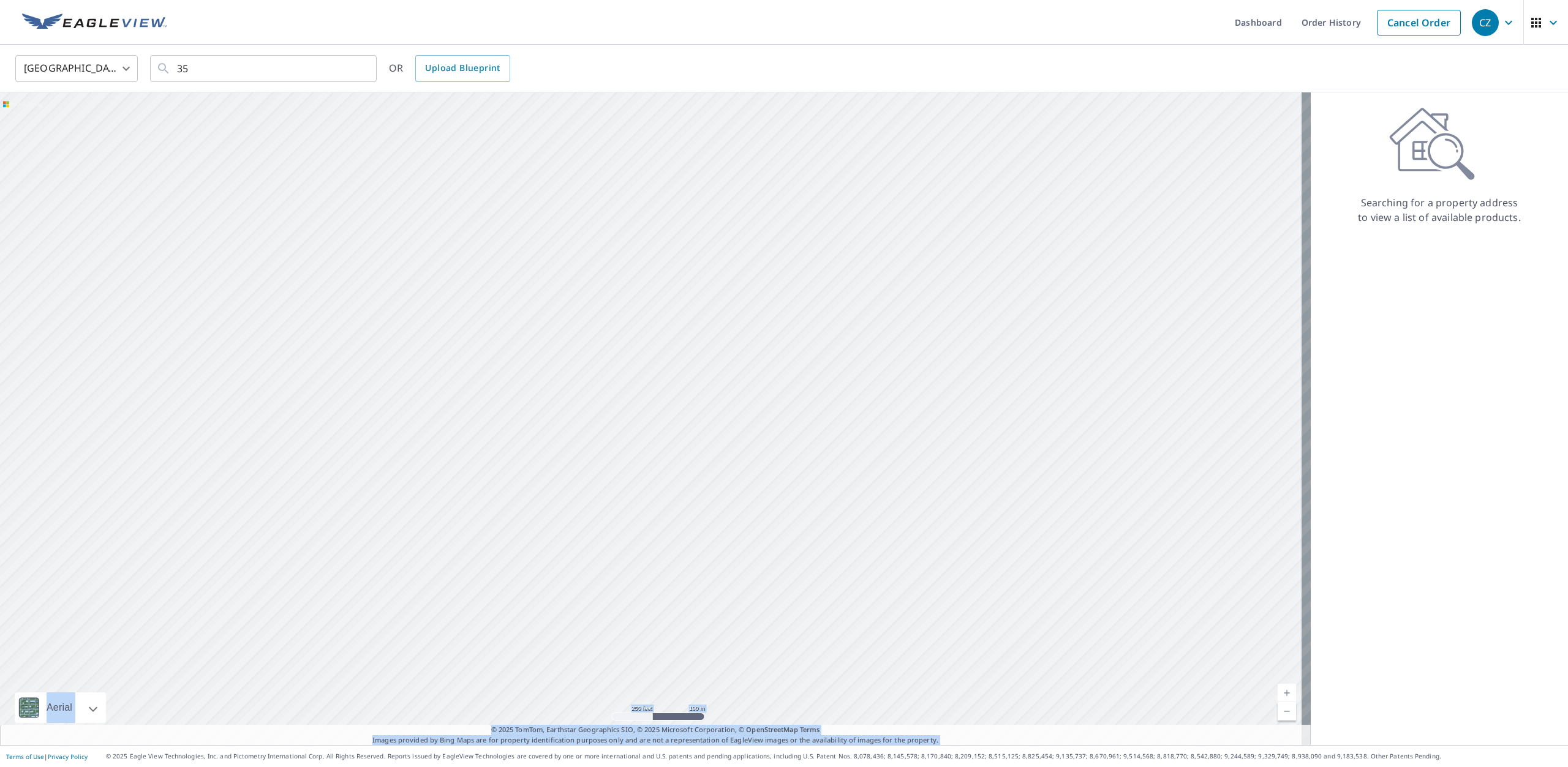
click at [63, 311] on div at bounding box center [655, 419] width 1311 height 652
drag, startPoint x: 219, startPoint y: 637, endPoint x: 368, endPoint y: 409, distance: 272.4
click at [368, 409] on div at bounding box center [655, 419] width 1311 height 652
drag, startPoint x: 1087, startPoint y: 205, endPoint x: 687, endPoint y: 495, distance: 494.1
click at [687, 495] on div at bounding box center [655, 419] width 1311 height 652
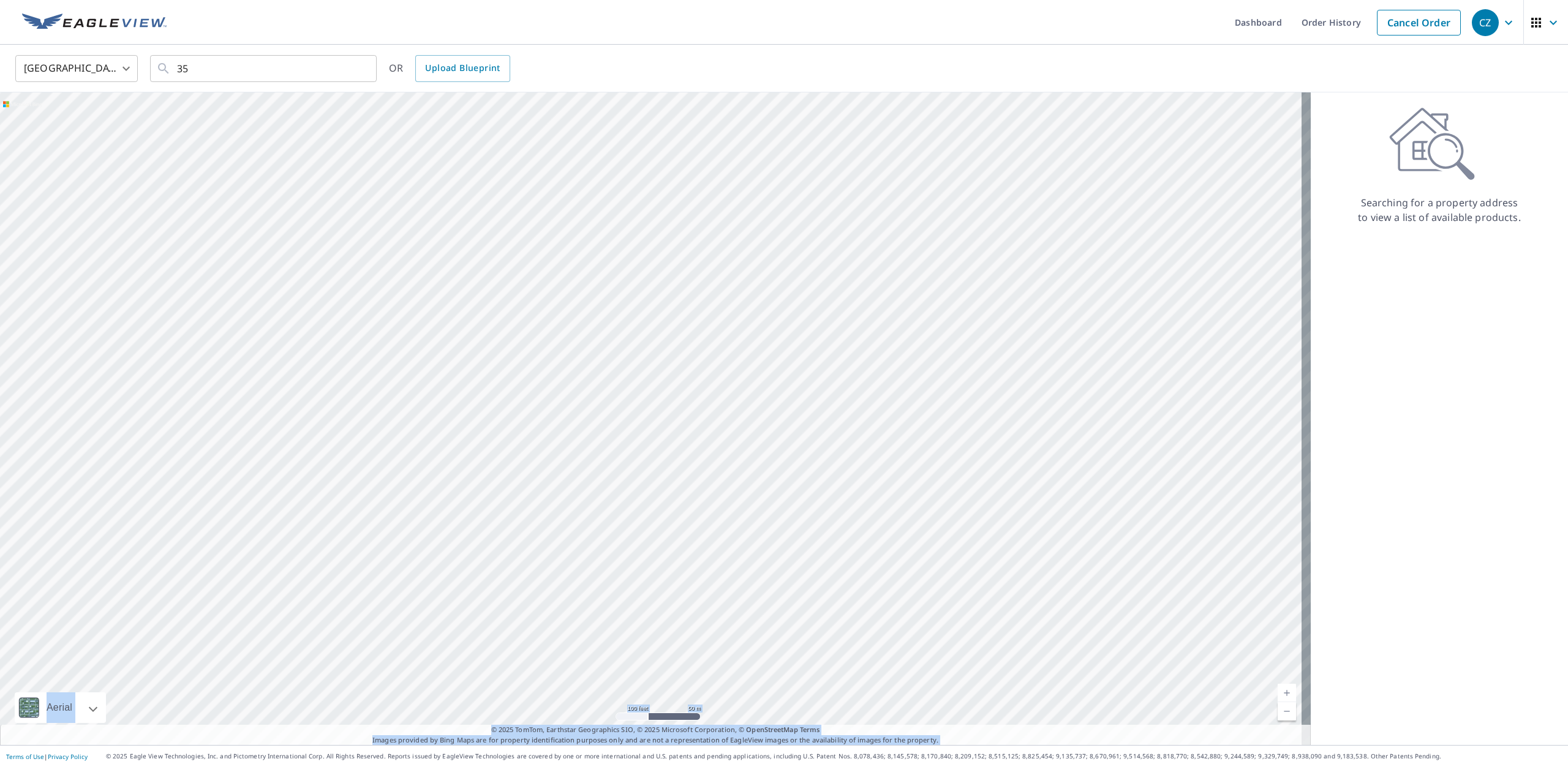
drag, startPoint x: 995, startPoint y: 522, endPoint x: 863, endPoint y: 491, distance: 135.6
click at [864, 496] on div at bounding box center [655, 419] width 1311 height 652
drag, startPoint x: 1174, startPoint y: 425, endPoint x: 451, endPoint y: 498, distance: 726.7
click at [451, 498] on div at bounding box center [655, 419] width 1311 height 652
drag, startPoint x: 1158, startPoint y: 286, endPoint x: 695, endPoint y: 398, distance: 476.4
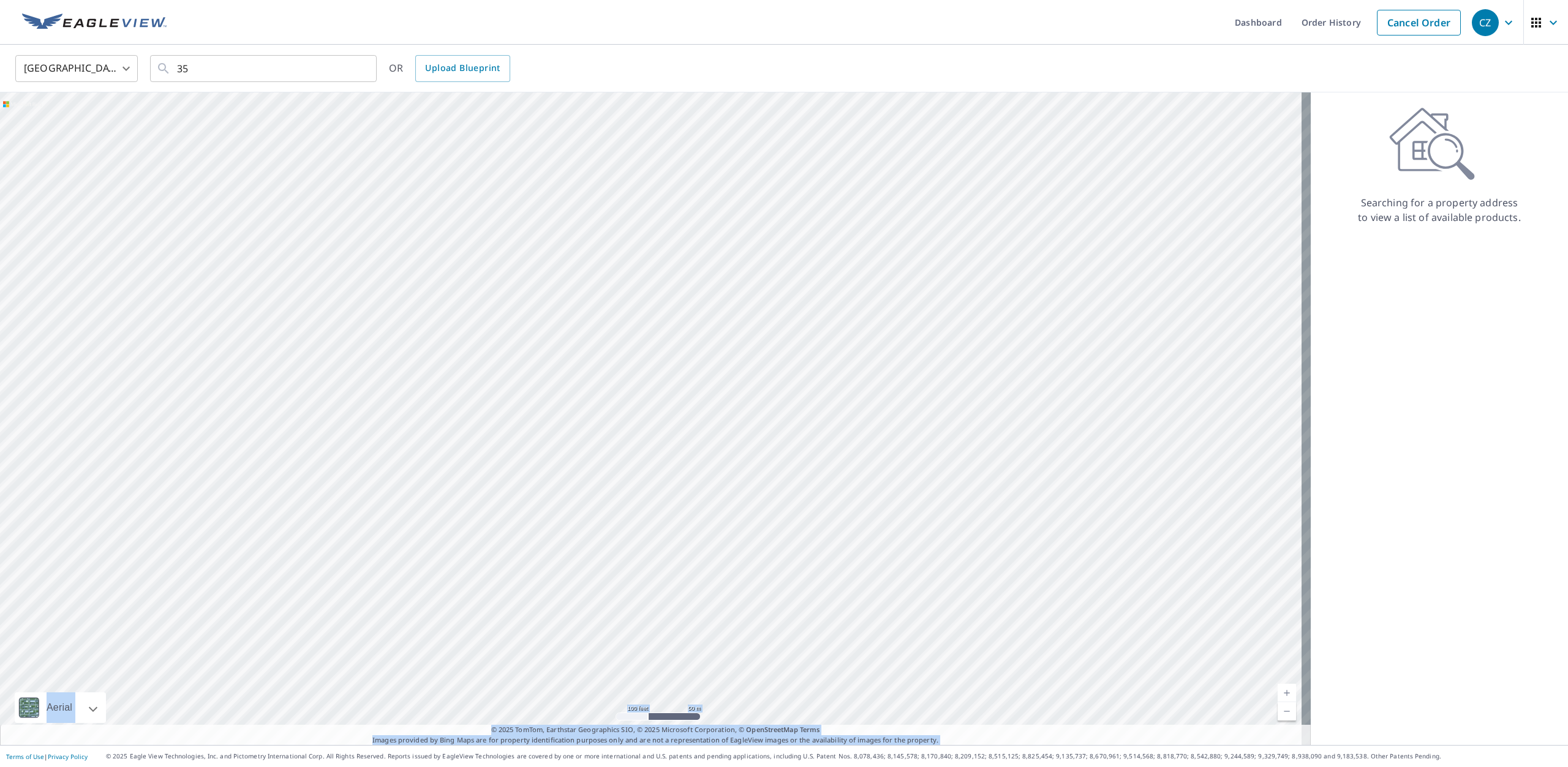
click at [695, 398] on div at bounding box center [655, 419] width 1311 height 652
drag, startPoint x: 797, startPoint y: 235, endPoint x: 696, endPoint y: 383, distance: 179.2
click at [696, 383] on div at bounding box center [655, 419] width 1311 height 652
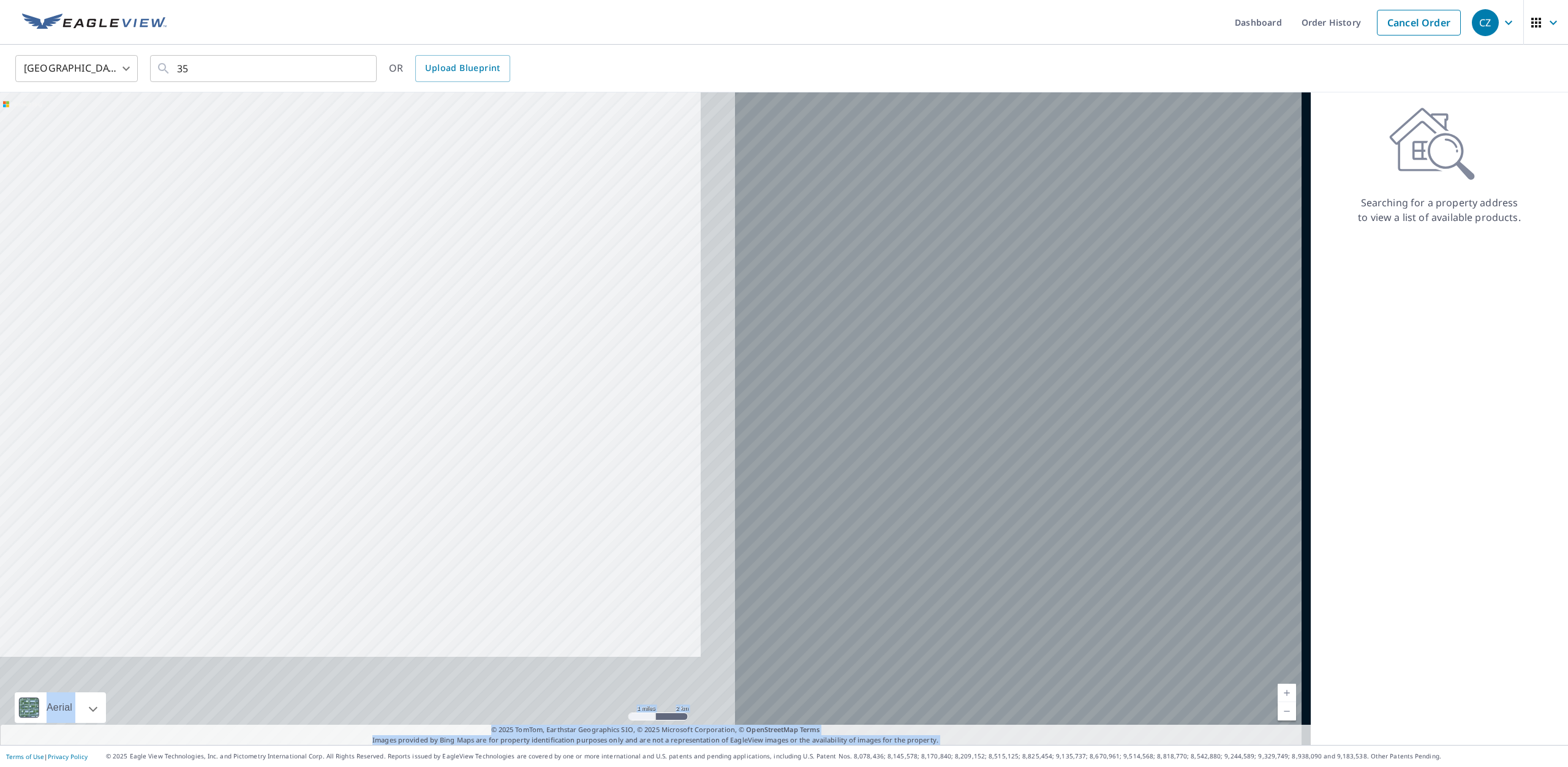
drag, startPoint x: 1096, startPoint y: 361, endPoint x: 172, endPoint y: 241, distance: 931.8
click at [174, 242] on div at bounding box center [655, 419] width 1311 height 652
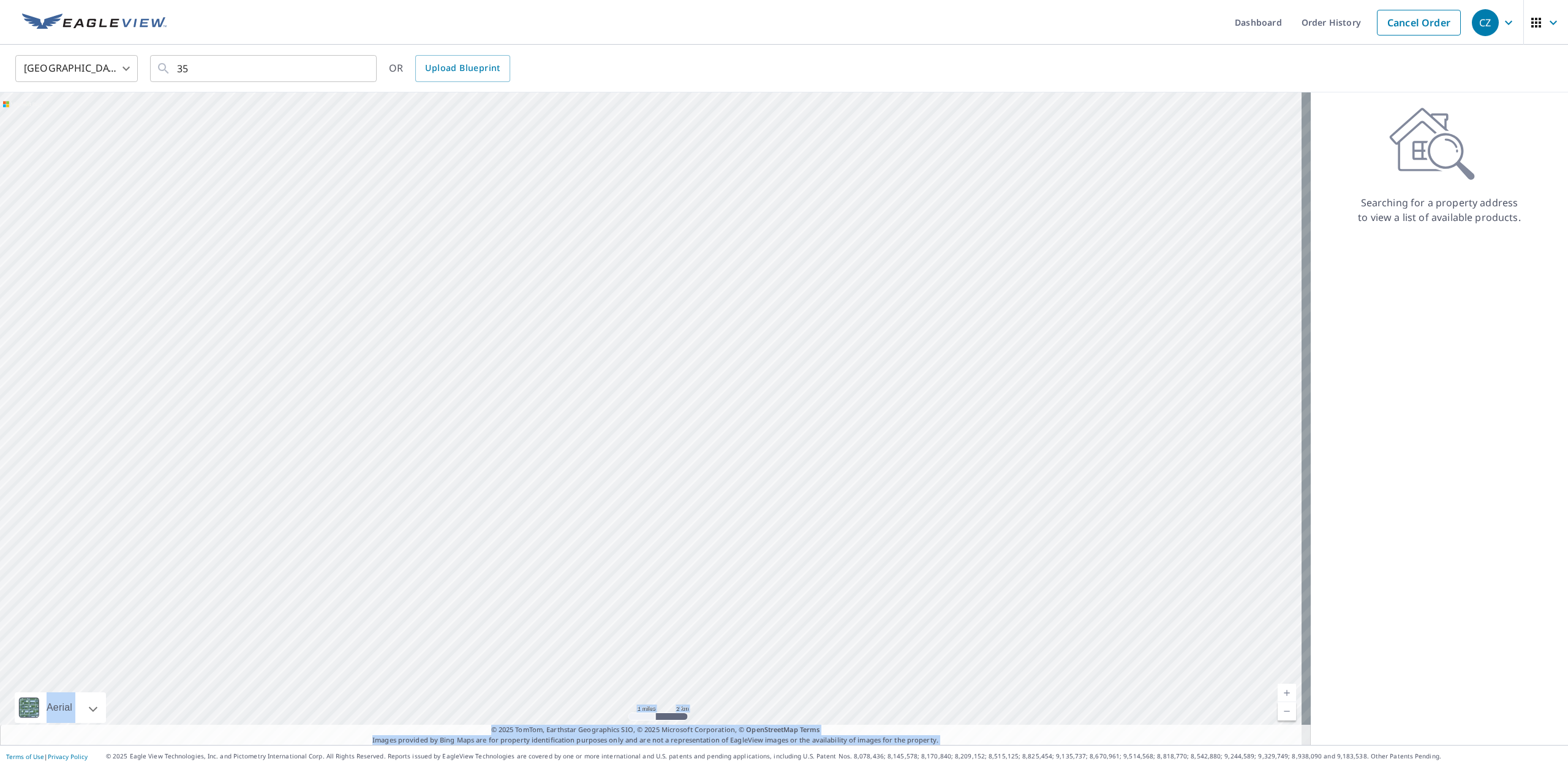
drag, startPoint x: 895, startPoint y: 402, endPoint x: 348, endPoint y: 368, distance: 548.1
click at [350, 368] on div at bounding box center [655, 419] width 1311 height 652
drag, startPoint x: 1149, startPoint y: 414, endPoint x: 283, endPoint y: 383, distance: 866.6
click at [283, 383] on div at bounding box center [655, 419] width 1311 height 652
drag, startPoint x: 887, startPoint y: 447, endPoint x: 645, endPoint y: 390, distance: 248.6
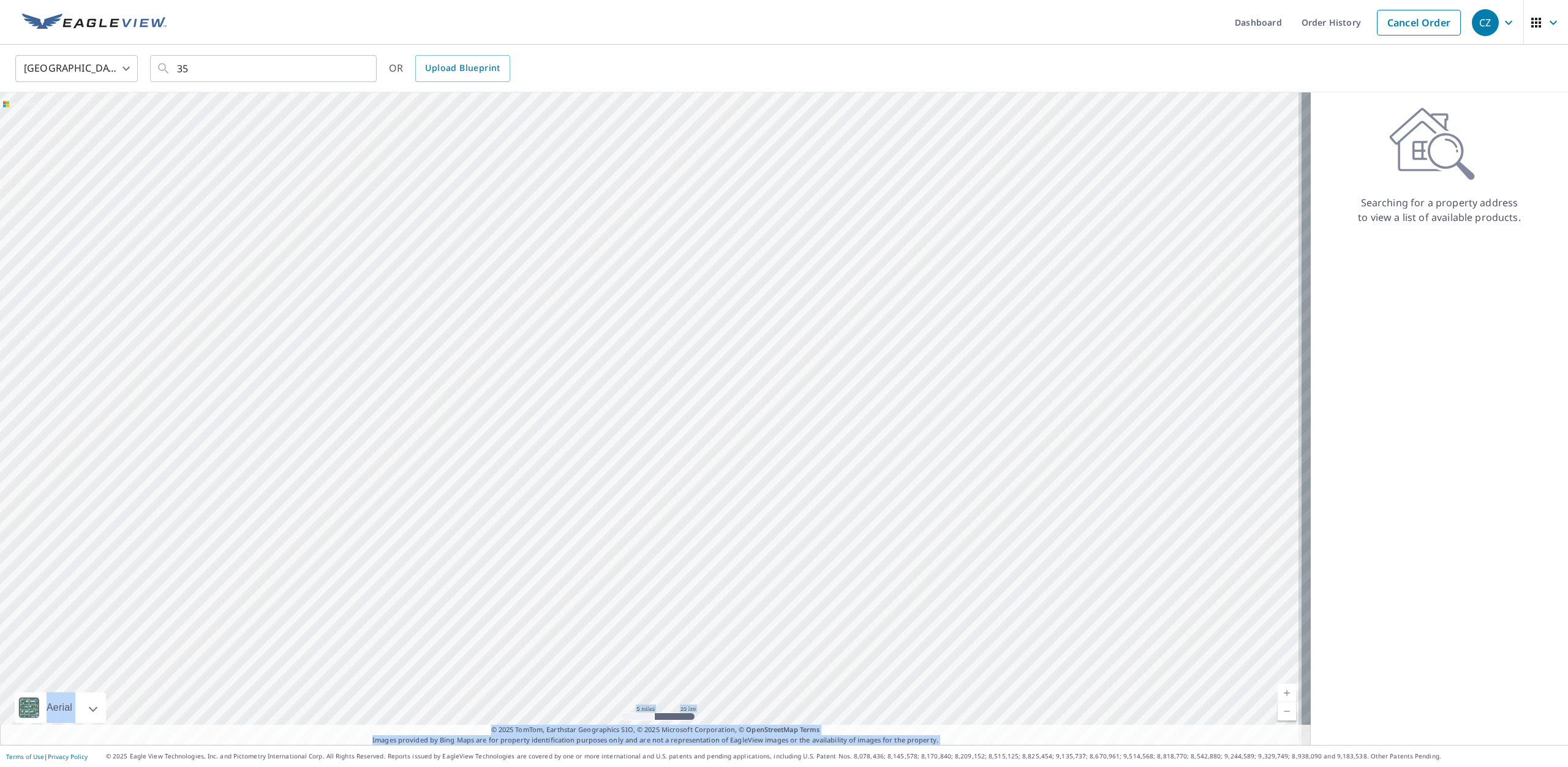
click at [642, 386] on div at bounding box center [655, 419] width 1311 height 652
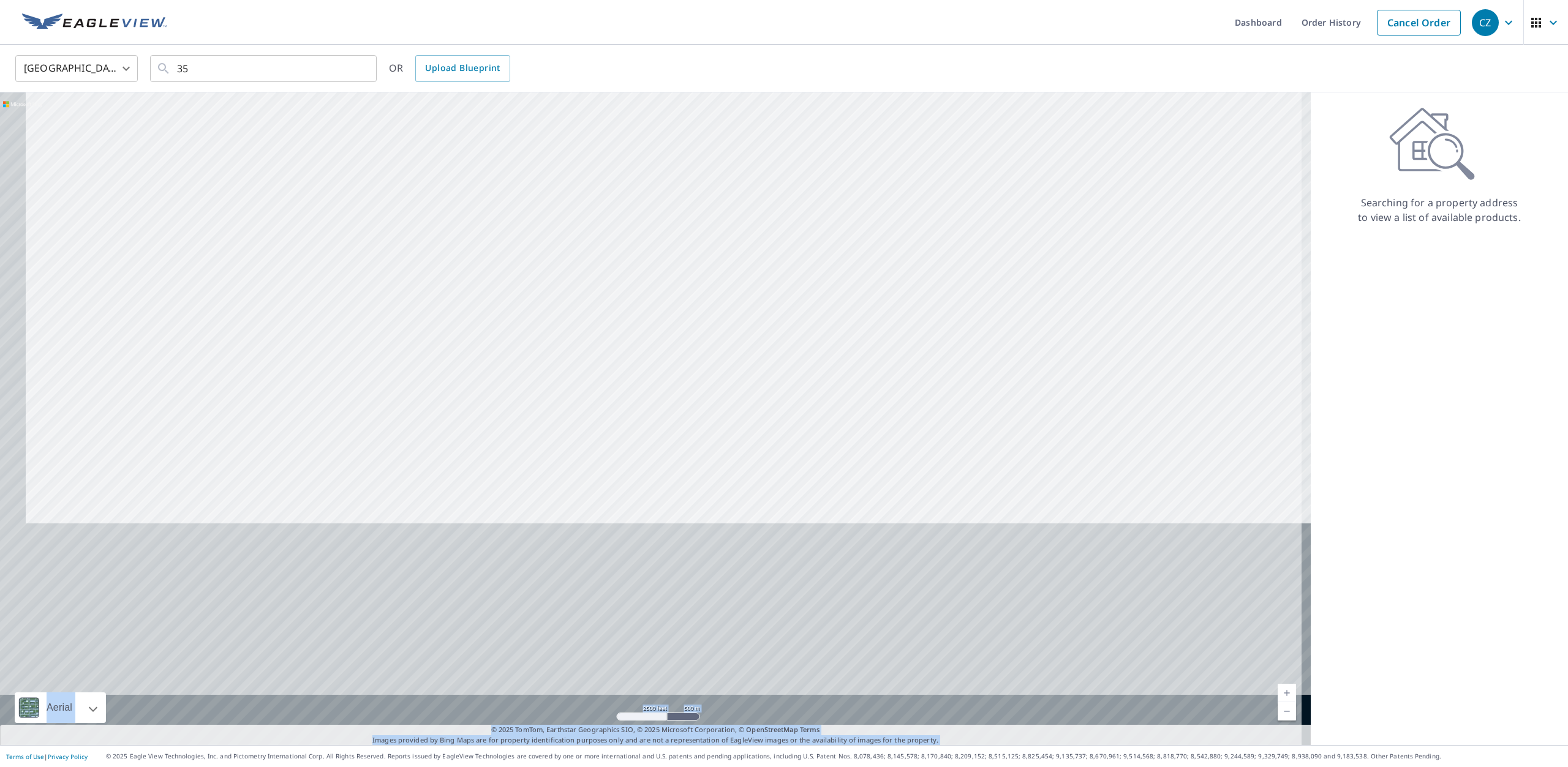
drag, startPoint x: 717, startPoint y: 597, endPoint x: 828, endPoint y: 44, distance: 564.0
click at [824, 56] on div "United States US ​ 35 ​ OR Upload Blueprint Aerial Road A standard road map Aer…" at bounding box center [784, 394] width 1568 height 701
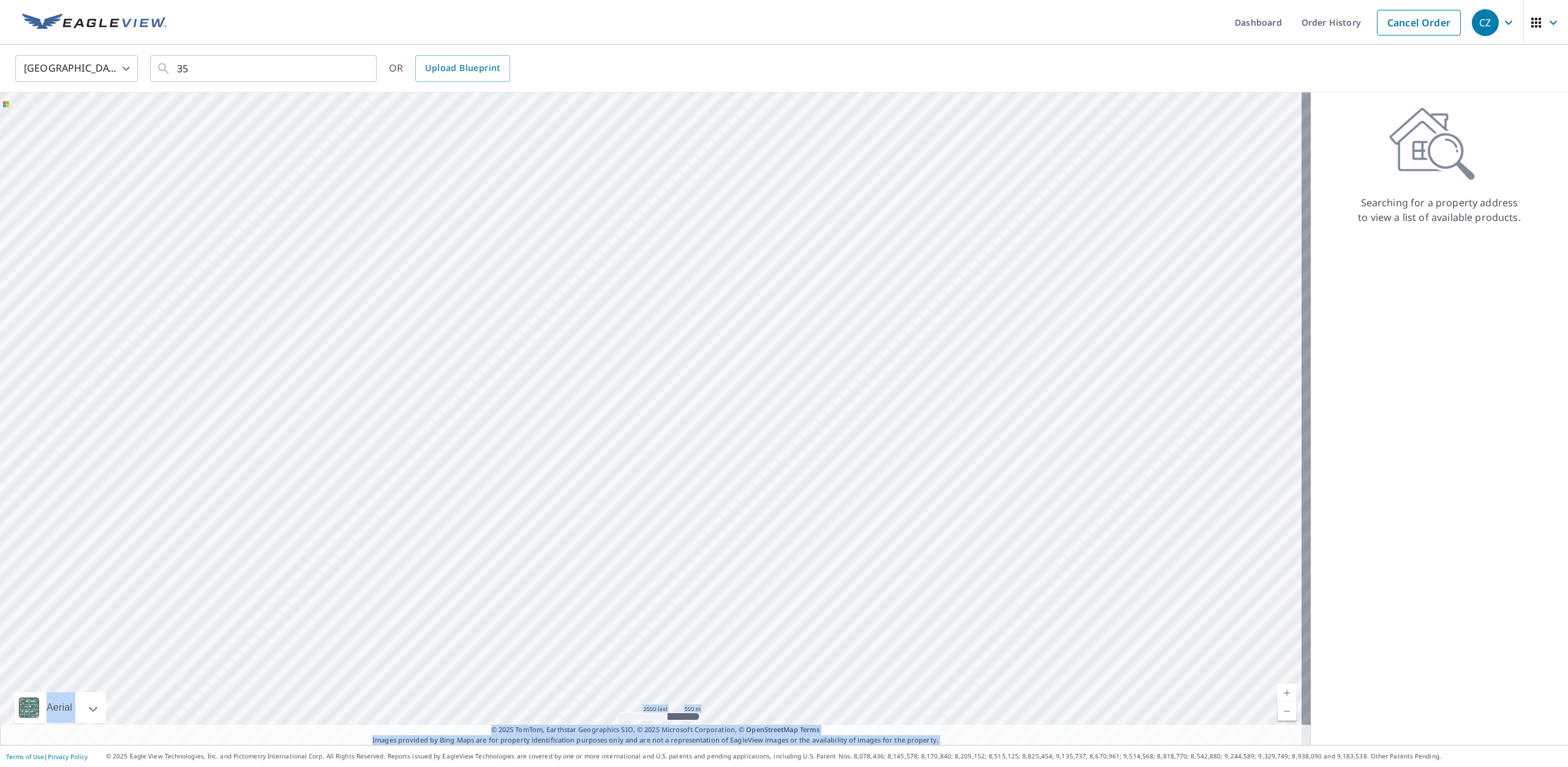
click at [826, 586] on div at bounding box center [655, 419] width 1311 height 652
drag, startPoint x: 945, startPoint y: 207, endPoint x: 653, endPoint y: 758, distance: 623.6
click at [646, 767] on html "CZ CZ Dashboard Order History Cancel Order CZ [GEOGRAPHIC_DATA] US ​ 35 ​ OR Up…" at bounding box center [784, 383] width 1568 height 767
click at [687, 435] on div at bounding box center [655, 419] width 1311 height 652
drag, startPoint x: 678, startPoint y: 617, endPoint x: 744, endPoint y: 233, distance: 389.6
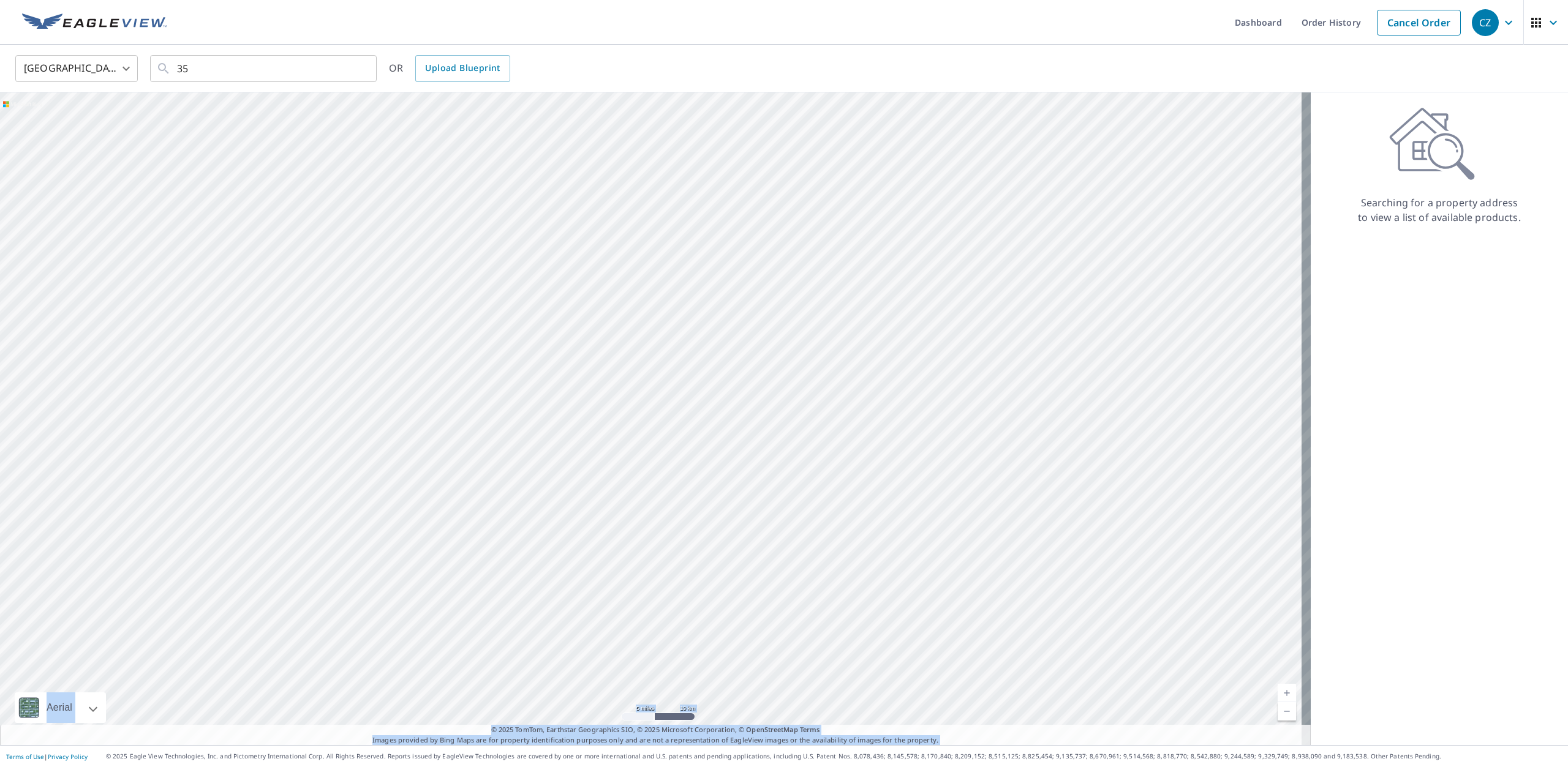
click at [744, 233] on div at bounding box center [655, 419] width 1311 height 652
drag, startPoint x: 73, startPoint y: 572, endPoint x: 1232, endPoint y: -85, distance: 1332.3
click at [1232, 0] on html "CZ CZ Dashboard Order History Cancel Order CZ [GEOGRAPHIC_DATA] [GEOGRAPHIC_DAT…" at bounding box center [784, 383] width 1568 height 767
click at [780, 109] on div at bounding box center [655, 419] width 1311 height 652
drag, startPoint x: 351, startPoint y: 451, endPoint x: 511, endPoint y: 327, distance: 202.4
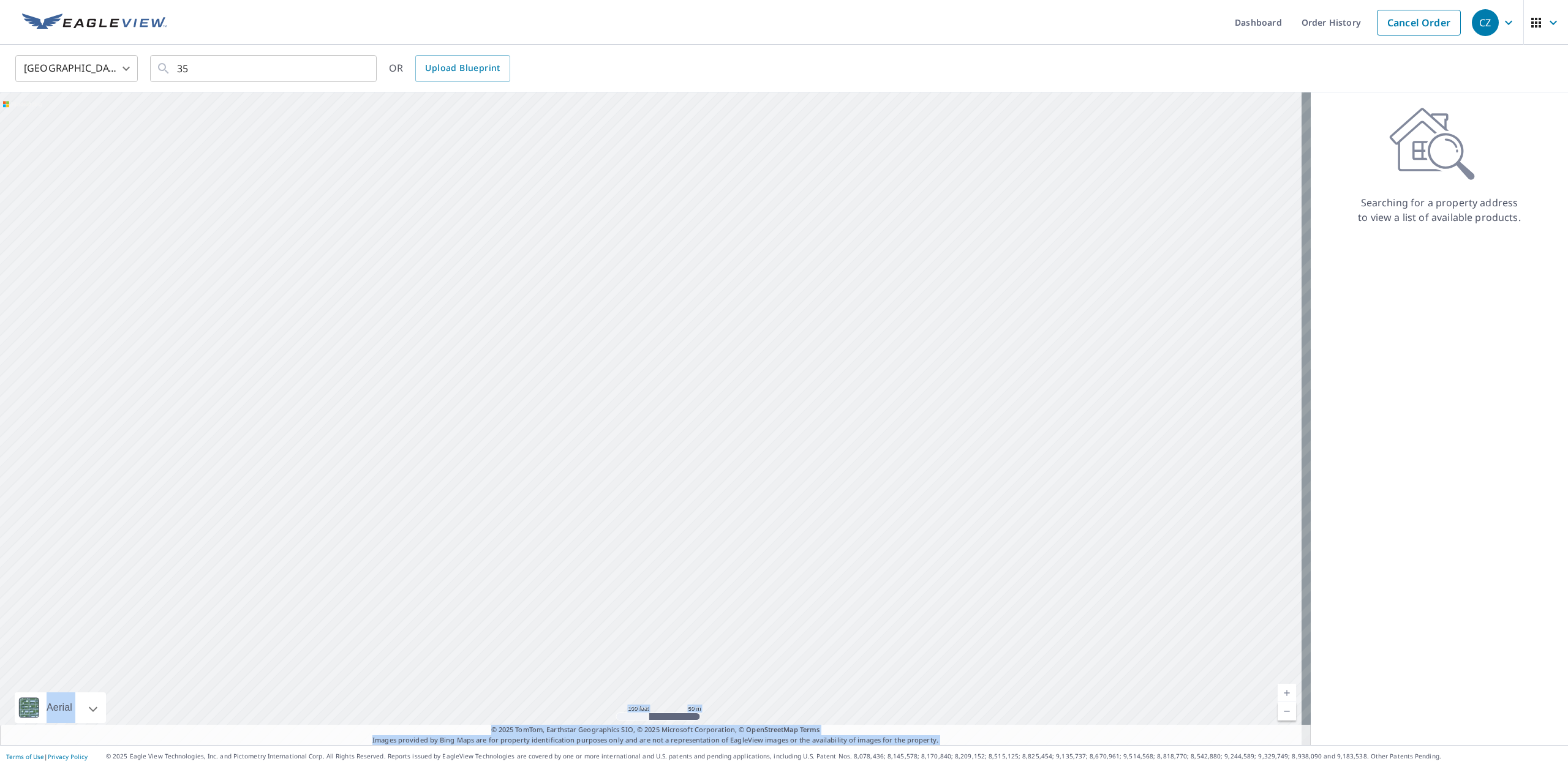
click at [511, 327] on div at bounding box center [655, 419] width 1311 height 652
drag, startPoint x: 55, startPoint y: 524, endPoint x: 681, endPoint y: 264, distance: 677.8
click at [681, 264] on div at bounding box center [655, 419] width 1311 height 652
drag, startPoint x: 1192, startPoint y: 489, endPoint x: 182, endPoint y: 350, distance: 1019.5
click at [182, 350] on div at bounding box center [655, 419] width 1311 height 652
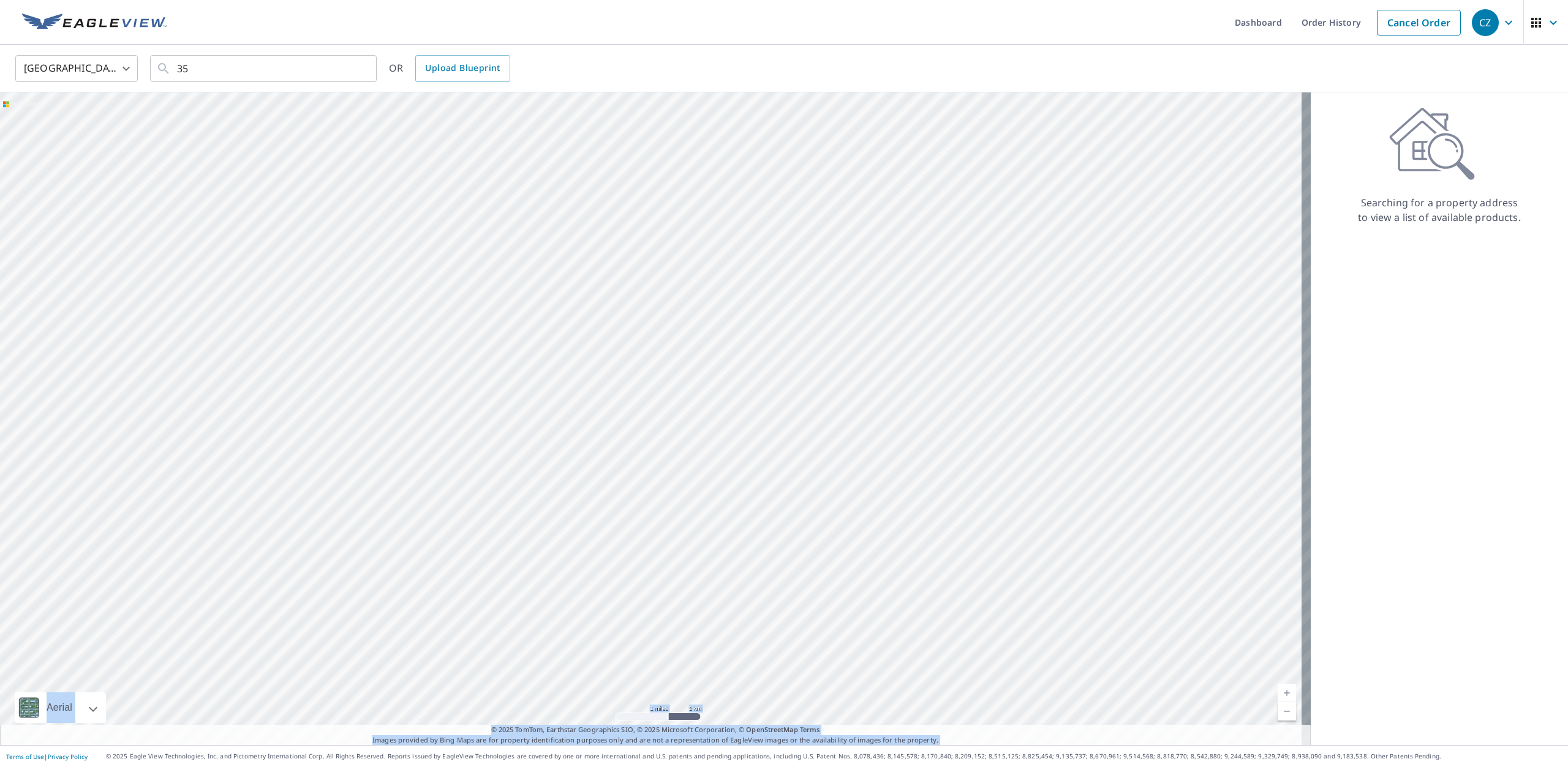
drag, startPoint x: 328, startPoint y: 593, endPoint x: 809, endPoint y: 52, distance: 723.9
click at [798, 65] on div "United States US ​ 35 ​ OR Upload Blueprint Aerial Road A standard road map Aer…" at bounding box center [784, 394] width 1568 height 701
click at [805, 286] on div at bounding box center [655, 419] width 1311 height 652
drag, startPoint x: 1179, startPoint y: 335, endPoint x: 253, endPoint y: 281, distance: 927.6
click at [253, 281] on div at bounding box center [655, 419] width 1311 height 652
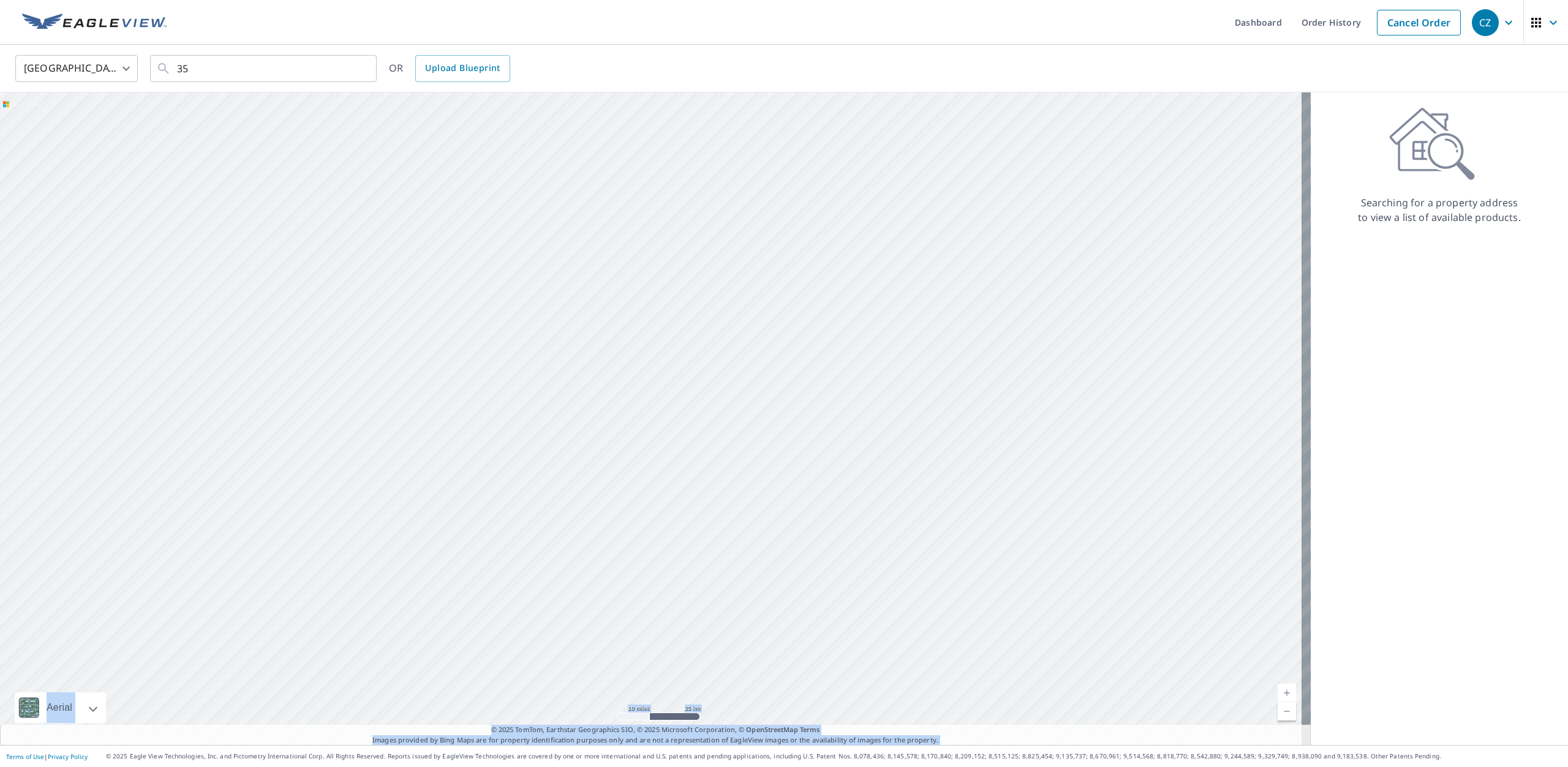
drag, startPoint x: 811, startPoint y: 495, endPoint x: 859, endPoint y: 6, distance: 491.4
click at [859, 6] on div "Dashboard Order History Cancel Order CZ [GEOGRAPHIC_DATA] [GEOGRAPHIC_DATA] ​ 3…" at bounding box center [784, 383] width 1568 height 767
click at [1065, 131] on div at bounding box center [655, 419] width 1311 height 652
drag, startPoint x: 1056, startPoint y: 398, endPoint x: 576, endPoint y: 416, distance: 480.3
click at [576, 416] on div at bounding box center [655, 419] width 1311 height 652
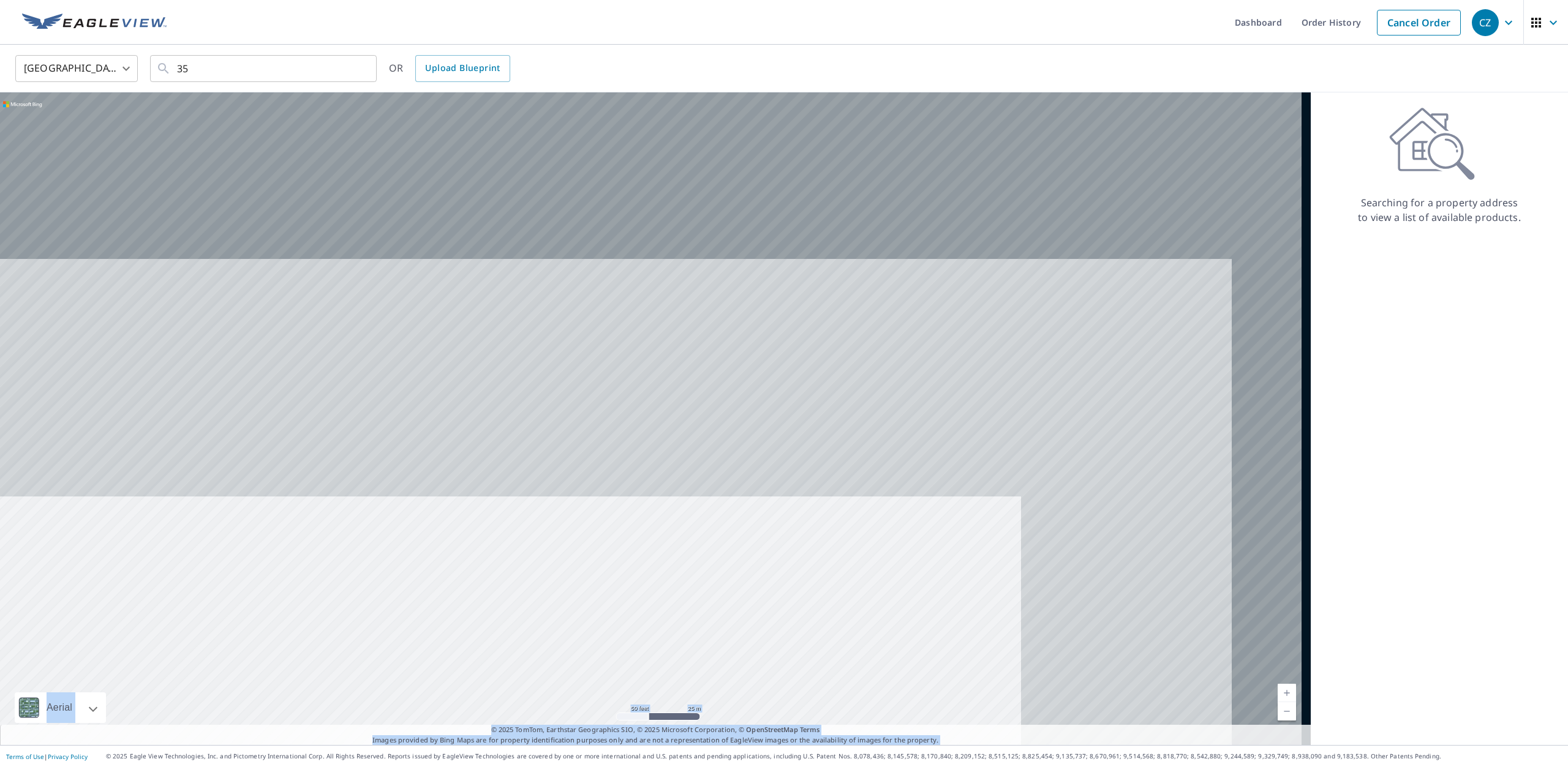
drag, startPoint x: 807, startPoint y: 202, endPoint x: 373, endPoint y: 720, distance: 675.8
click at [390, 732] on div "Aerial Road A standard road map Aerial A detailed look from above Labels Labels…" at bounding box center [655, 419] width 1311 height 652
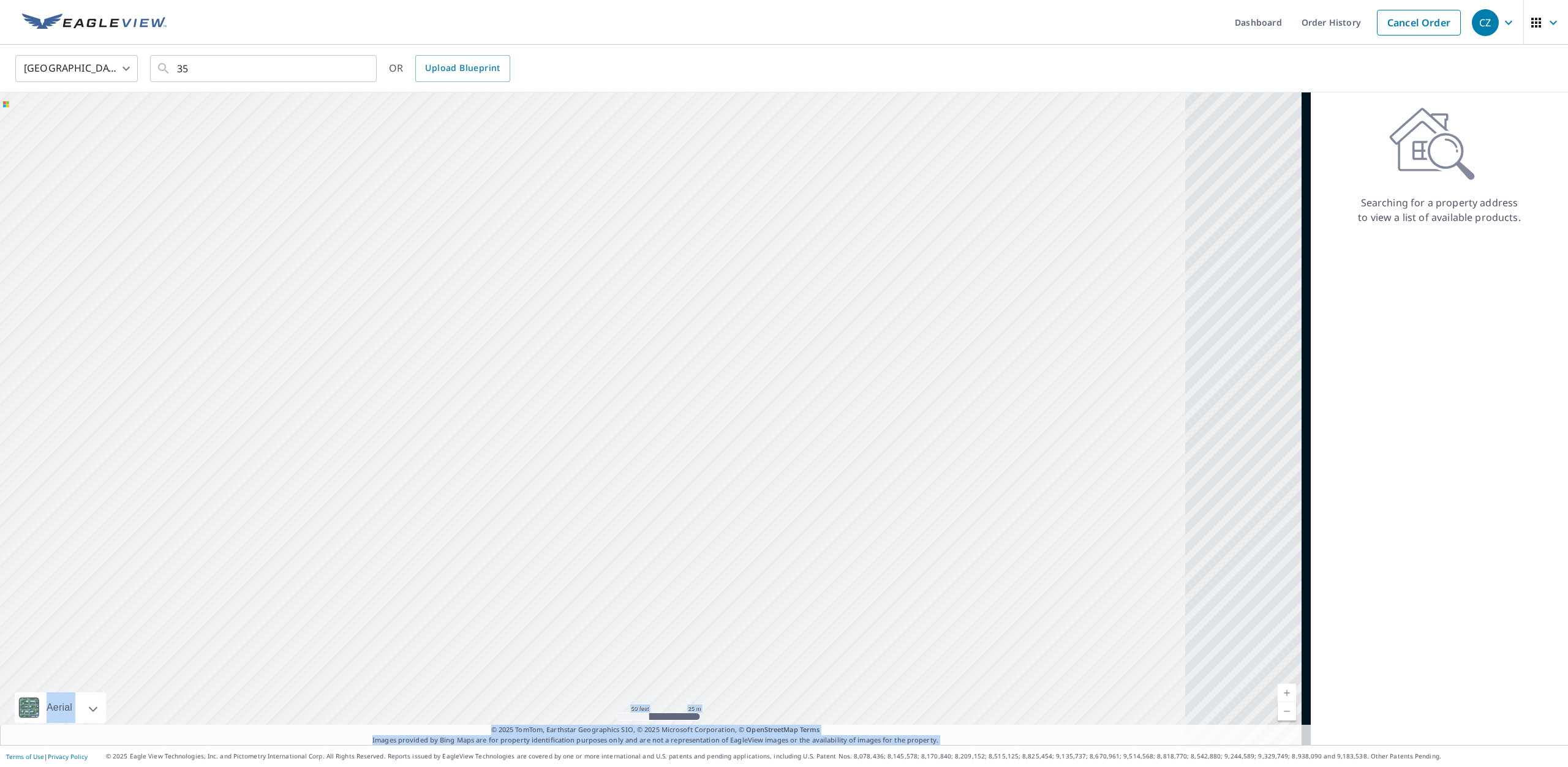
click at [407, 352] on div at bounding box center [655, 419] width 1311 height 652
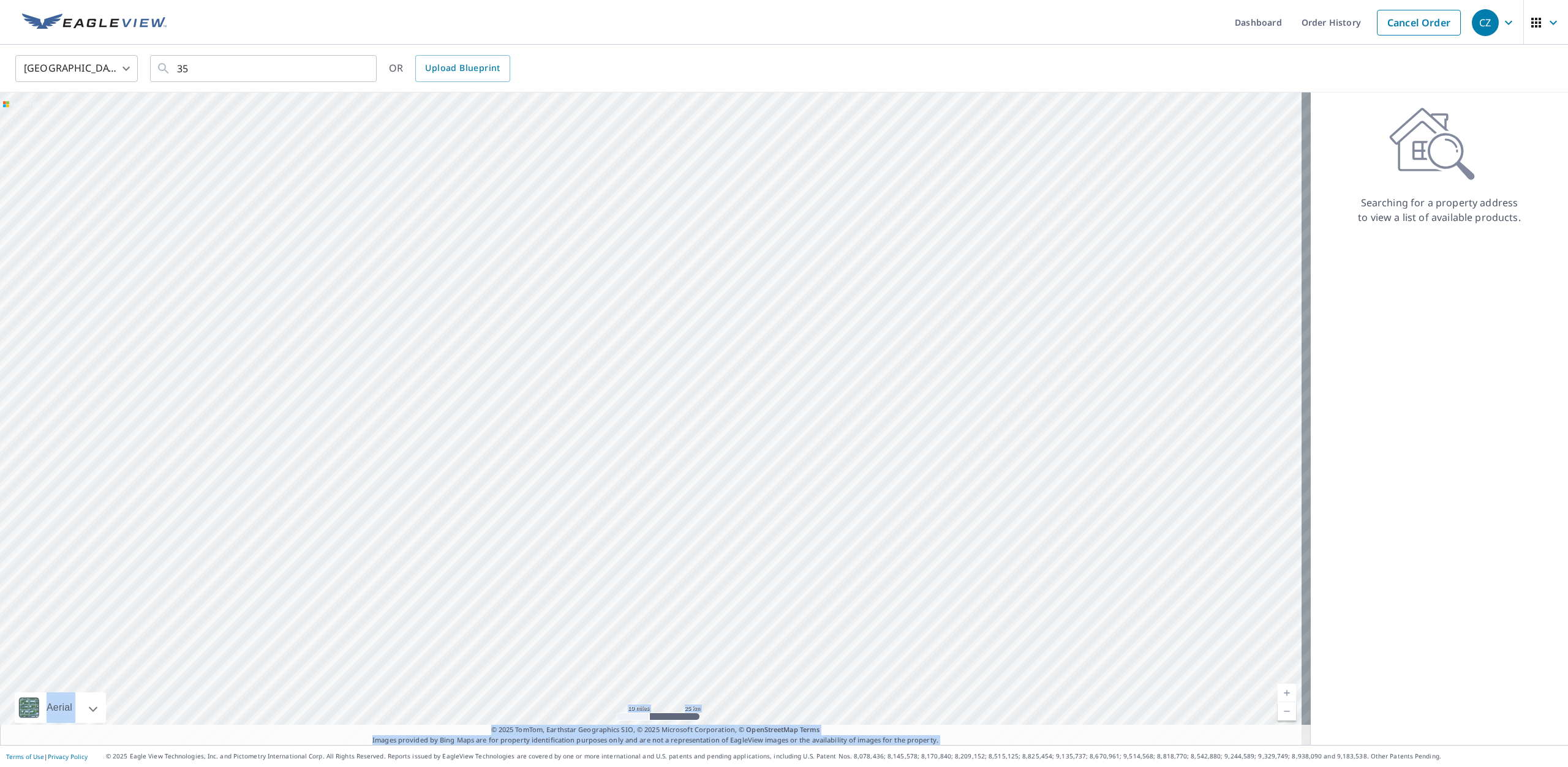
drag, startPoint x: 962, startPoint y: 643, endPoint x: 880, endPoint y: 390, distance: 266.0
click at [880, 390] on div at bounding box center [655, 419] width 1311 height 652
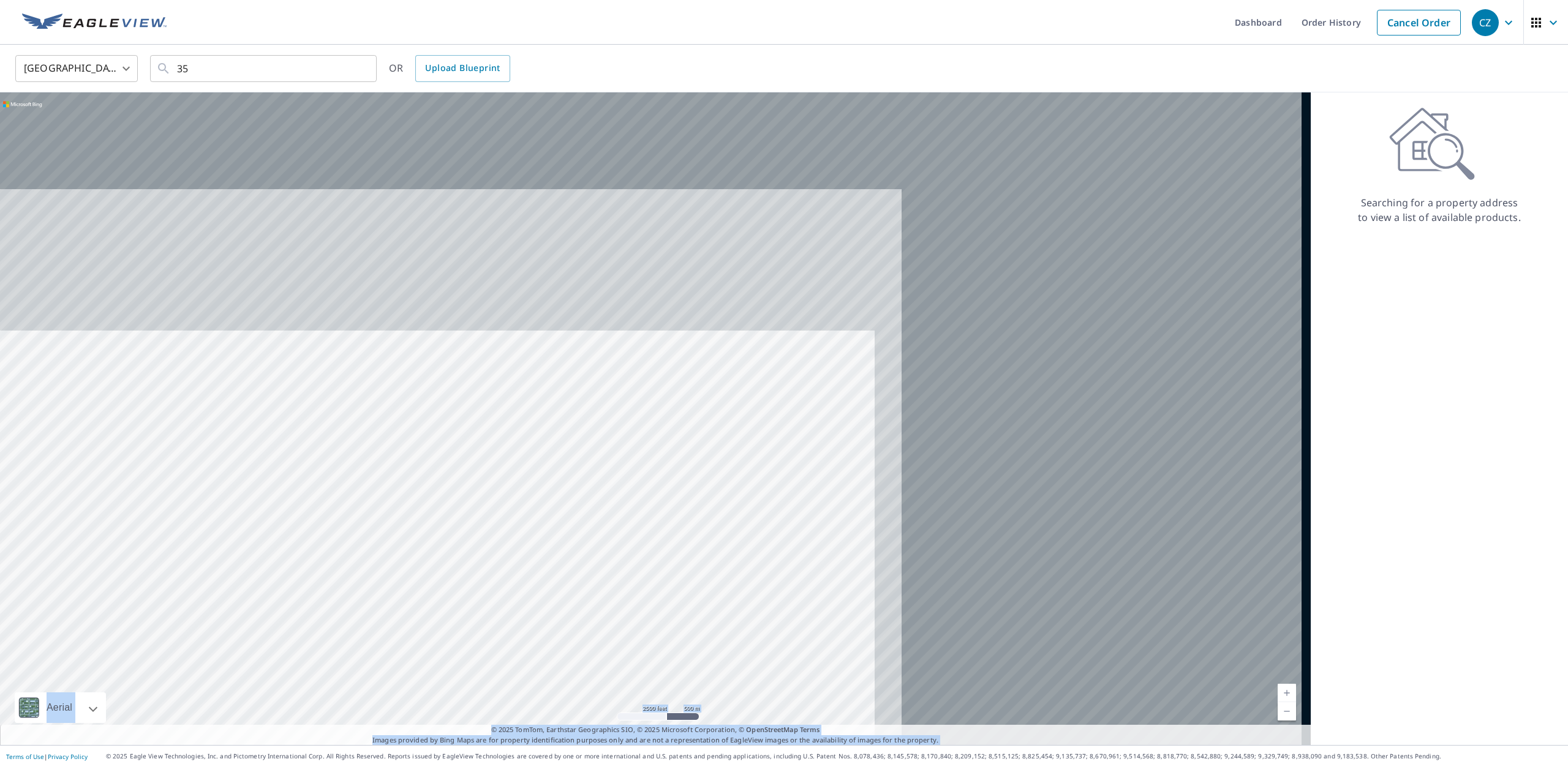
drag, startPoint x: 1133, startPoint y: 430, endPoint x: 538, endPoint y: 715, distance: 659.7
click at [538, 715] on div at bounding box center [655, 419] width 1311 height 652
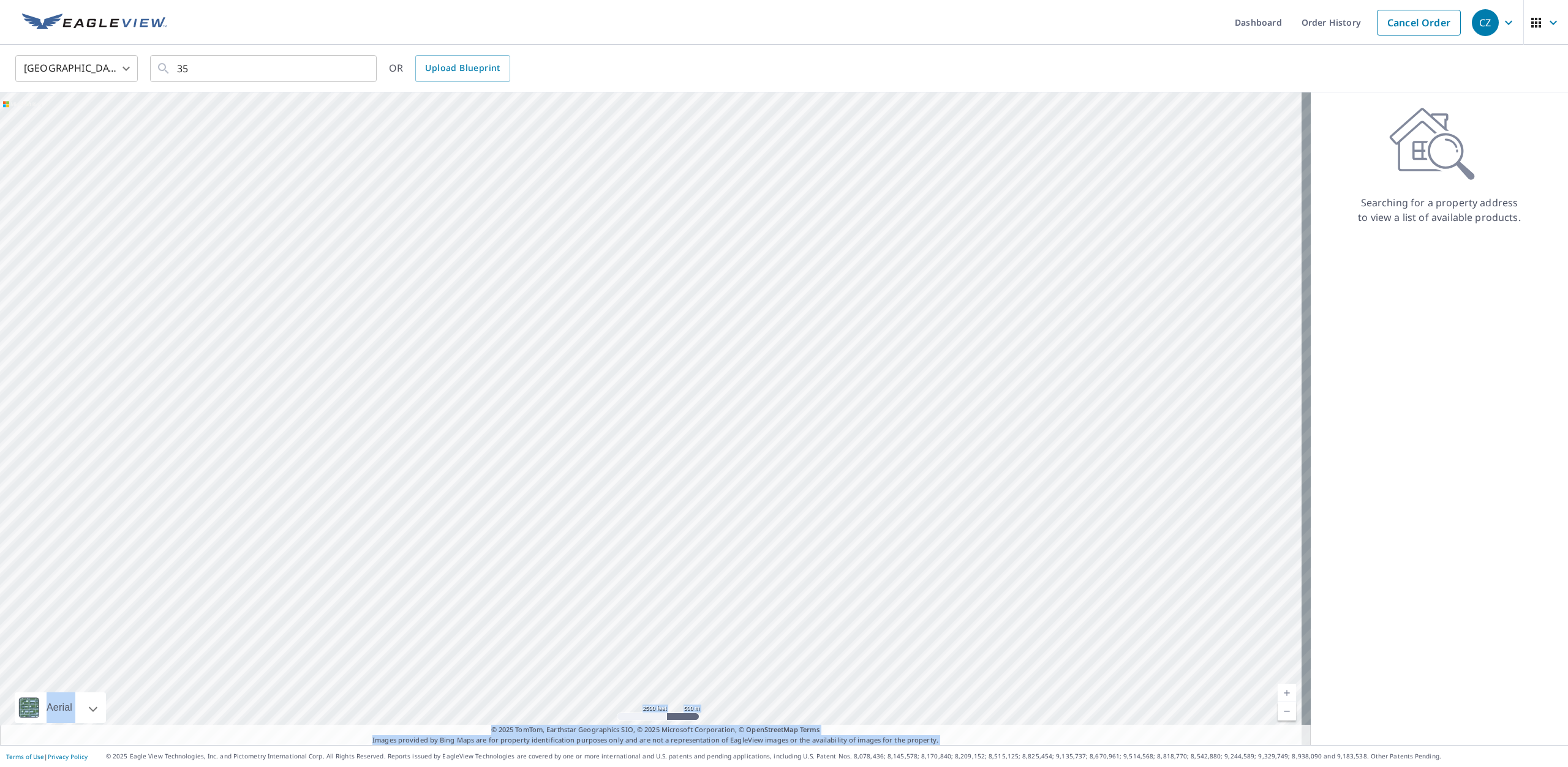
drag, startPoint x: 1286, startPoint y: 236, endPoint x: 444, endPoint y: 740, distance: 981.3
click at [444, 740] on div "Aerial Road A standard road map Aerial A detailed look from above Labels Labels…" at bounding box center [655, 419] width 1311 height 652
click at [536, 494] on div at bounding box center [655, 419] width 1311 height 652
drag, startPoint x: 846, startPoint y: 227, endPoint x: 354, endPoint y: -85, distance: 582.6
click at [354, 0] on html "CZ CZ Dashboard Order History Cancel Order CZ [GEOGRAPHIC_DATA] [GEOGRAPHIC_DAT…" at bounding box center [784, 383] width 1568 height 767
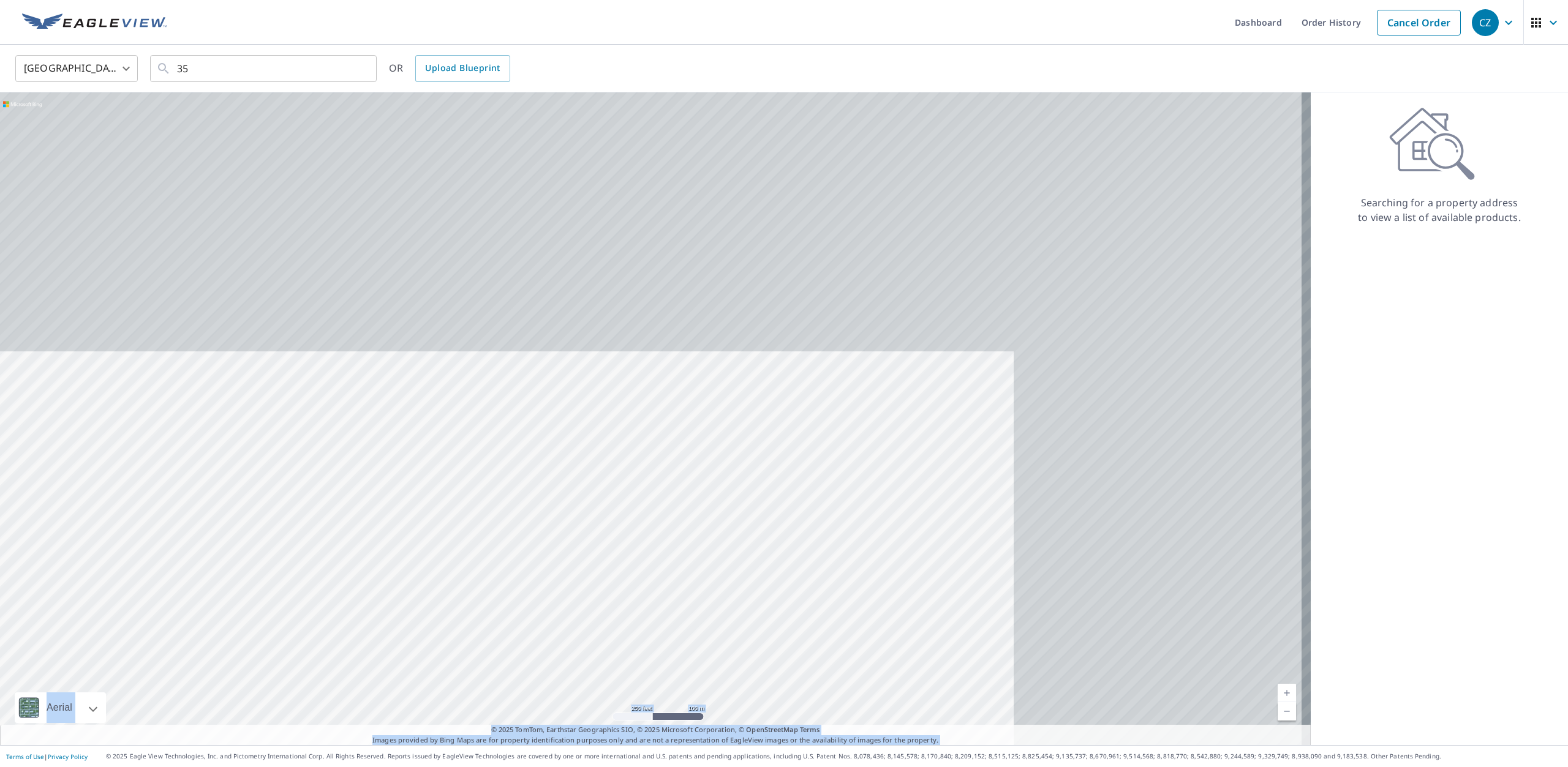
drag, startPoint x: 361, startPoint y: 432, endPoint x: 27, endPoint y: 722, distance: 442.3
click at [76, 690] on div at bounding box center [655, 419] width 1311 height 652
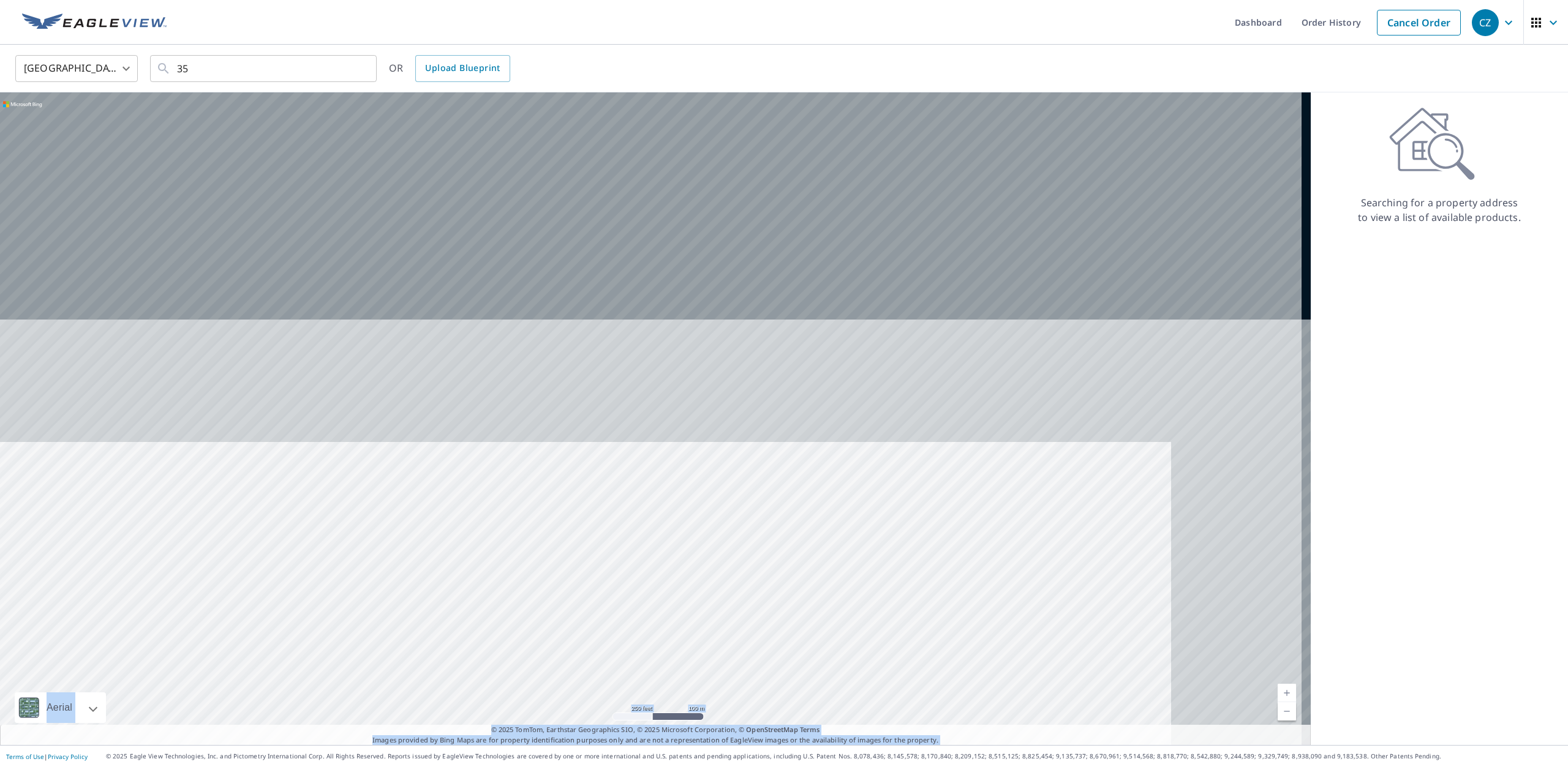
drag, startPoint x: 922, startPoint y: 253, endPoint x: 699, endPoint y: 796, distance: 587.0
click at [699, 767] on html "CZ CZ Dashboard Order History Cancel Order CZ [GEOGRAPHIC_DATA] [GEOGRAPHIC_DAT…" at bounding box center [784, 383] width 1568 height 767
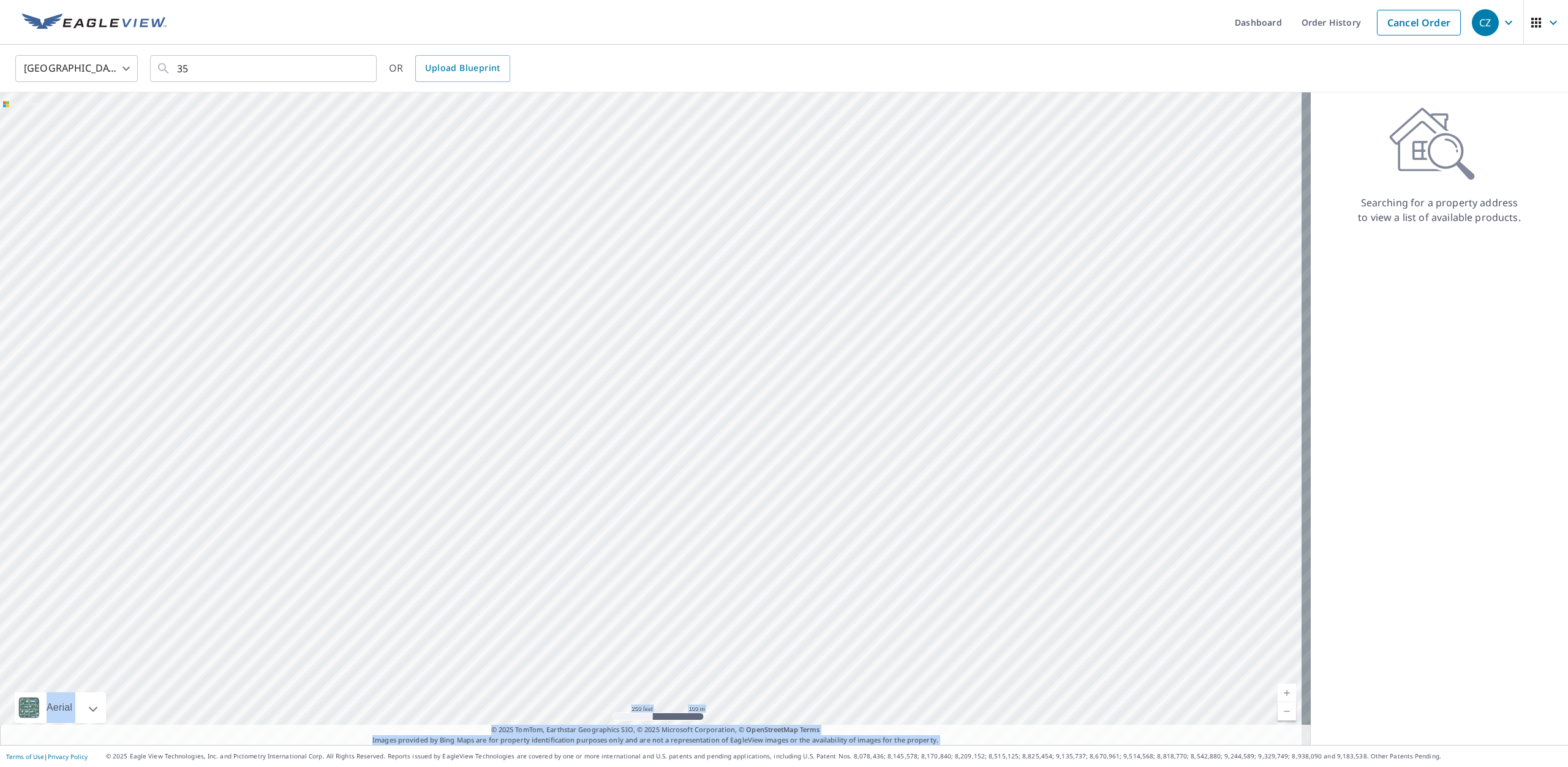
click at [528, 537] on div at bounding box center [655, 419] width 1311 height 652
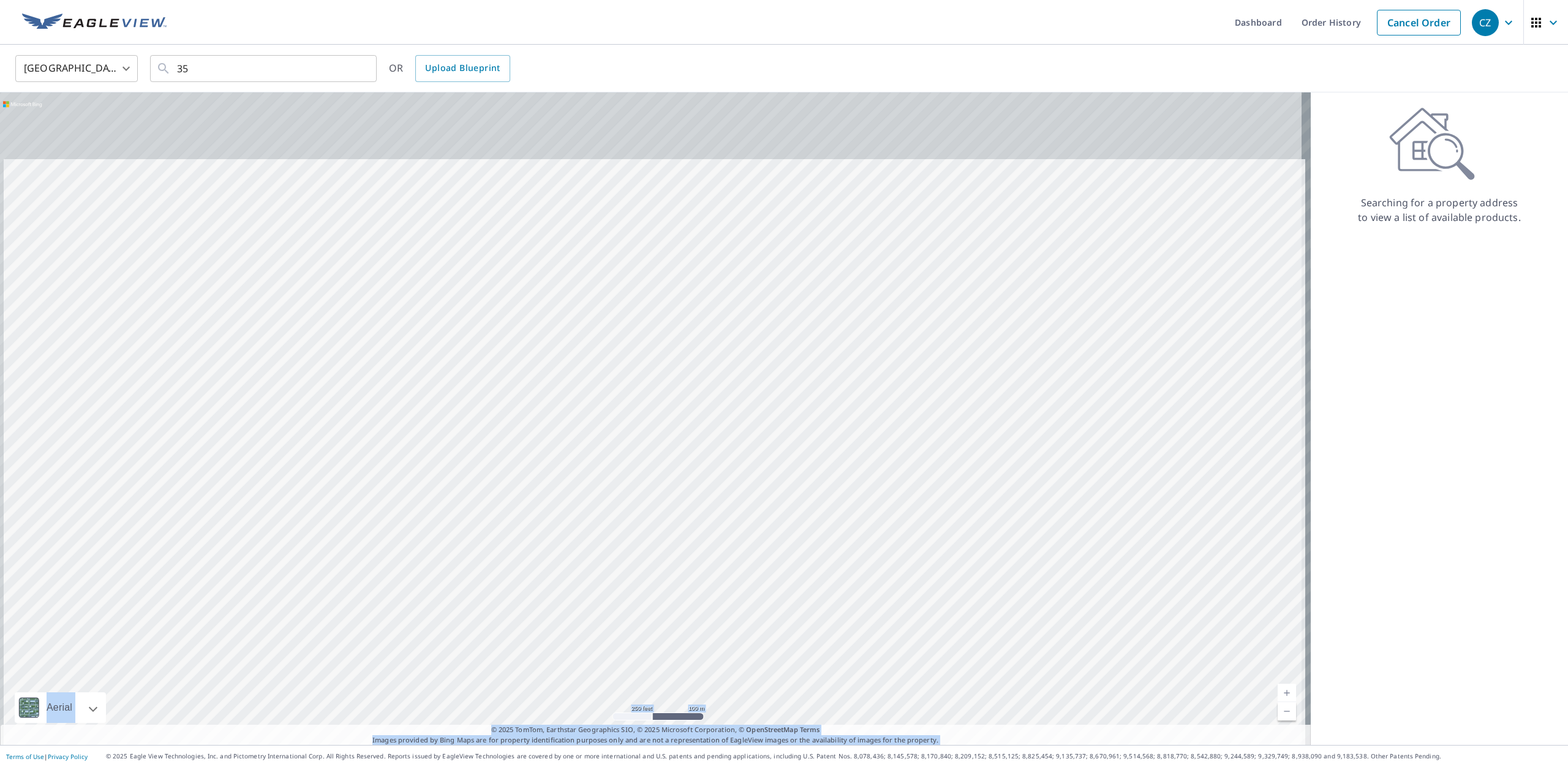
drag, startPoint x: 1049, startPoint y: 408, endPoint x: 11, endPoint y: 796, distance: 1108.1
click at [11, 767] on html "CZ CZ Dashboard Order History Cancel Order CZ [GEOGRAPHIC_DATA] [GEOGRAPHIC_DAT…" at bounding box center [784, 383] width 1568 height 767
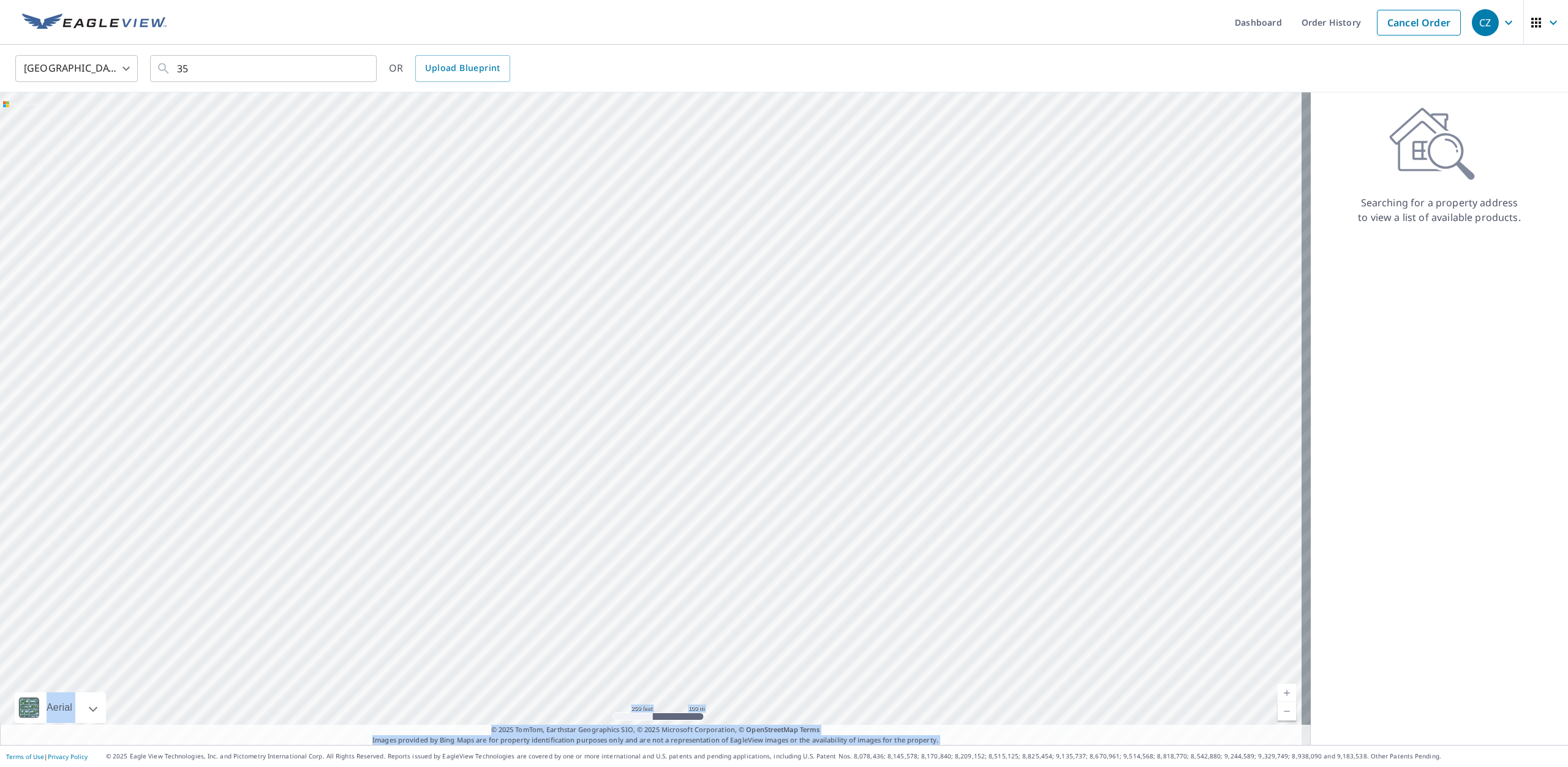
click at [156, 514] on div at bounding box center [655, 419] width 1311 height 652
drag, startPoint x: 900, startPoint y: 154, endPoint x: 569, endPoint y: 589, distance: 546.6
click at [574, 584] on div at bounding box center [655, 419] width 1311 height 652
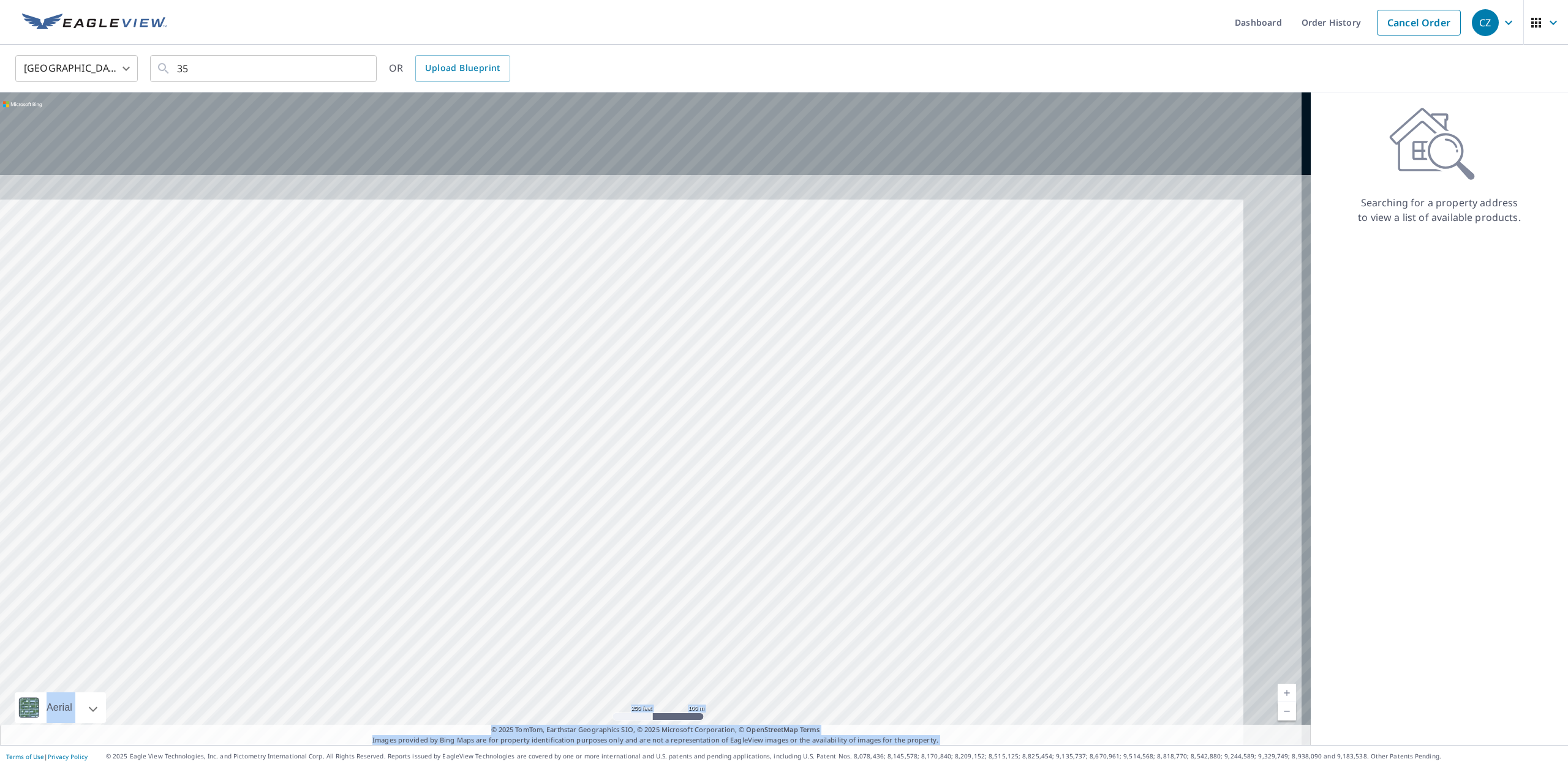
drag, startPoint x: 791, startPoint y: 374, endPoint x: 590, endPoint y: 697, distance: 380.4
click at [590, 697] on div at bounding box center [655, 419] width 1311 height 652
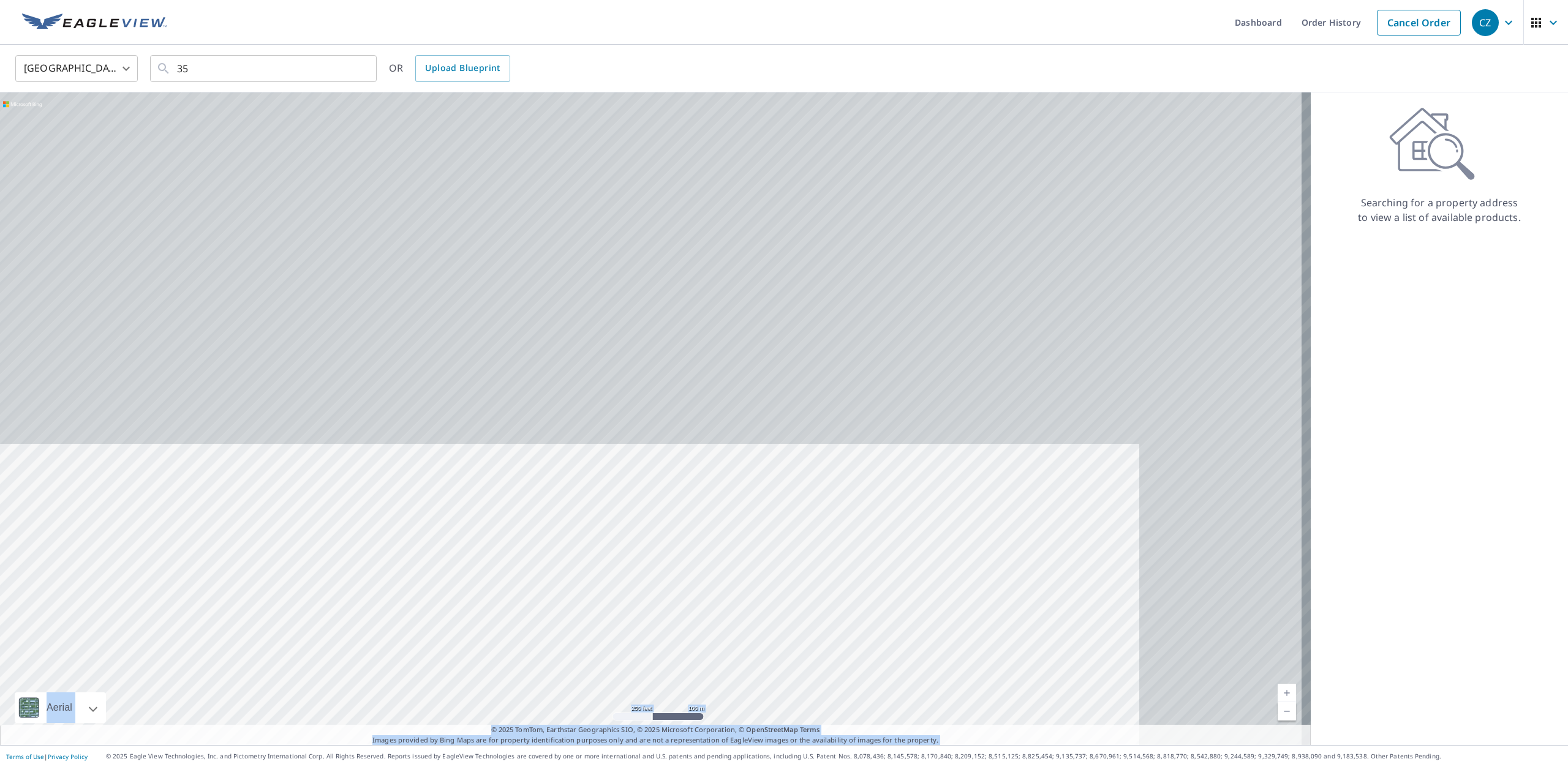
drag, startPoint x: 857, startPoint y: 403, endPoint x: 719, endPoint y: 701, distance: 328.4
click at [719, 701] on div at bounding box center [655, 419] width 1311 height 652
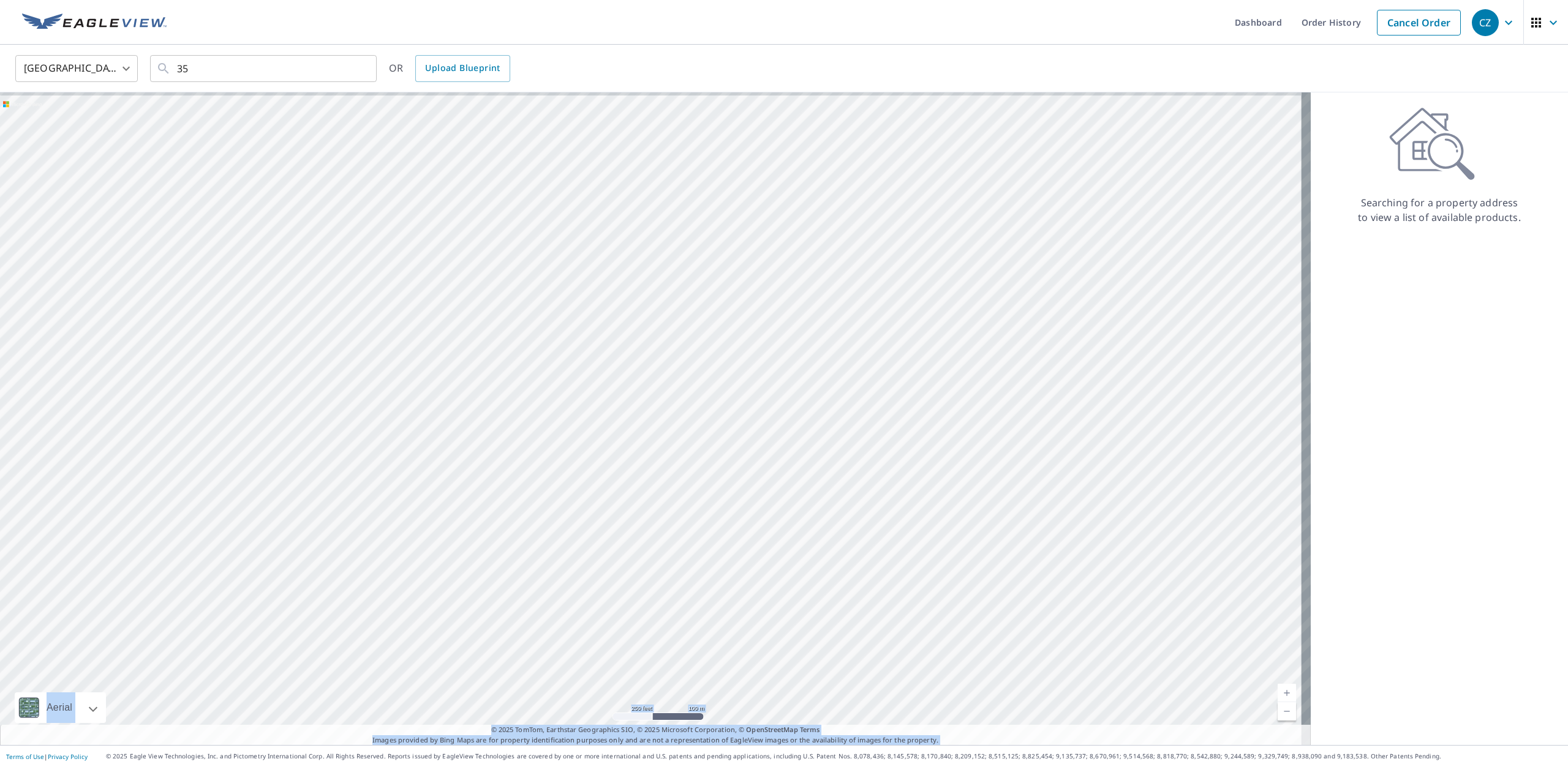
drag, startPoint x: 953, startPoint y: 402, endPoint x: 915, endPoint y: 630, distance: 231.1
click at [915, 630] on div at bounding box center [655, 419] width 1311 height 652
drag, startPoint x: 936, startPoint y: 230, endPoint x: 765, endPoint y: 767, distance: 563.6
click at [765, 767] on html "CZ CZ Dashboard Order History Cancel Order CZ [GEOGRAPHIC_DATA] [GEOGRAPHIC_DAT…" at bounding box center [784, 383] width 1568 height 767
click at [633, 552] on div at bounding box center [655, 419] width 1311 height 652
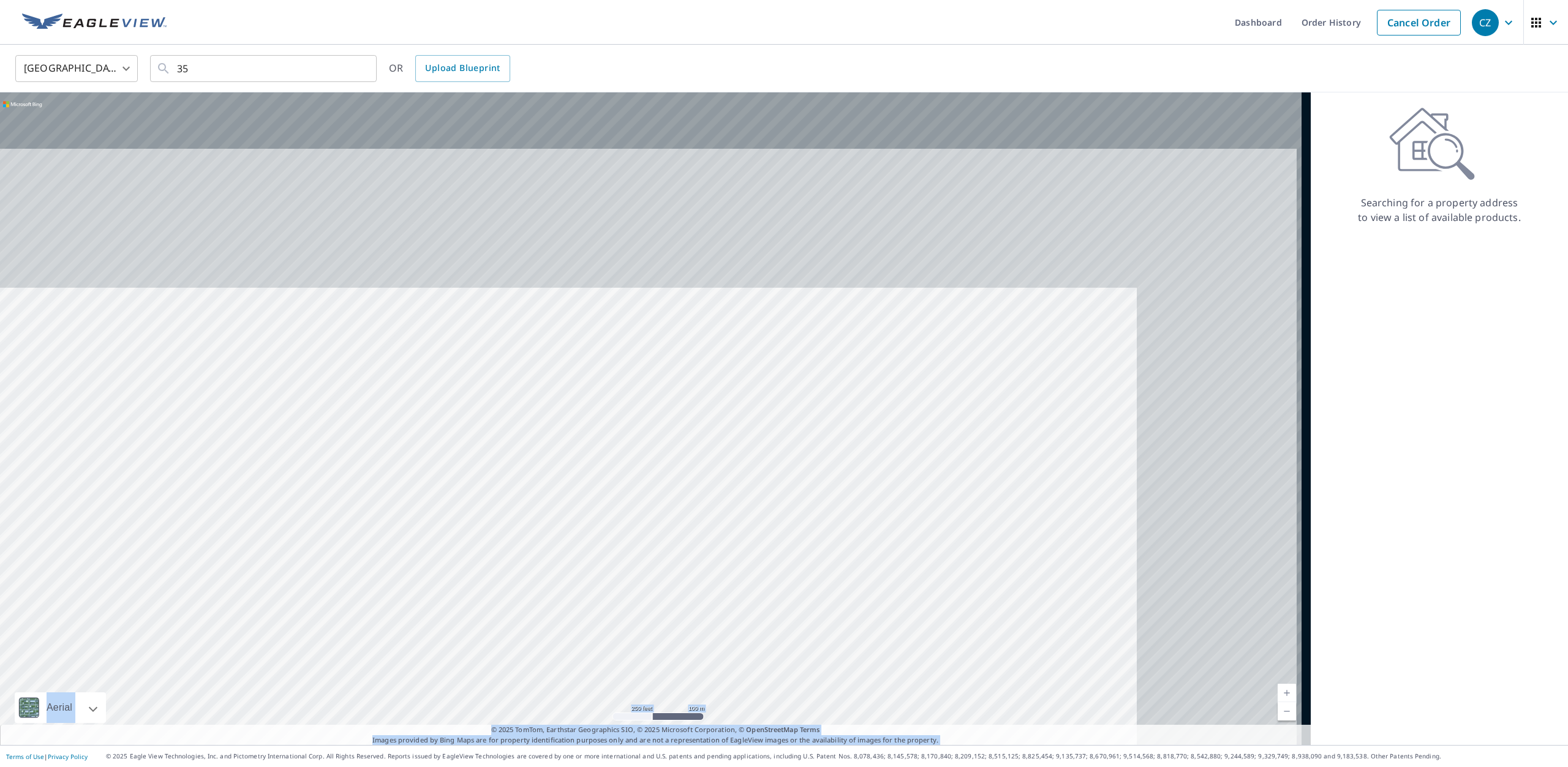
drag, startPoint x: 1045, startPoint y: 240, endPoint x: 721, endPoint y: 723, distance: 581.6
click at [721, 723] on div at bounding box center [655, 419] width 1311 height 652
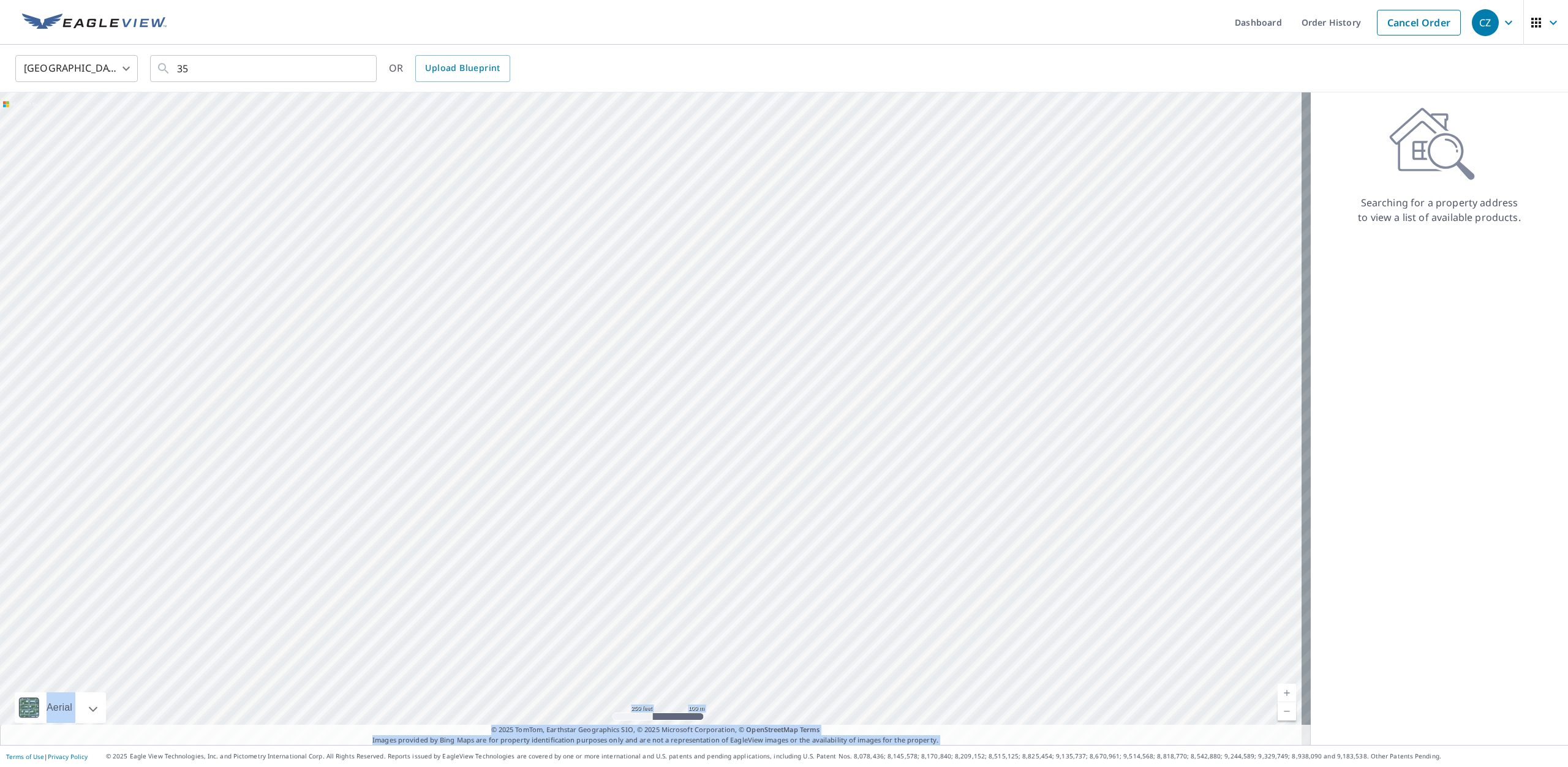
drag, startPoint x: 1151, startPoint y: 284, endPoint x: 437, endPoint y: 690, distance: 821.4
click at [437, 690] on div at bounding box center [655, 419] width 1311 height 652
drag, startPoint x: 591, startPoint y: 148, endPoint x: 373, endPoint y: 652, distance: 549.1
click at [390, 643] on div at bounding box center [655, 419] width 1311 height 652
drag, startPoint x: 978, startPoint y: 213, endPoint x: 637, endPoint y: 652, distance: 555.9
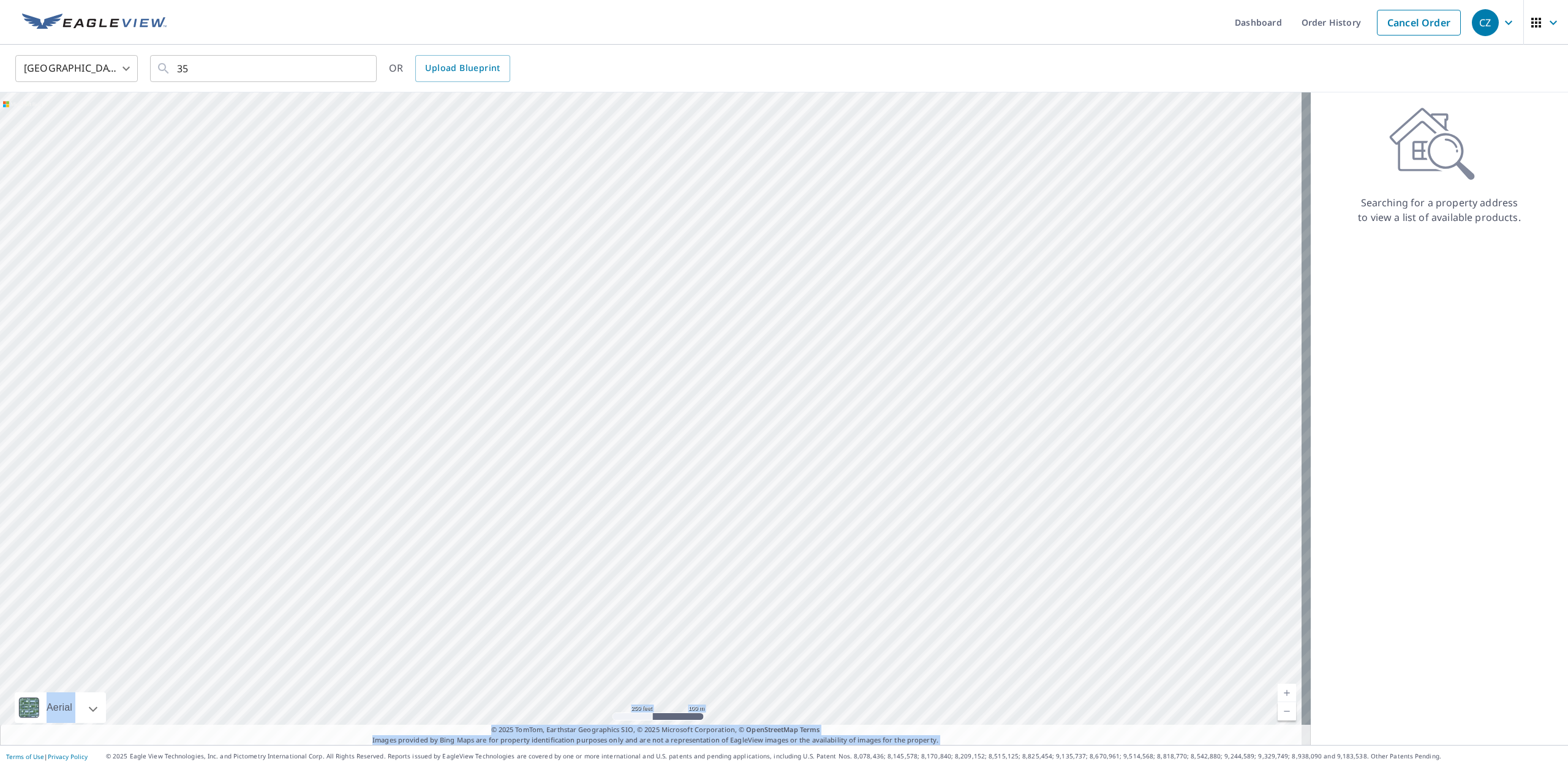
click at [637, 652] on div at bounding box center [655, 419] width 1311 height 652
drag, startPoint x: 436, startPoint y: 172, endPoint x: 122, endPoint y: 752, distance: 659.5
click at [122, 752] on div "Dashboard Order History Cancel Order CZ [GEOGRAPHIC_DATA] [GEOGRAPHIC_DATA] ​ 3…" at bounding box center [784, 383] width 1568 height 767
drag, startPoint x: 432, startPoint y: 289, endPoint x: 381, endPoint y: 329, distance: 64.8
click at [432, 294] on div at bounding box center [655, 419] width 1311 height 652
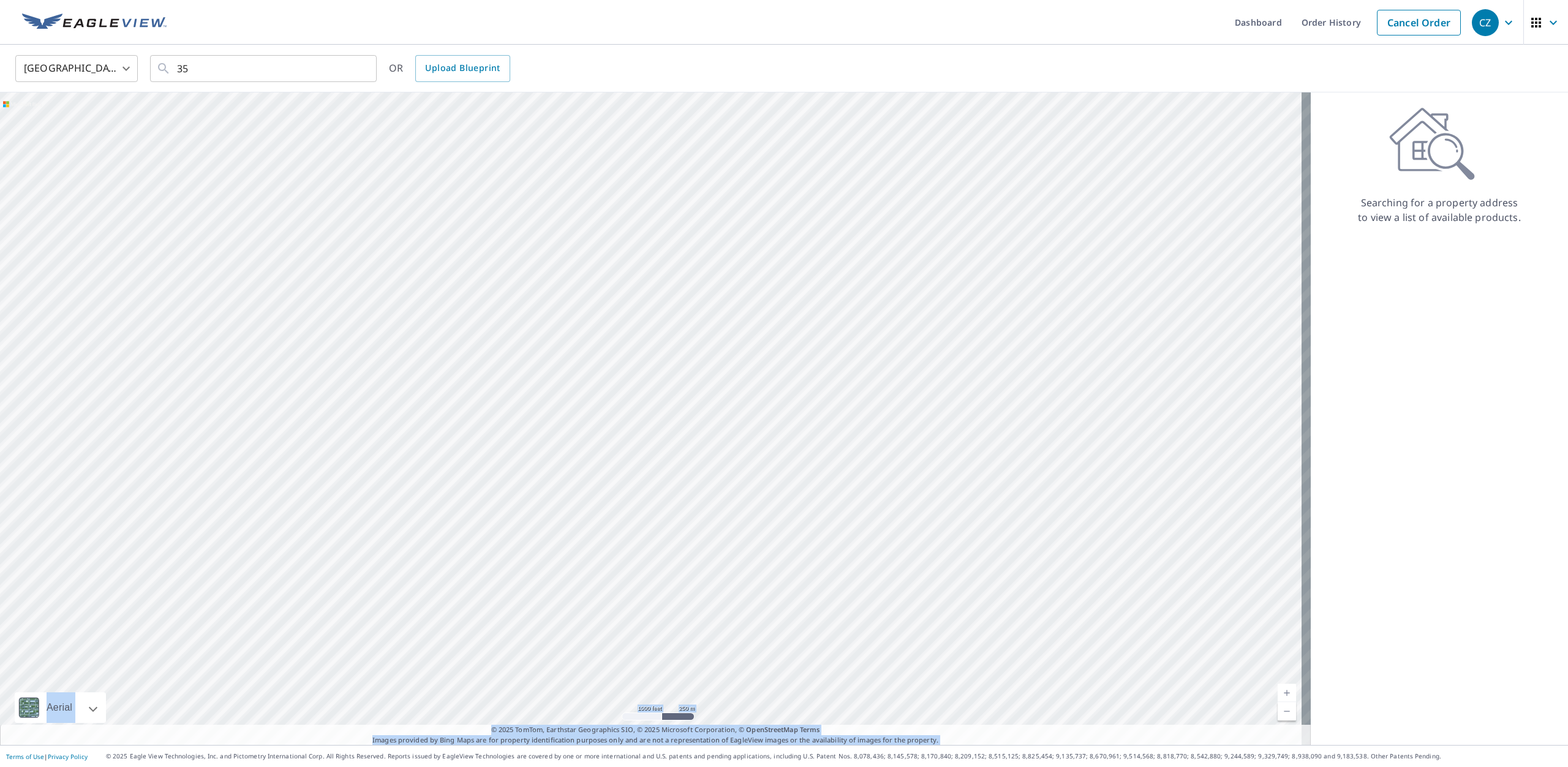
drag, startPoint x: 838, startPoint y: 299, endPoint x: 323, endPoint y: 796, distance: 715.7
click at [323, 767] on html "CZ CZ Dashboard Order History Cancel Order CZ [GEOGRAPHIC_DATA] US ​ 35 ​ OR Up…" at bounding box center [784, 383] width 1568 height 767
click at [365, 634] on div at bounding box center [655, 419] width 1311 height 652
drag, startPoint x: 760, startPoint y: 202, endPoint x: 269, endPoint y: 787, distance: 763.7
click at [269, 767] on html "CZ CZ Dashboard Order History Cancel Order CZ [GEOGRAPHIC_DATA] US ​ 35 ​ OR Up…" at bounding box center [784, 383] width 1568 height 767
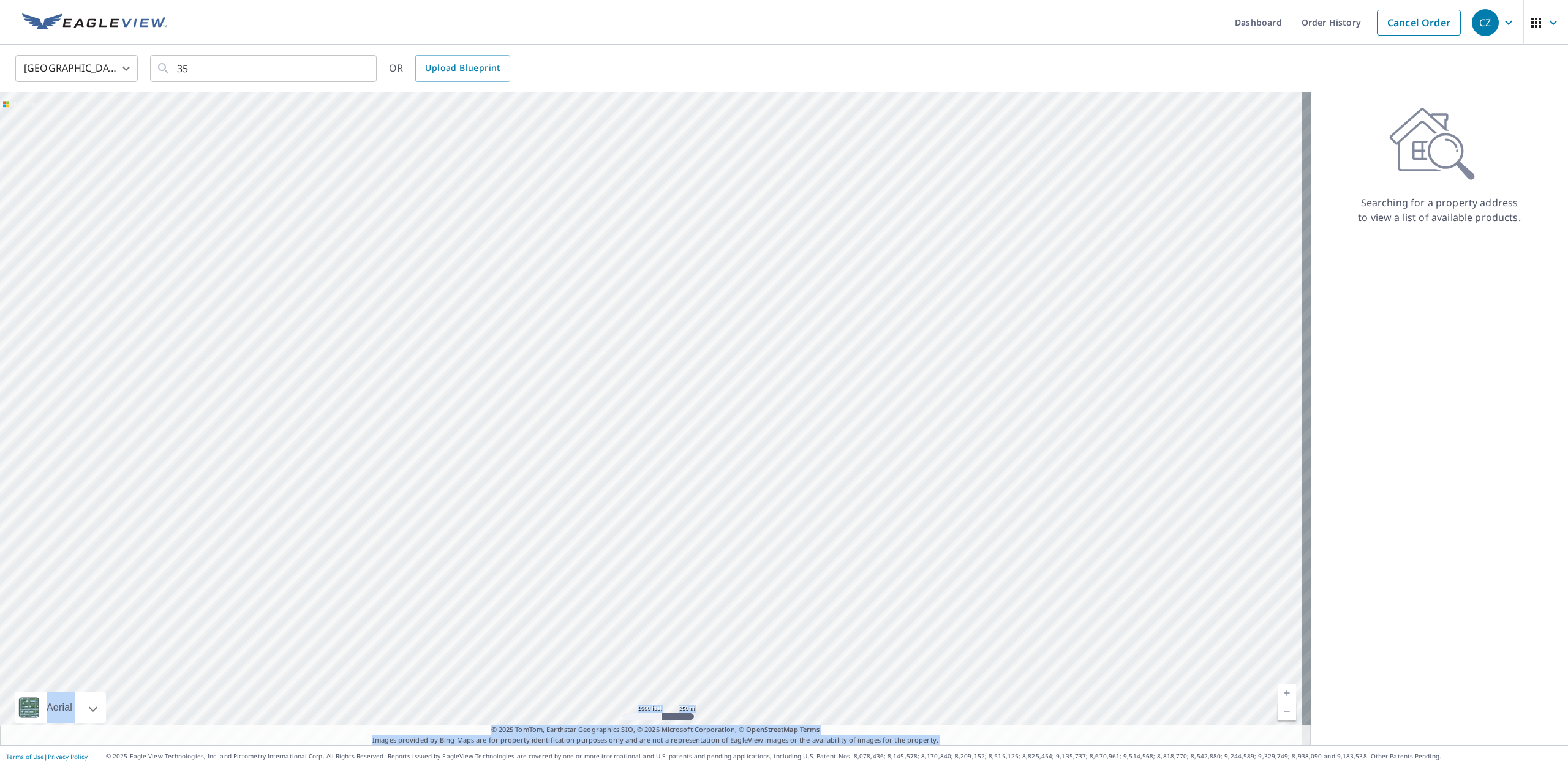
click at [306, 612] on div at bounding box center [655, 419] width 1311 height 652
drag, startPoint x: 711, startPoint y: 215, endPoint x: 436, endPoint y: 752, distance: 603.3
click at [436, 752] on div "Dashboard Order History Cancel Order CZ [GEOGRAPHIC_DATA] [GEOGRAPHIC_DATA] ​ 3…" at bounding box center [784, 383] width 1568 height 767
click at [469, 632] on div at bounding box center [655, 419] width 1311 height 652
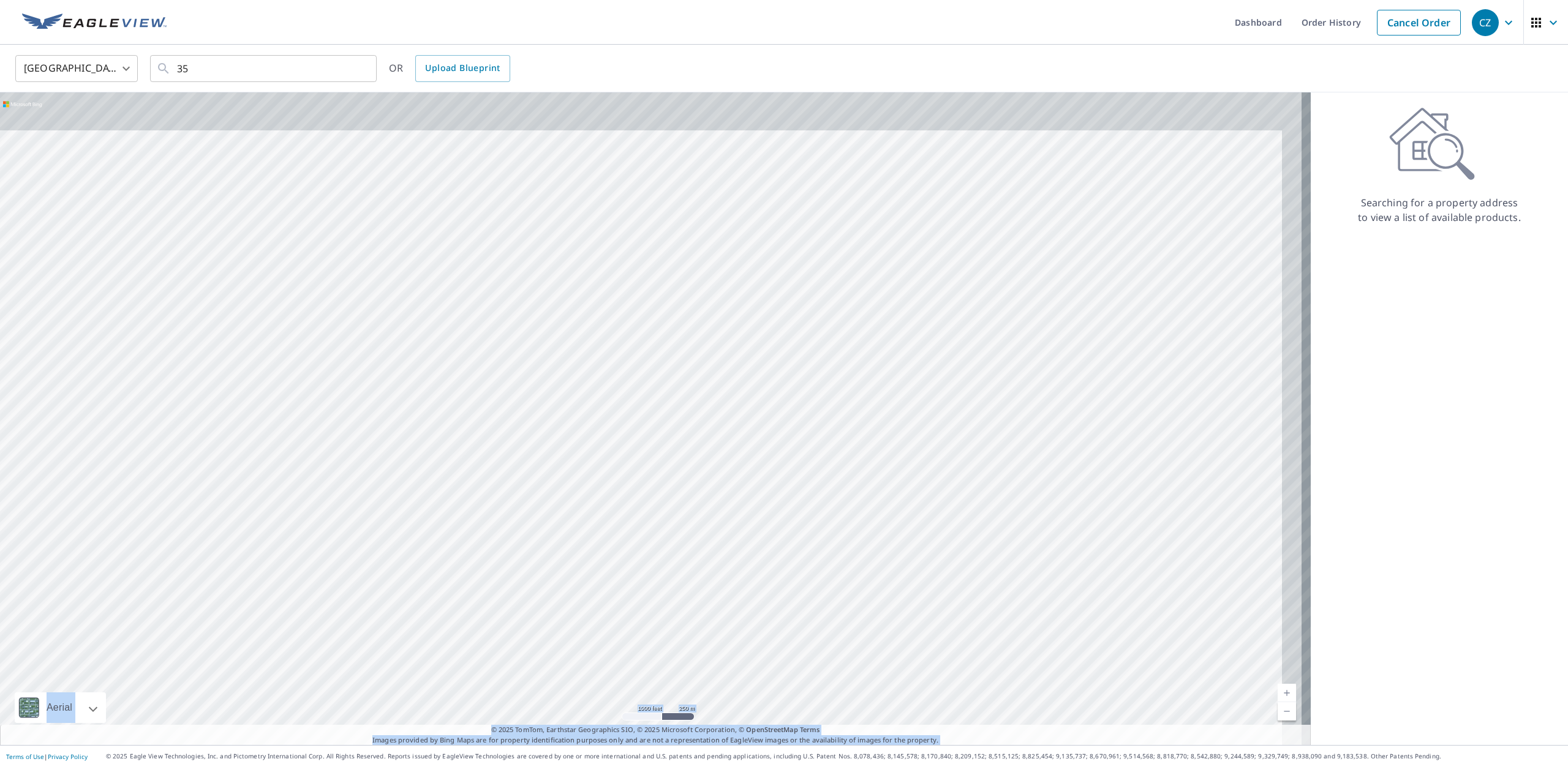
drag, startPoint x: 700, startPoint y: 252, endPoint x: 466, endPoint y: 670, distance: 479.0
click at [466, 670] on div at bounding box center [655, 419] width 1311 height 652
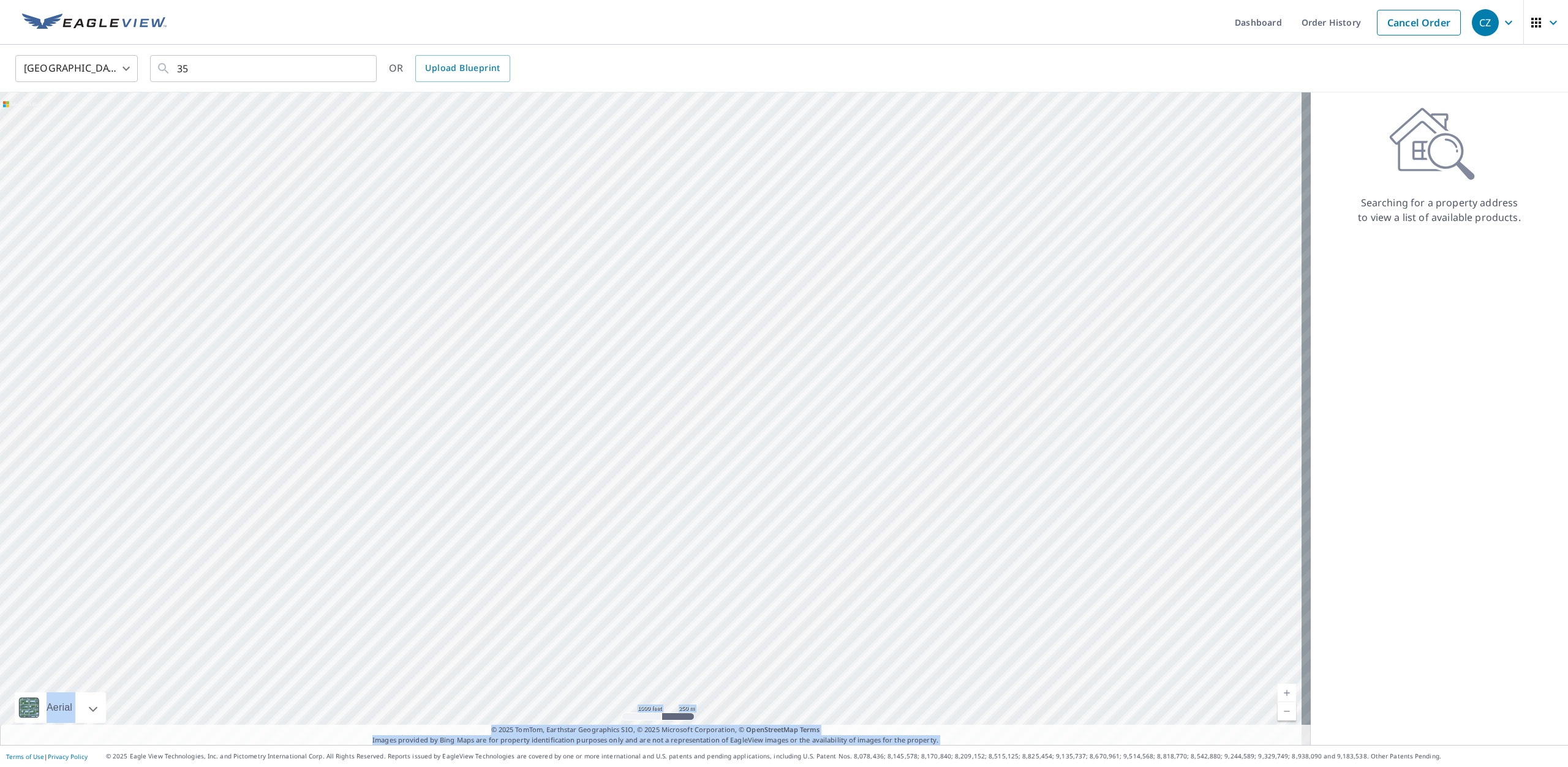
drag, startPoint x: 754, startPoint y: 269, endPoint x: 580, endPoint y: 461, distance: 259.1
click at [581, 461] on div at bounding box center [655, 419] width 1311 height 652
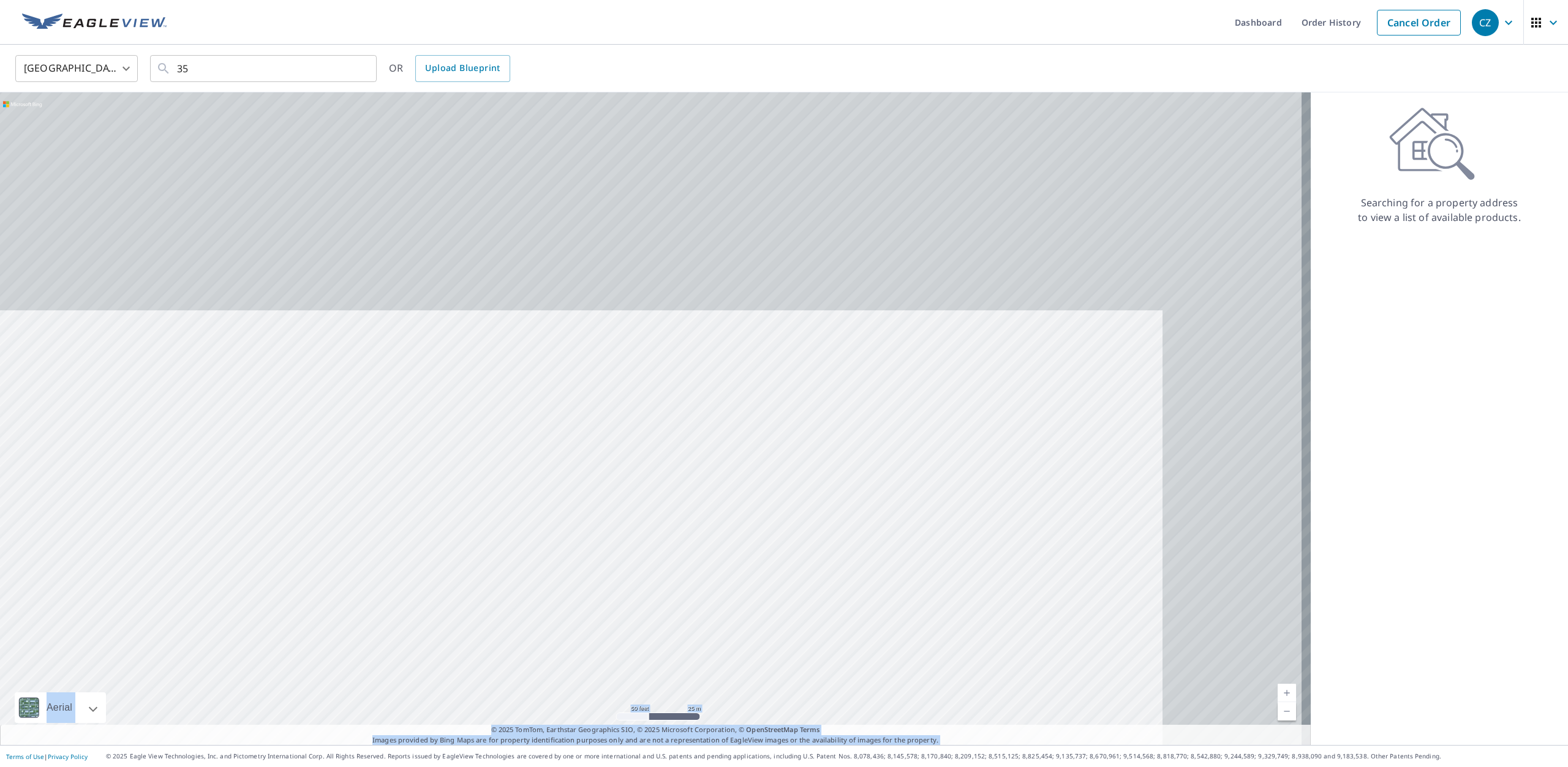
drag, startPoint x: 986, startPoint y: 233, endPoint x: 584, endPoint y: 796, distance: 691.8
click at [584, 767] on html "CZ CZ Dashboard Order History Cancel Order CZ [GEOGRAPHIC_DATA] [GEOGRAPHIC_DAT…" at bounding box center [784, 383] width 1568 height 767
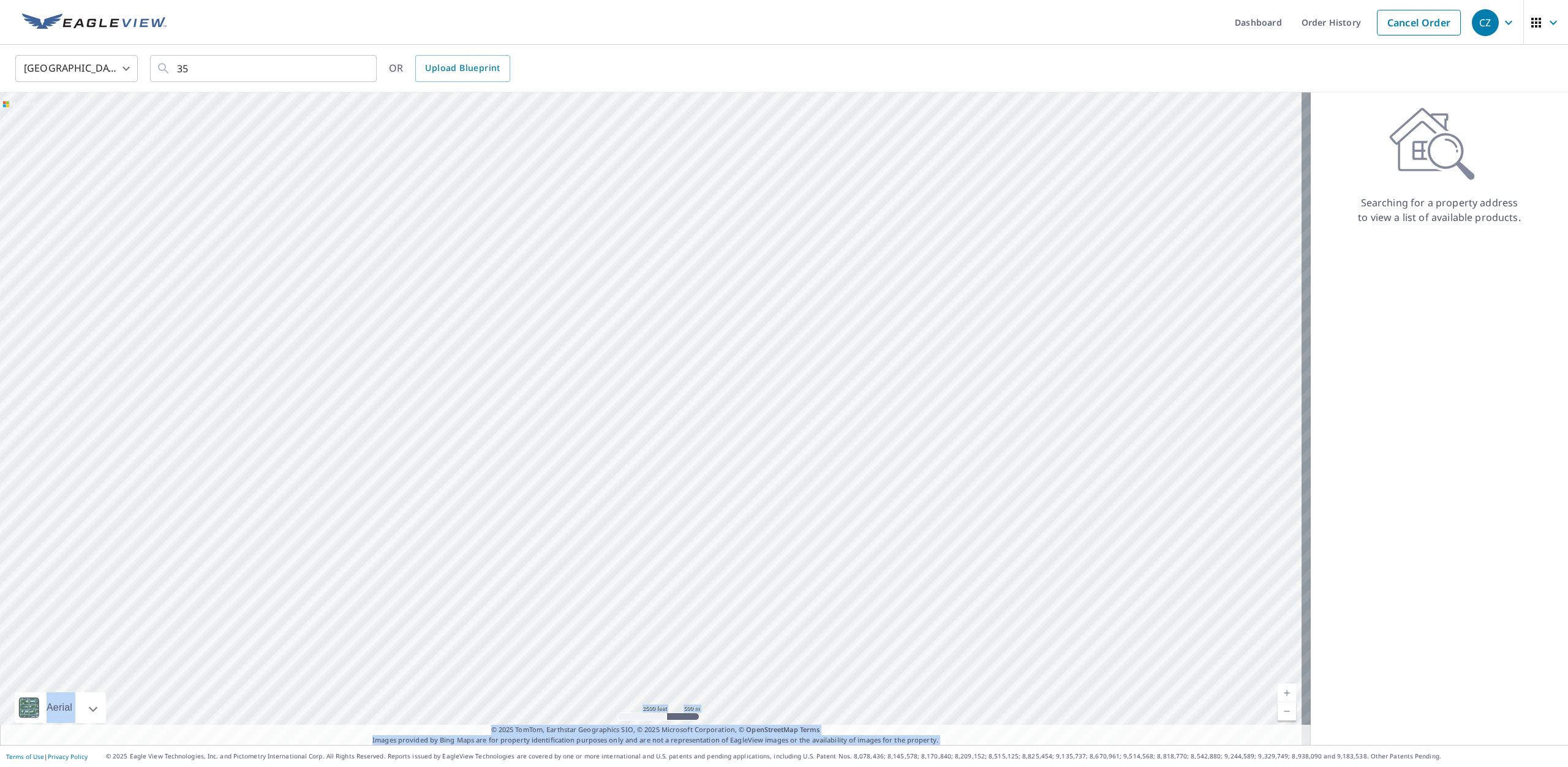
click at [723, 434] on div at bounding box center [655, 419] width 1311 height 652
drag, startPoint x: 972, startPoint y: 194, endPoint x: 336, endPoint y: 739, distance: 837.6
click at [336, 739] on div "Aerial Road A standard road map Aerial A detailed look from above Labels Labels…" at bounding box center [655, 419] width 1311 height 652
click at [341, 522] on div at bounding box center [655, 419] width 1311 height 652
drag, startPoint x: 758, startPoint y: 177, endPoint x: 467, endPoint y: 796, distance: 684.0
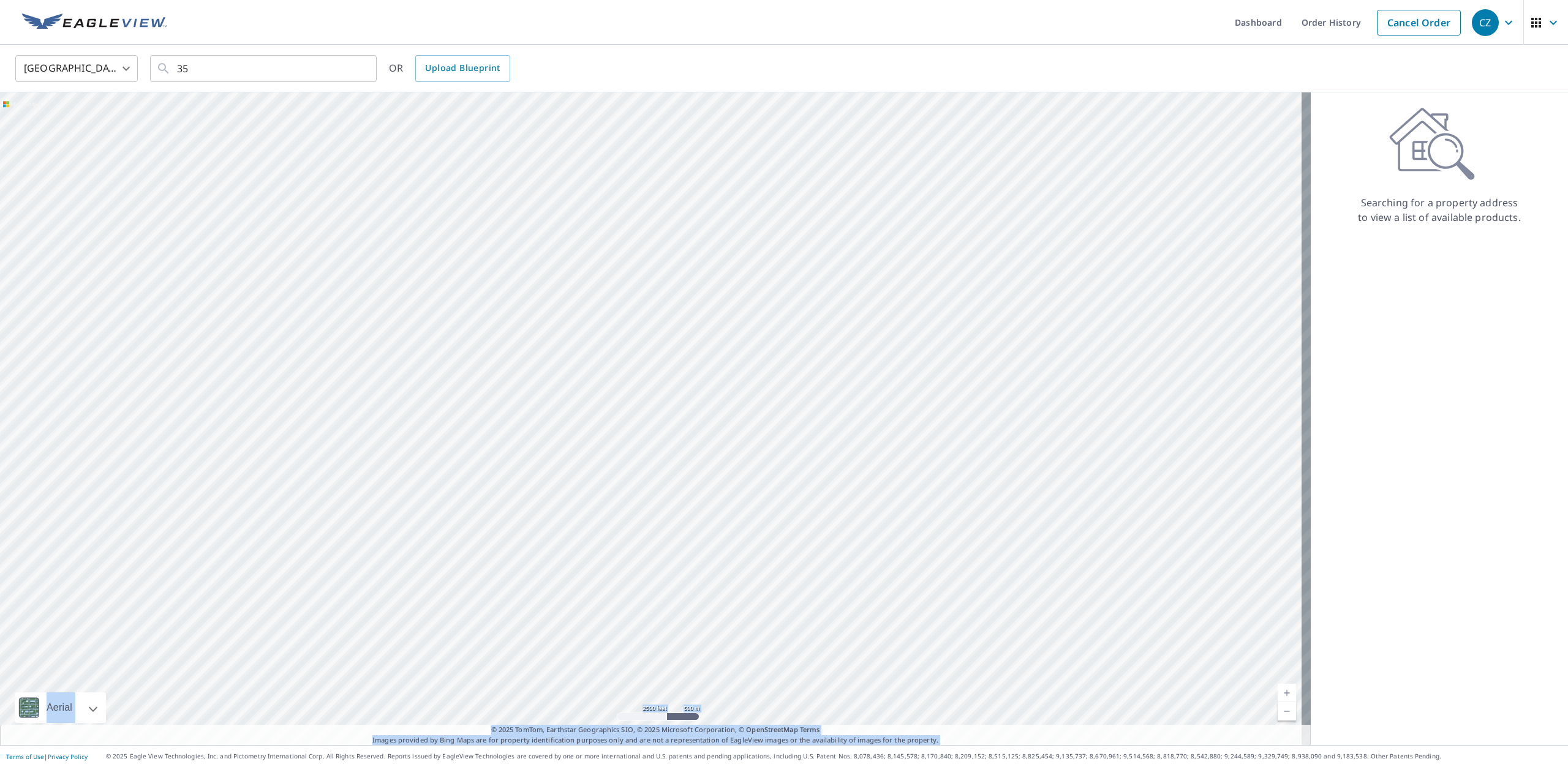
click at [467, 767] on html "CZ CZ Dashboard Order History Cancel Order CZ [GEOGRAPHIC_DATA] US ​ 35 ​ OR Up…" at bounding box center [784, 383] width 1568 height 767
click at [595, 488] on div at bounding box center [655, 419] width 1311 height 652
drag, startPoint x: 918, startPoint y: 119, endPoint x: 311, endPoint y: 796, distance: 909.3
click at [311, 767] on html "CZ CZ Dashboard Order History Cancel Order CZ [GEOGRAPHIC_DATA] US ​ 35 ​ OR Up…" at bounding box center [784, 383] width 1568 height 767
click at [395, 619] on div at bounding box center [655, 419] width 1311 height 652
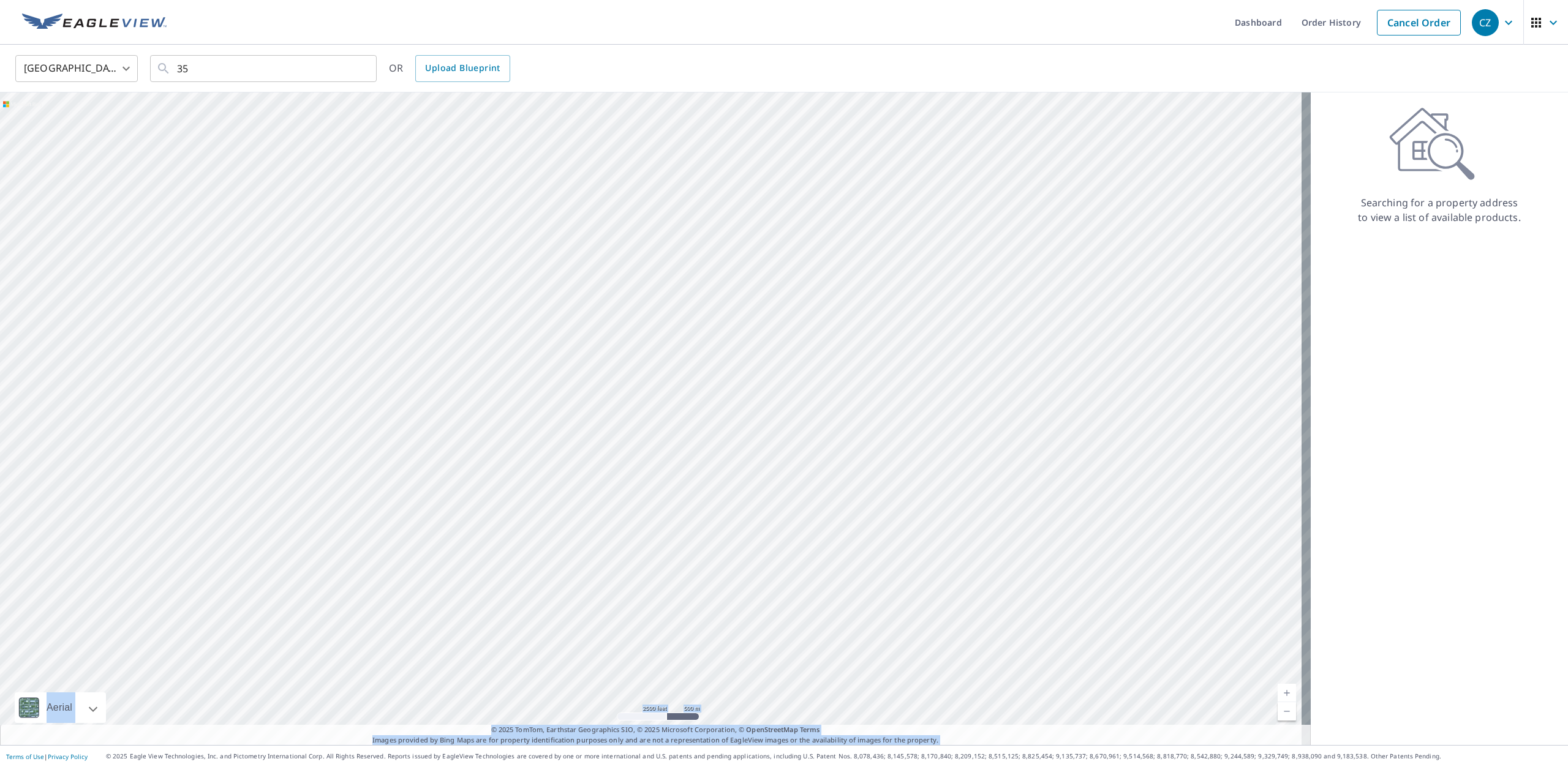
drag, startPoint x: 917, startPoint y: 200, endPoint x: 185, endPoint y: 796, distance: 943.9
click at [185, 767] on html "CZ CZ Dashboard Order History Cancel Order CZ [GEOGRAPHIC_DATA] US ​ 35 ​ OR Up…" at bounding box center [784, 383] width 1568 height 767
click at [164, 569] on div at bounding box center [655, 419] width 1311 height 652
drag, startPoint x: 597, startPoint y: 189, endPoint x: 0, endPoint y: 796, distance: 851.4
click at [0, 767] on html "CZ CZ Dashboard Order History Cancel Order CZ [GEOGRAPHIC_DATA] US ​ 35 ​ OR Up…" at bounding box center [784, 383] width 1568 height 767
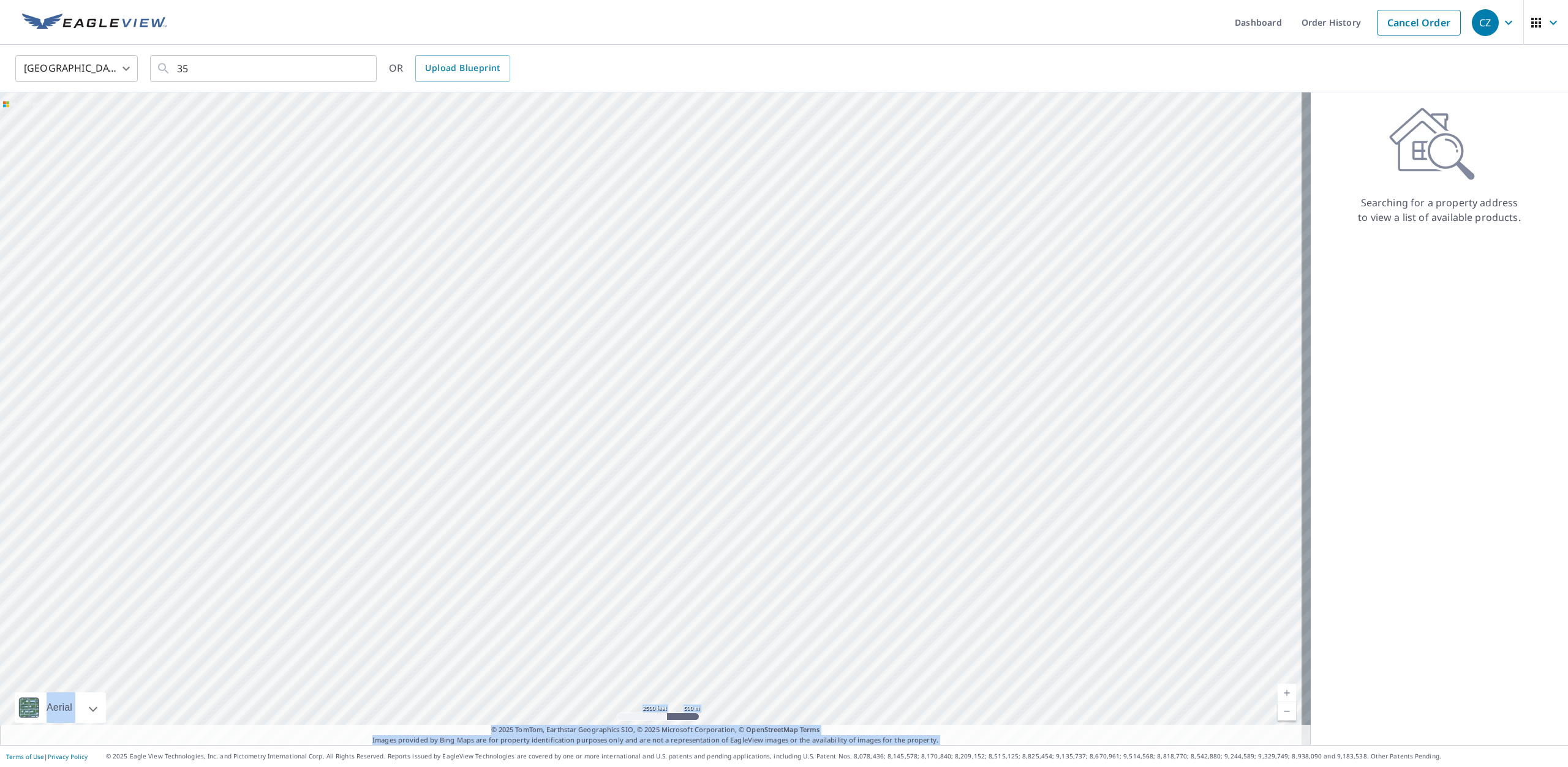
click at [389, 414] on div at bounding box center [655, 419] width 1311 height 652
drag, startPoint x: 507, startPoint y: 172, endPoint x: 227, endPoint y: 786, distance: 674.8
click at [227, 767] on html "CZ CZ Dashboard Order History Cancel Order CZ [GEOGRAPHIC_DATA] US ​ 35 ​ OR Up…" at bounding box center [784, 383] width 1568 height 767
click at [397, 518] on div at bounding box center [655, 419] width 1311 height 652
click at [762, 328] on div at bounding box center [655, 419] width 1311 height 652
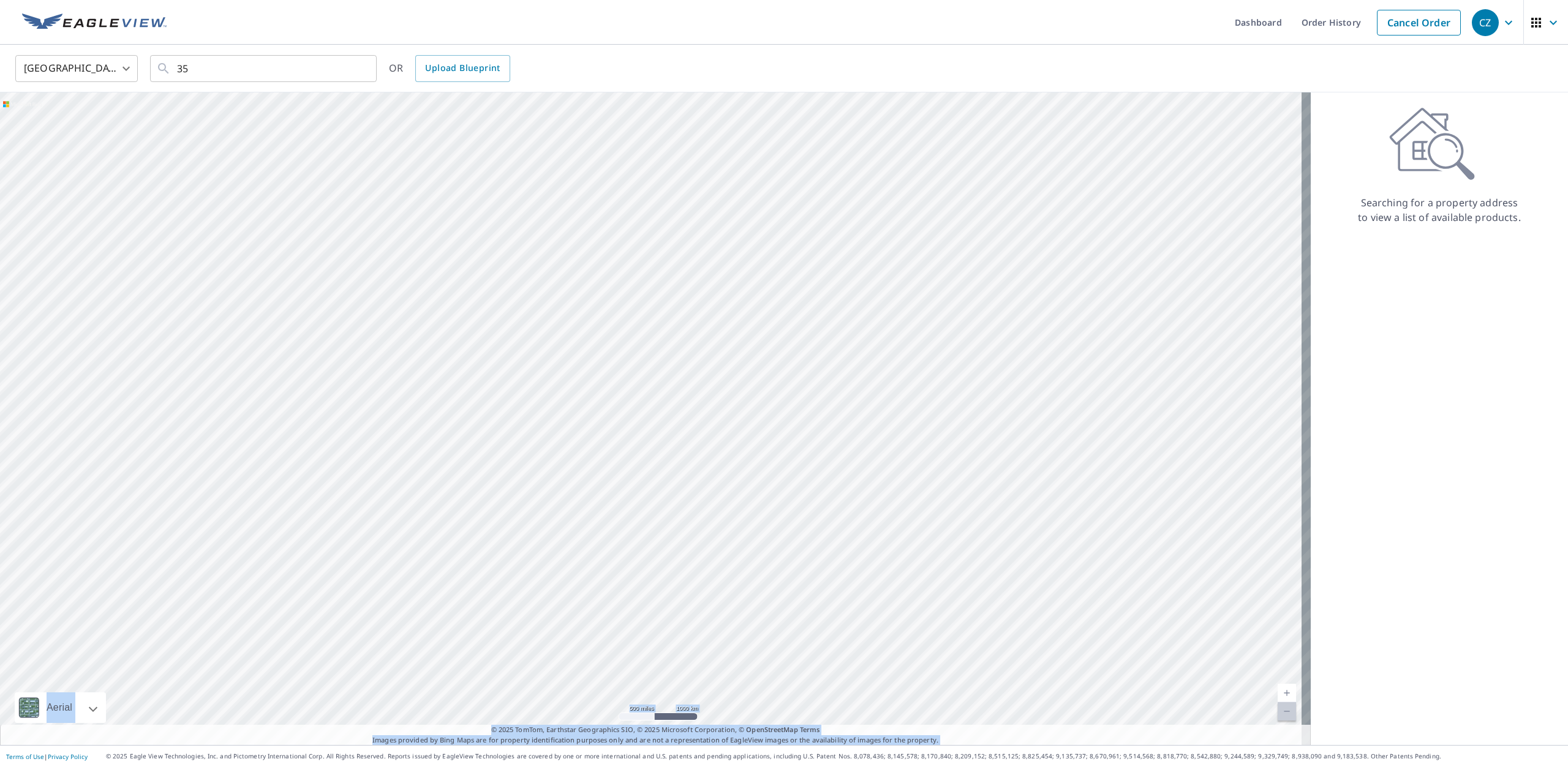
click at [200, 529] on div at bounding box center [655, 419] width 1311 height 652
drag, startPoint x: 1100, startPoint y: 509, endPoint x: 857, endPoint y: 671, distance: 292.0
click at [857, 671] on div at bounding box center [655, 419] width 1311 height 652
drag, startPoint x: 302, startPoint y: 485, endPoint x: 558, endPoint y: 539, distance: 261.6
click at [558, 539] on div at bounding box center [655, 419] width 1311 height 652
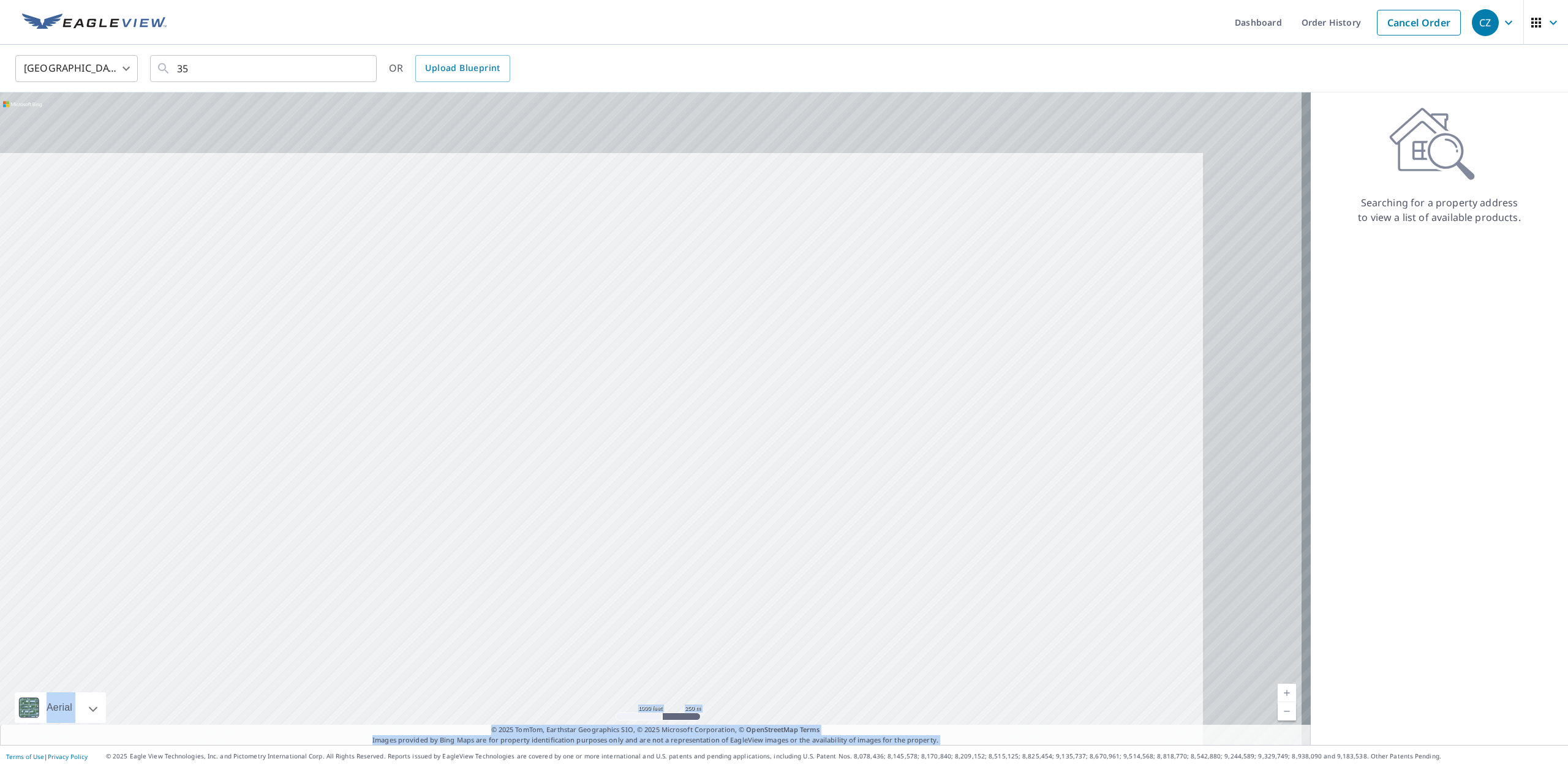
drag, startPoint x: 796, startPoint y: 381, endPoint x: 523, endPoint y: 508, distance: 301.1
click at [523, 508] on div at bounding box center [655, 419] width 1311 height 652
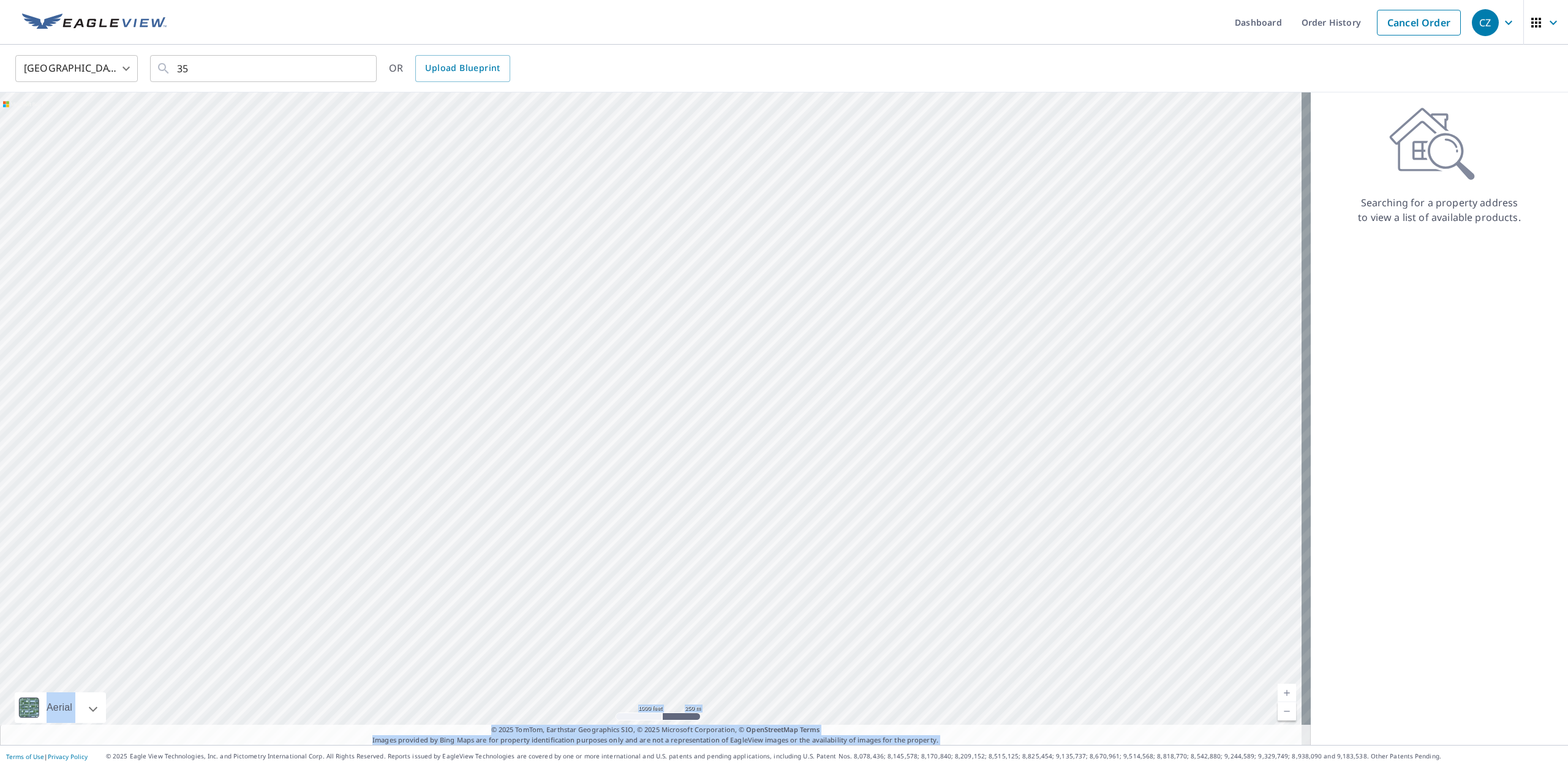
drag, startPoint x: 955, startPoint y: 409, endPoint x: 599, endPoint y: 558, distance: 385.9
click at [599, 558] on div at bounding box center [655, 419] width 1311 height 652
drag, startPoint x: 648, startPoint y: 352, endPoint x: 601, endPoint y: 672, distance: 323.4
click at [601, 672] on div at bounding box center [655, 419] width 1311 height 652
click at [106, 380] on div at bounding box center [655, 419] width 1311 height 652
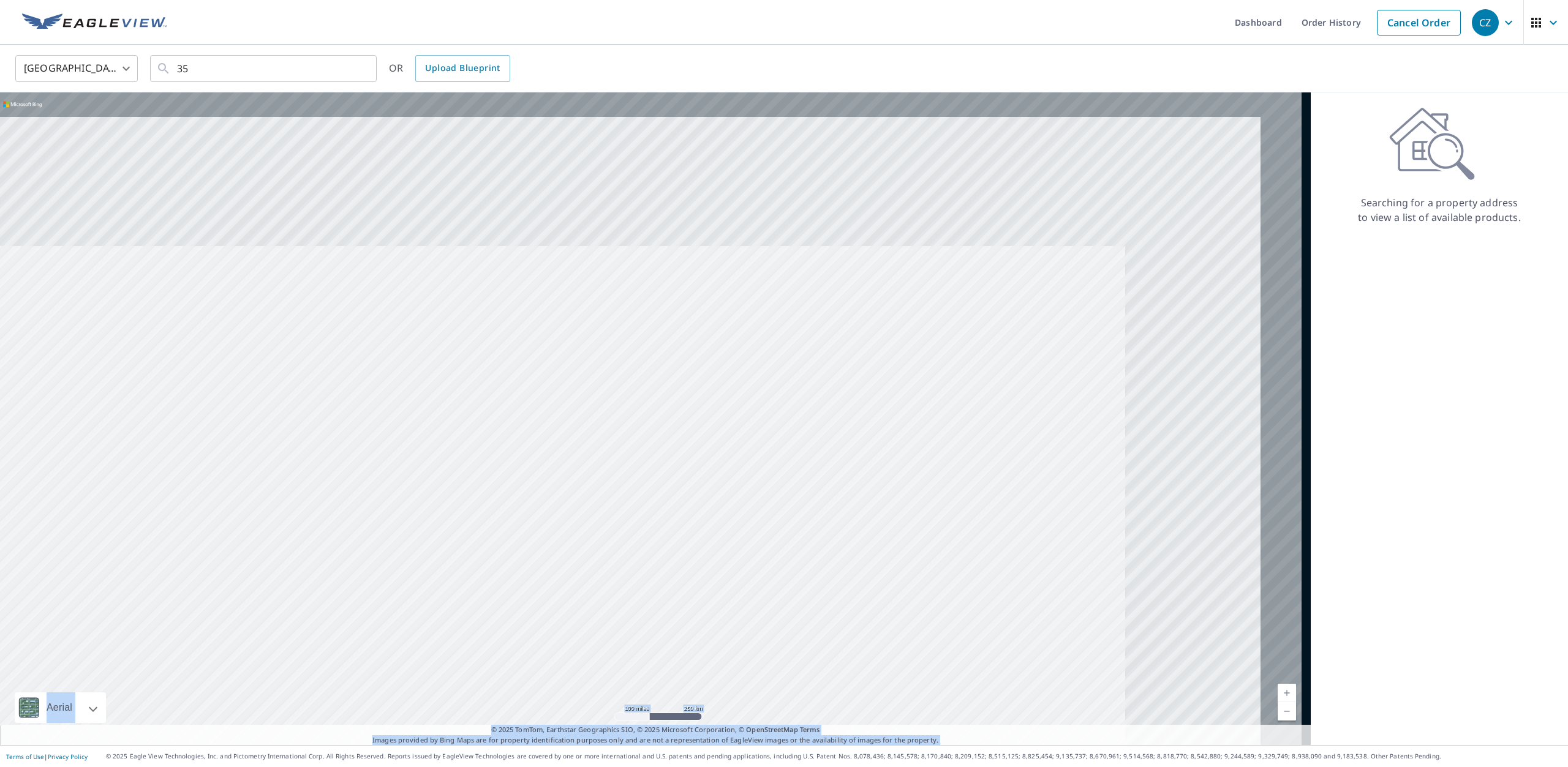
drag, startPoint x: 963, startPoint y: 325, endPoint x: 569, endPoint y: 723, distance: 560.0
click at [573, 720] on div at bounding box center [655, 419] width 1311 height 652
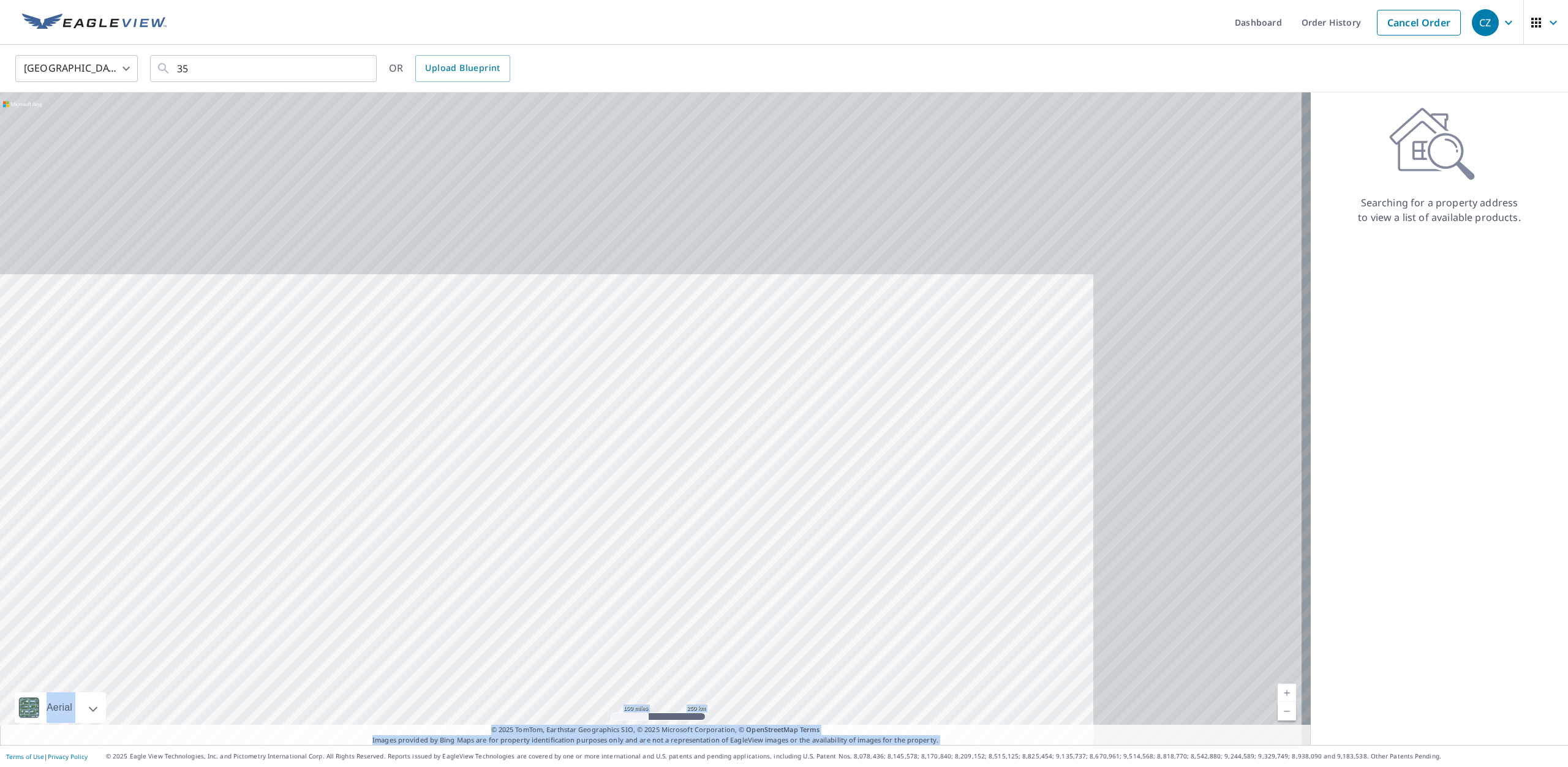
drag, startPoint x: 915, startPoint y: 401, endPoint x: 529, endPoint y: 774, distance: 536.8
click at [529, 767] on html "CZ CZ Dashboard Order History Cancel Order CZ United States US ​ 35 ​ OR Upload…" at bounding box center [784, 383] width 1568 height 767
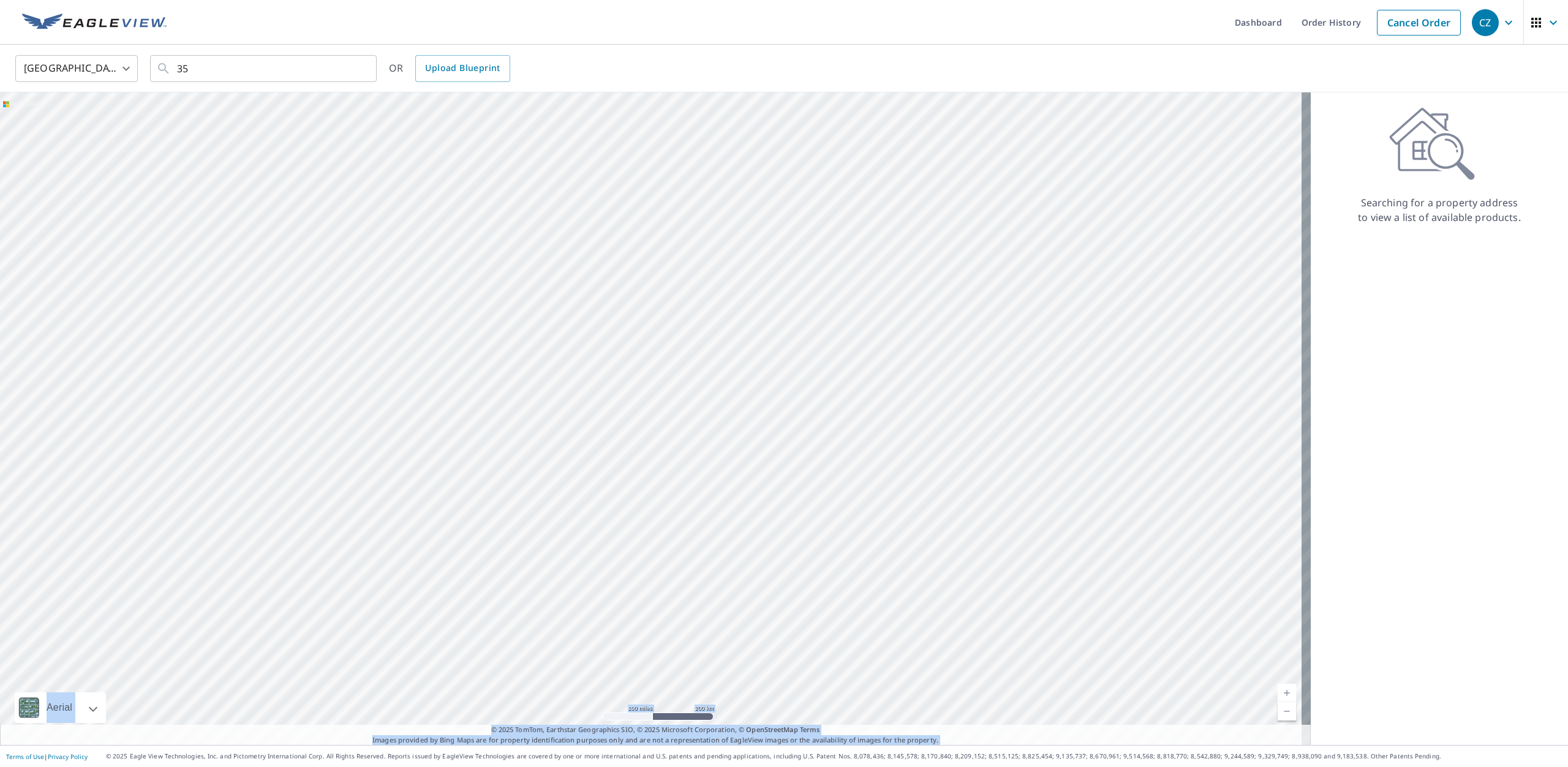
click at [659, 661] on div at bounding box center [655, 419] width 1311 height 652
drag, startPoint x: 829, startPoint y: 436, endPoint x: 1000, endPoint y: -15, distance: 482.3
click at [1000, 0] on html "CZ CZ Dashboard Order History Cancel Order CZ United States US ​ 35 ​ OR Upload…" at bounding box center [784, 383] width 1568 height 767
click at [728, 324] on div at bounding box center [655, 419] width 1311 height 652
drag, startPoint x: 574, startPoint y: 648, endPoint x: 623, endPoint y: 61, distance: 589.0
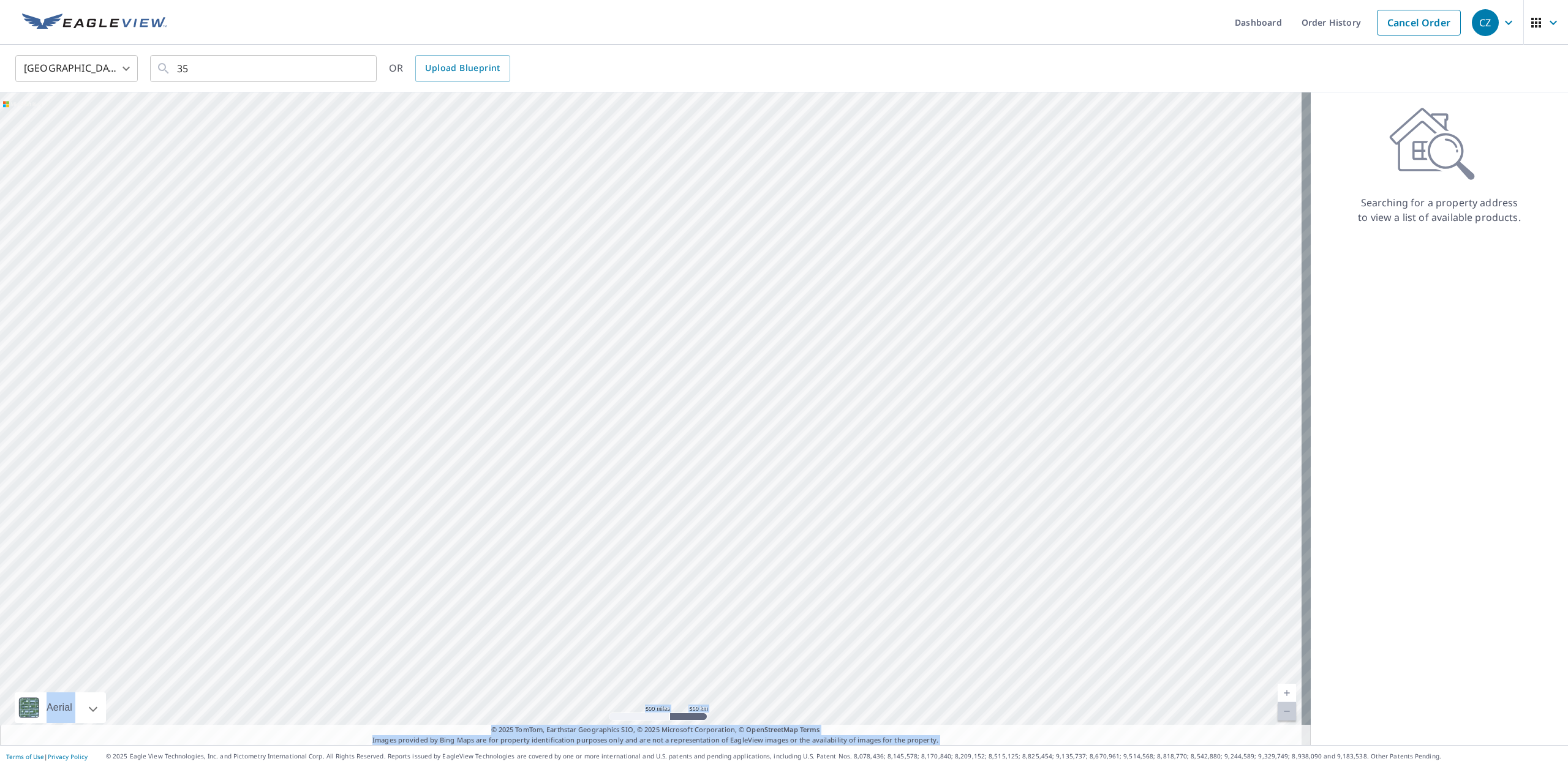
click at [623, 61] on div "United States US ​ 35 ​ OR Upload Blueprint Aerial Road A standard road map Aer…" at bounding box center [784, 394] width 1568 height 701
click at [139, 29] on img at bounding box center [94, 23] width 144 height 19
